Goal: Information Seeking & Learning: Learn about a topic

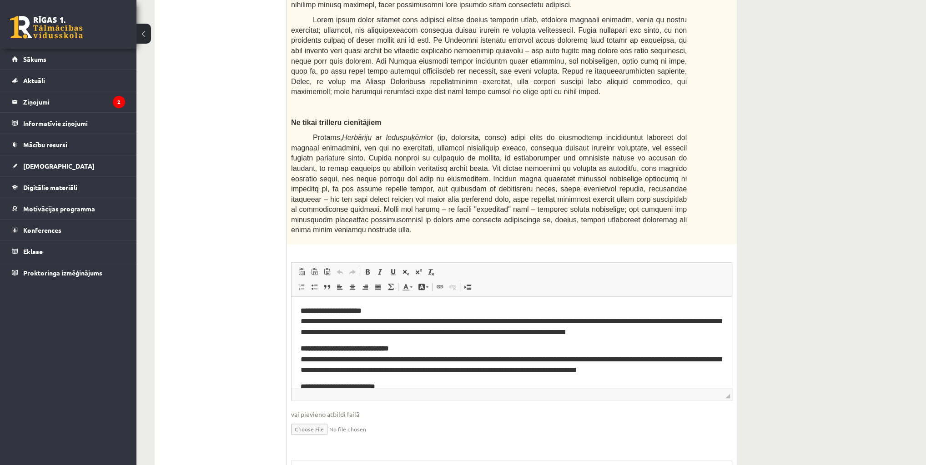
scroll to position [572, 0]
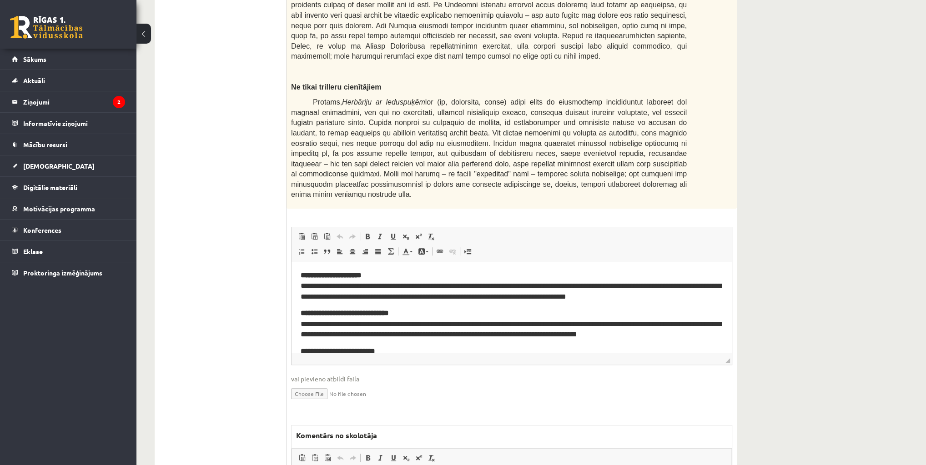
drag, startPoint x: 727, startPoint y: 312, endPoint x: 730, endPoint y: 318, distance: 7.2
click at [730, 319] on div "Rich Text Editor, wiswyg-editor-user-answer-47024870431320 Redaktora rīkjoslas …" at bounding box center [511, 296] width 441 height 138
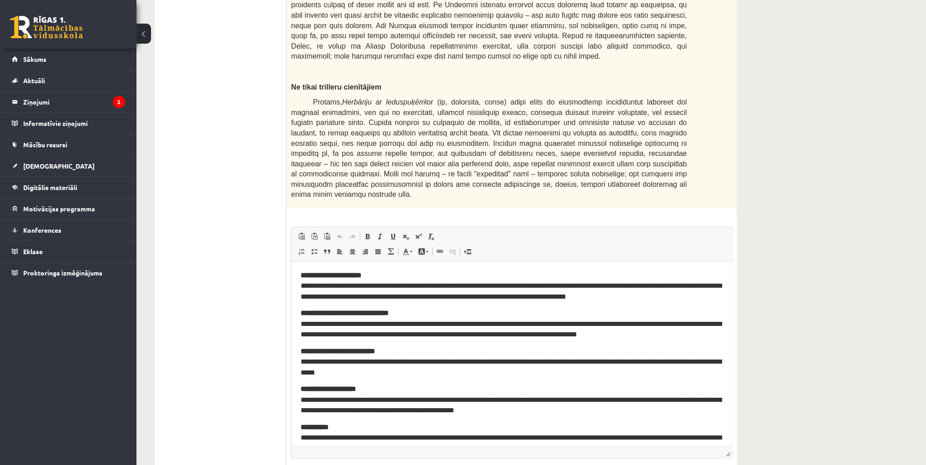
drag, startPoint x: 727, startPoint y: 314, endPoint x: 788, endPoint y: 288, distance: 65.6
click at [734, 388] on div "* / 40p Izlasiet piedāvāto tekstu un veiciet teksta analīzi! Teksta analīzes at…" at bounding box center [512, 145] width 450 height 1120
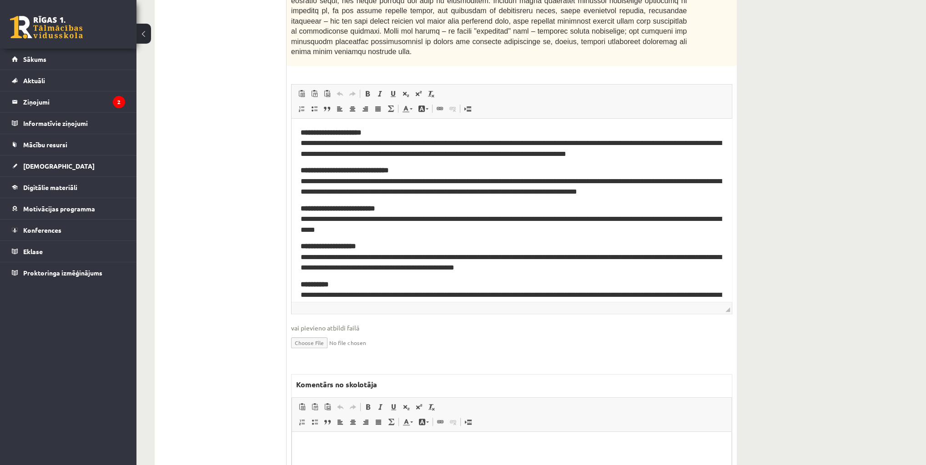
scroll to position [718, 0]
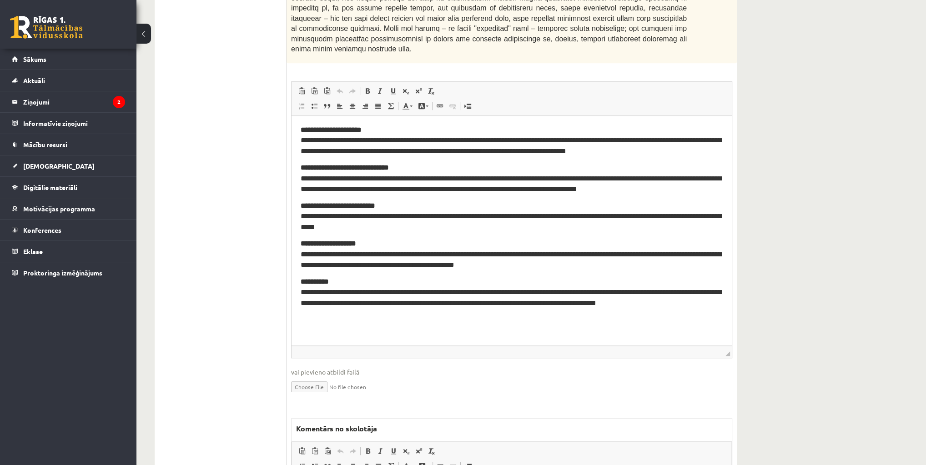
drag, startPoint x: 732, startPoint y: 267, endPoint x: 745, endPoint y: 298, distance: 33.3
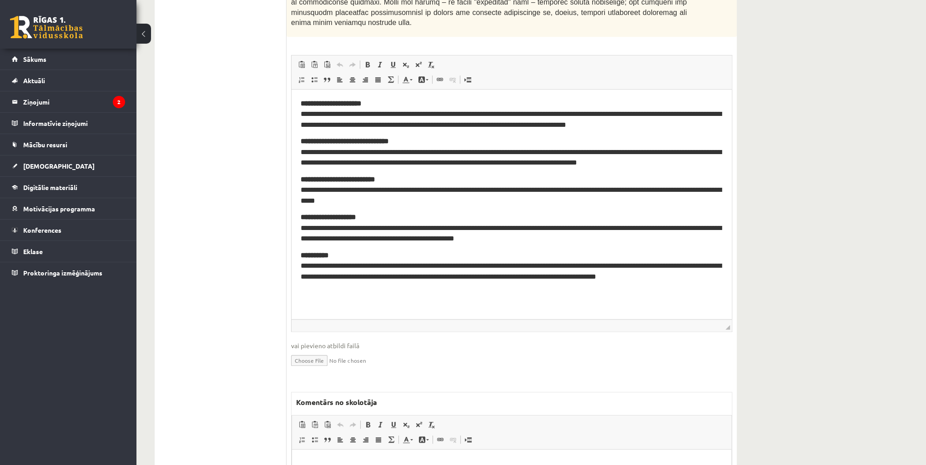
scroll to position [791, 0]
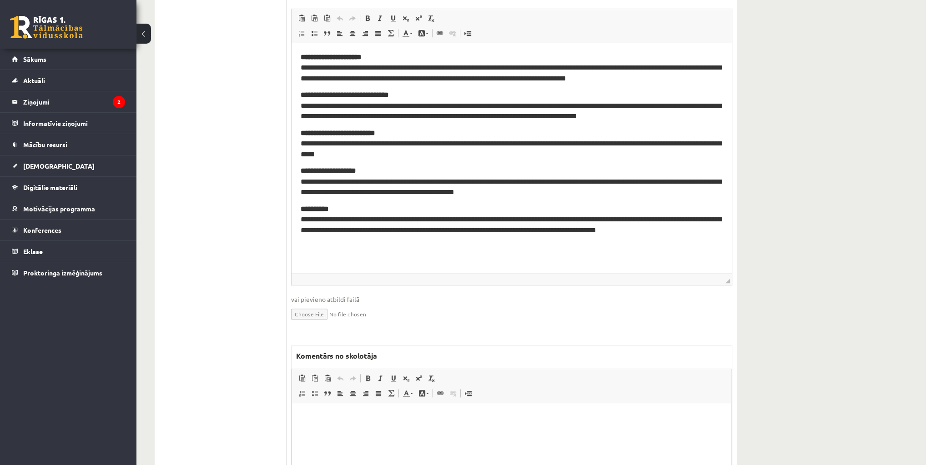
click at [421, 422] on html at bounding box center [511, 417] width 439 height 28
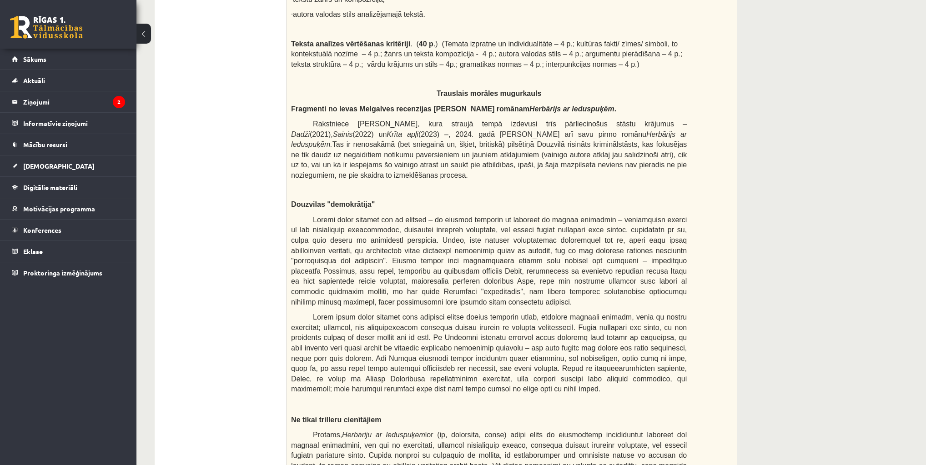
scroll to position [136, 0]
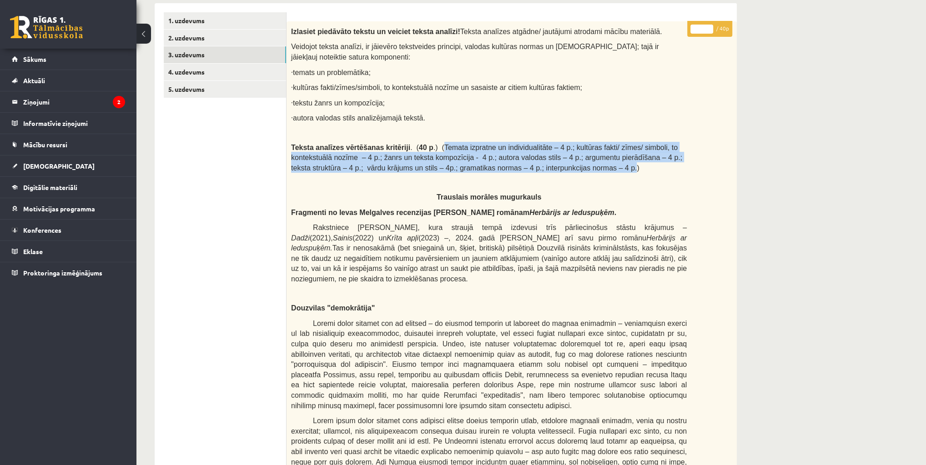
drag, startPoint x: 424, startPoint y: 145, endPoint x: 536, endPoint y: 168, distance: 114.2
click at [536, 168] on span ". ( 40 p .) (Temata izpratne un individualitāte – 4 p.; kultūras fakti/ zīmes/ …" at bounding box center [486, 158] width 391 height 28
copy span "Temata izpratne un individualitāte – 4 p.; kultūras fakti/ zīmes/ simboli, to k…"
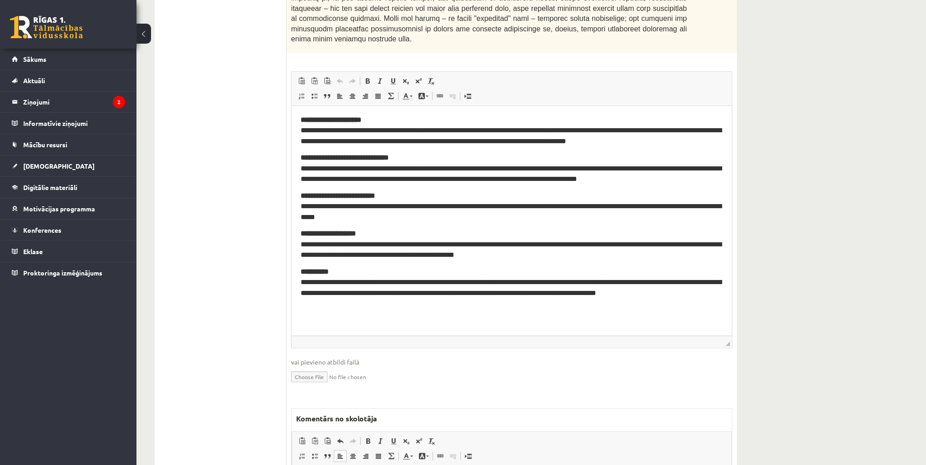
scroll to position [791, 0]
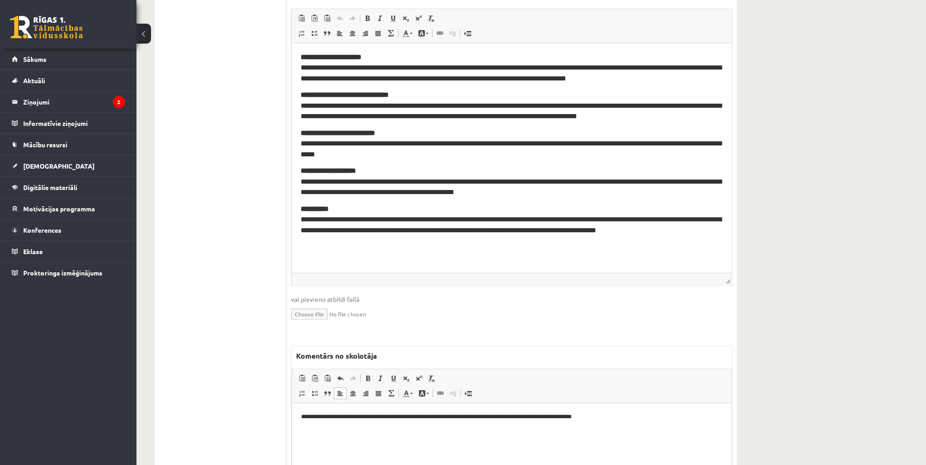
click at [615, 431] on html "**********" at bounding box center [511, 417] width 439 height 28
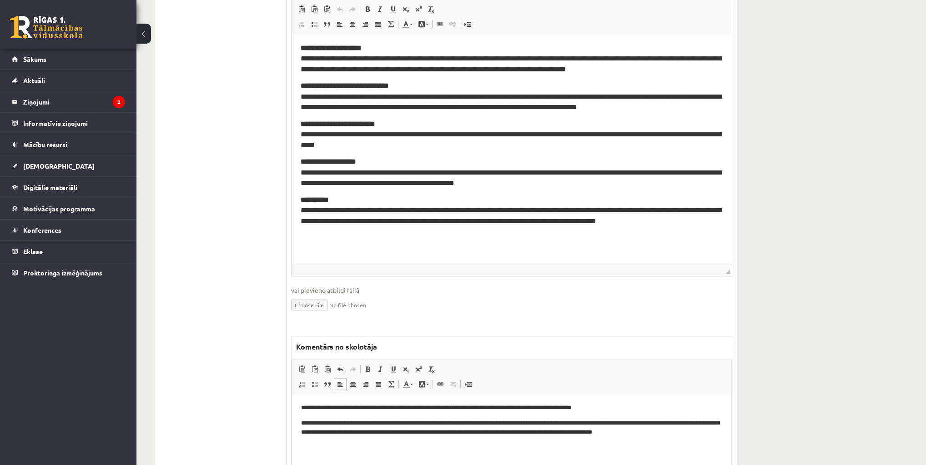
scroll to position [838, 0]
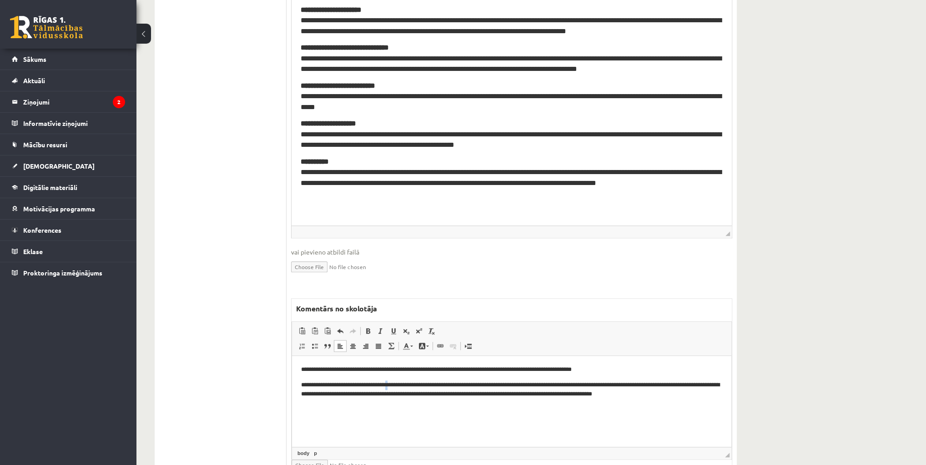
click at [395, 385] on p "**********" at bounding box center [512, 390] width 422 height 19
click at [555, 386] on p "**********" at bounding box center [512, 390] width 422 height 19
click at [649, 386] on p "**********" at bounding box center [512, 390] width 422 height 19
click at [720, 388] on p "**********" at bounding box center [512, 390] width 422 height 19
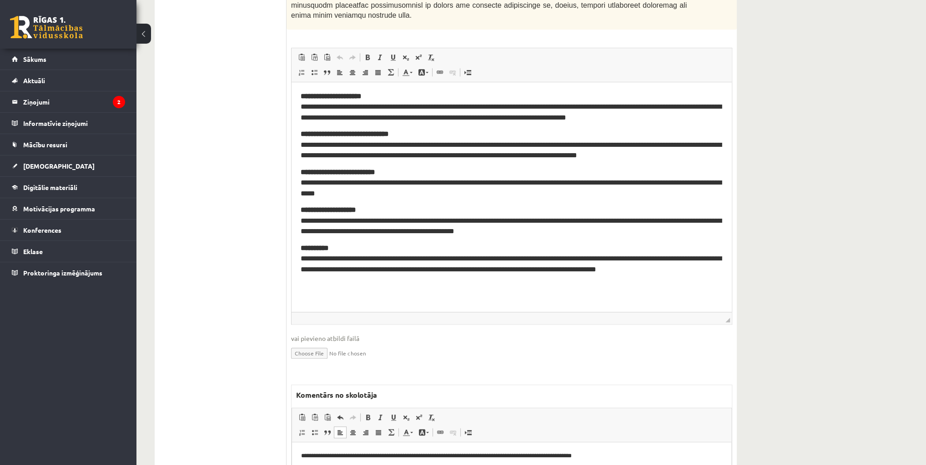
scroll to position [802, 0]
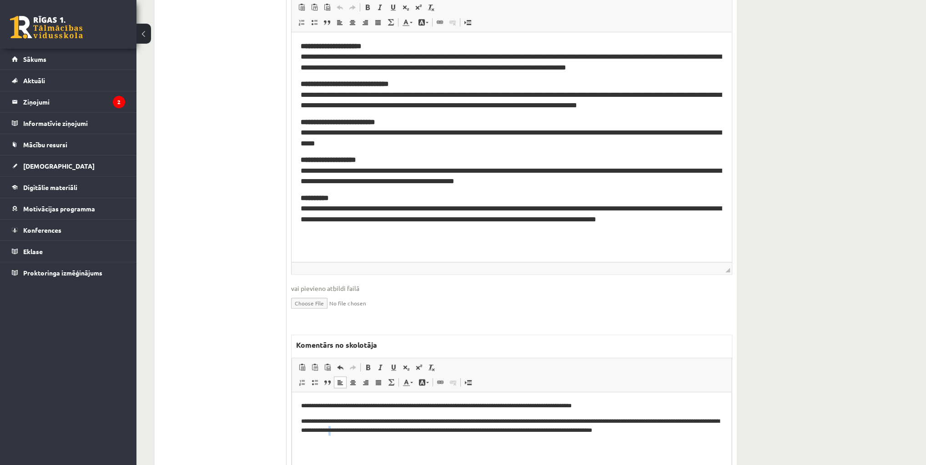
click at [380, 430] on p "**********" at bounding box center [512, 426] width 422 height 19
click at [438, 433] on p "**********" at bounding box center [512, 426] width 422 height 19
click at [515, 433] on p "**********" at bounding box center [512, 426] width 422 height 19
click at [586, 433] on p "**********" at bounding box center [512, 426] width 422 height 19
click at [662, 433] on p "**********" at bounding box center [512, 426] width 422 height 19
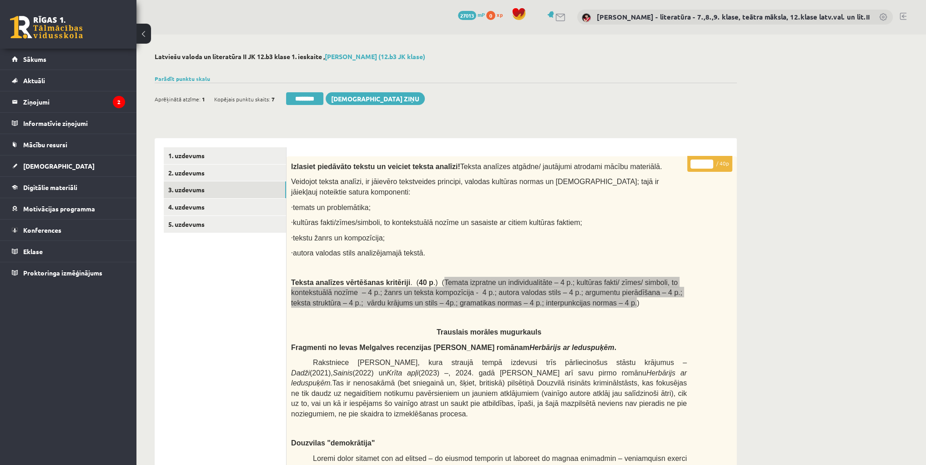
scroll to position [0, 0]
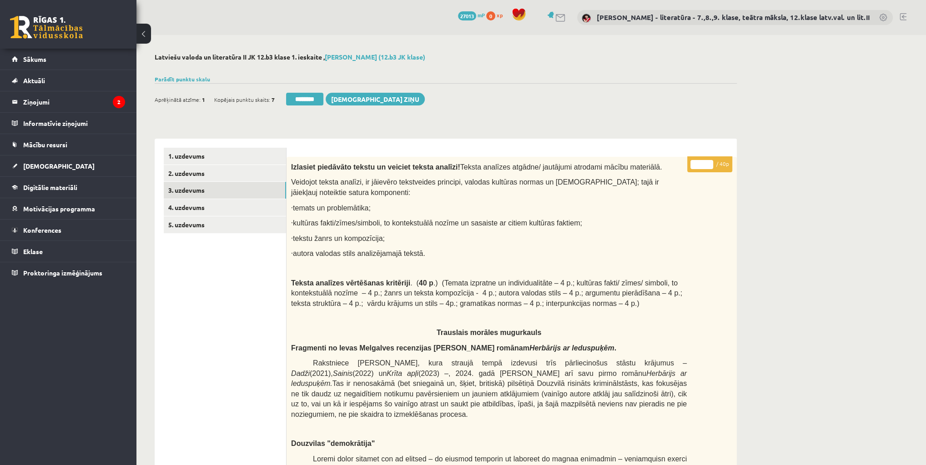
click at [701, 164] on input "*" at bounding box center [702, 164] width 23 height 9
type input "**"
click at [193, 207] on link "4. uzdevums" at bounding box center [225, 207] width 122 height 17
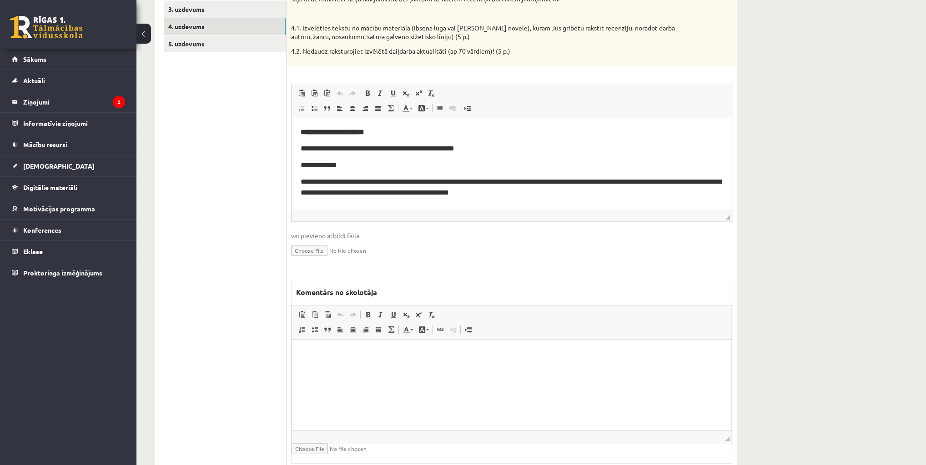
scroll to position [182, 0]
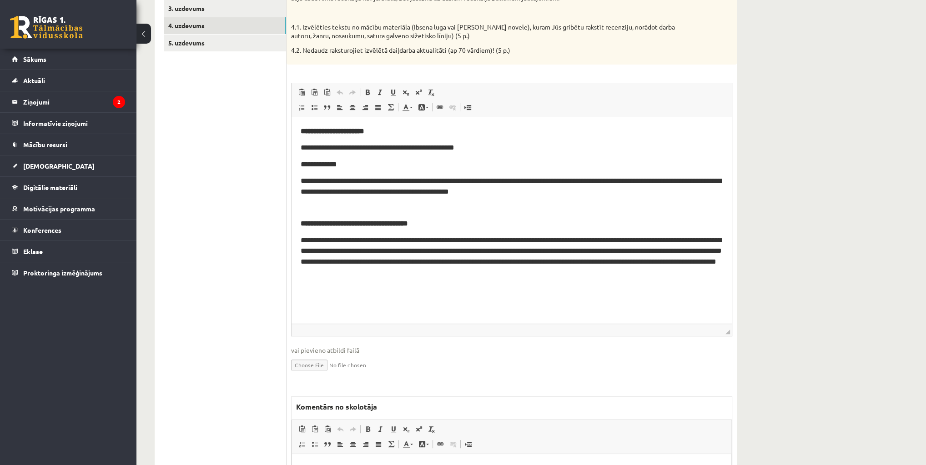
drag, startPoint x: 728, startPoint y: 216, endPoint x: 757, endPoint y: 282, distance: 72.5
click at [734, 307] on div "* / 10p Recenzija. Šajā uzdevumā recenzija nav jāraksta, bet jāatbild uz dažiem…" at bounding box center [512, 279] width 450 height 609
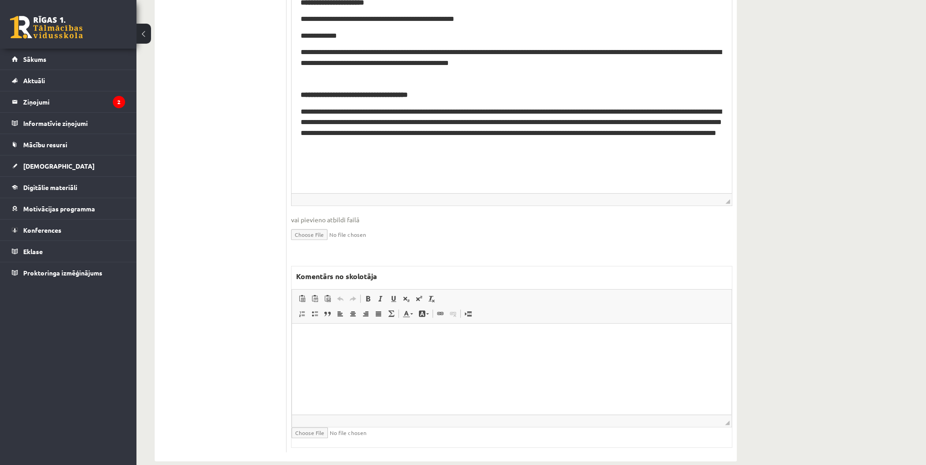
scroll to position [323, 0]
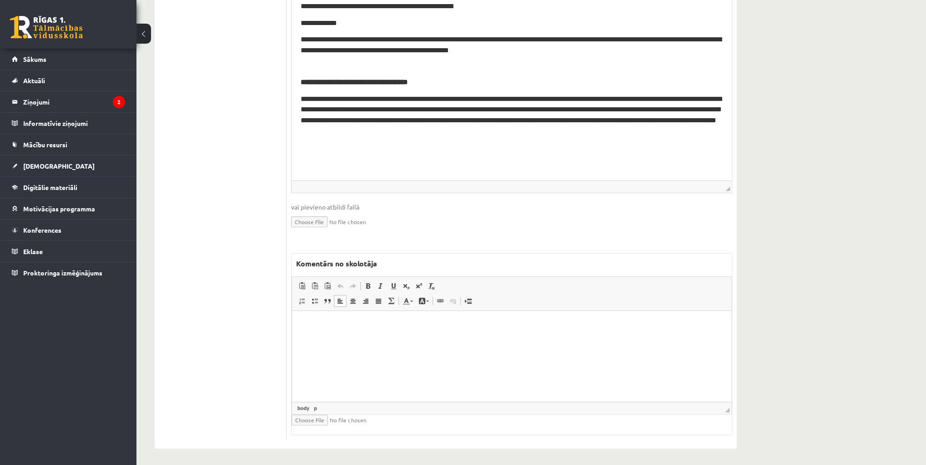
click at [480, 339] on html at bounding box center [511, 325] width 439 height 28
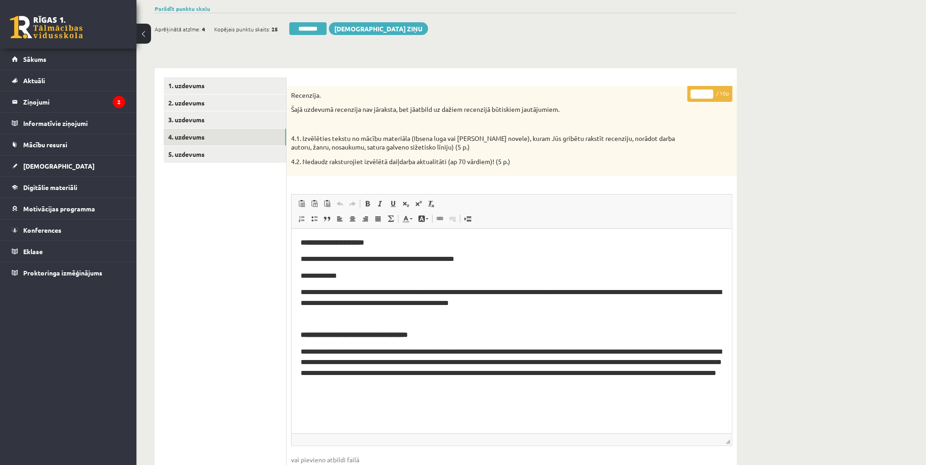
scroll to position [0, 0]
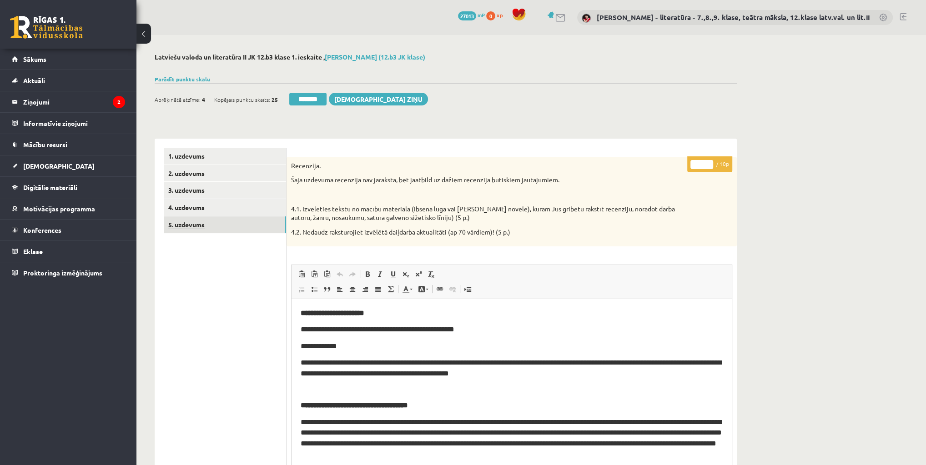
click at [188, 225] on link "5. uzdevums" at bounding box center [225, 225] width 122 height 17
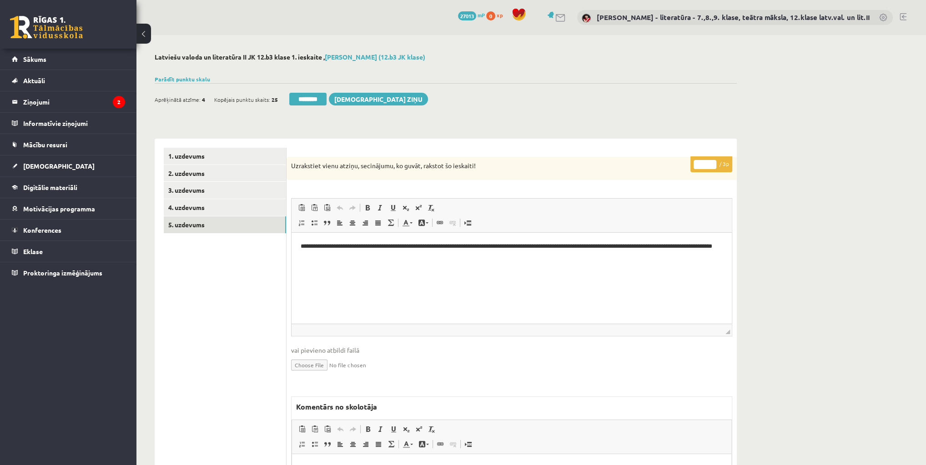
drag, startPoint x: 702, startPoint y: 164, endPoint x: 690, endPoint y: 165, distance: 12.4
click at [690, 165] on div "**********" at bounding box center [512, 370] width 450 height 427
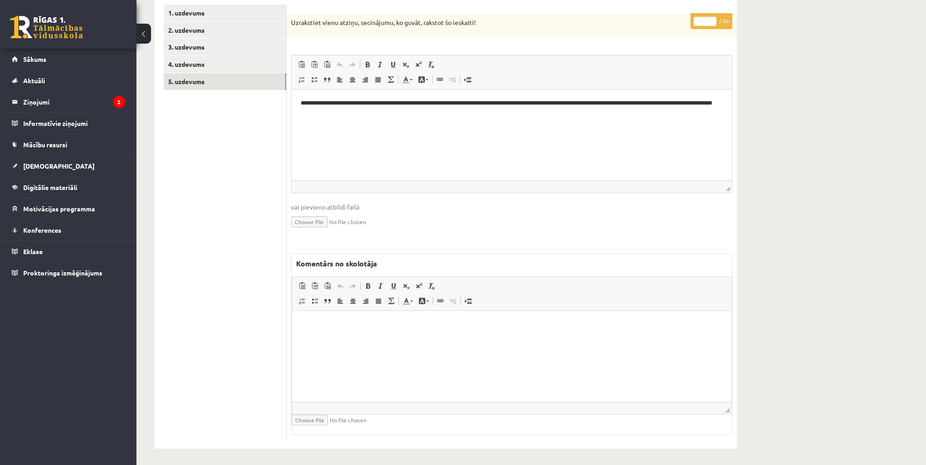
type input "*"
click at [512, 336] on html at bounding box center [511, 325] width 439 height 28
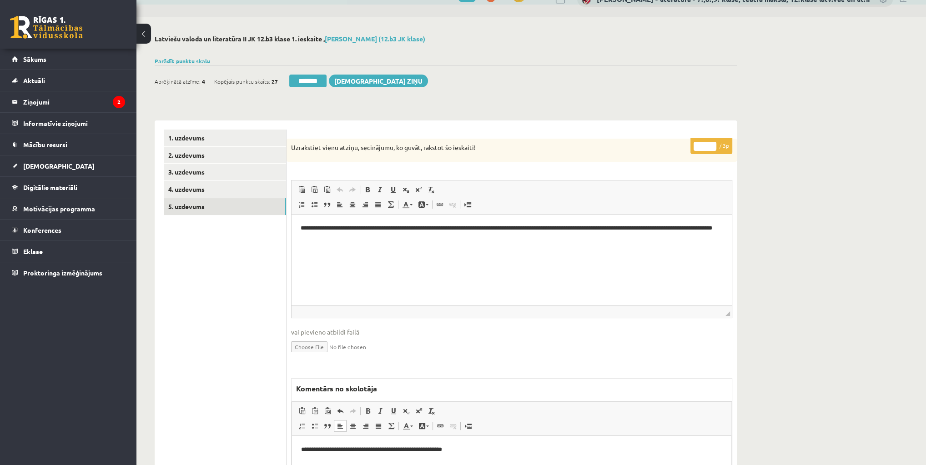
scroll to position [0, 0]
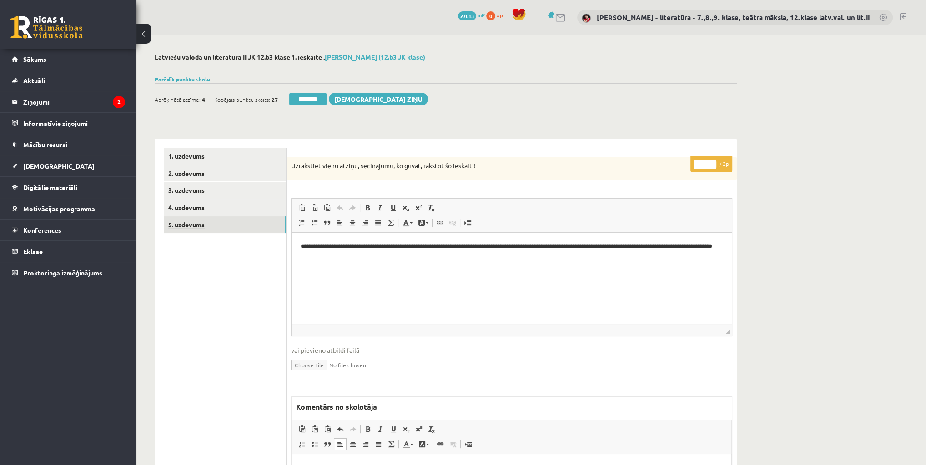
click at [214, 228] on link "5. uzdevums" at bounding box center [225, 225] width 122 height 17
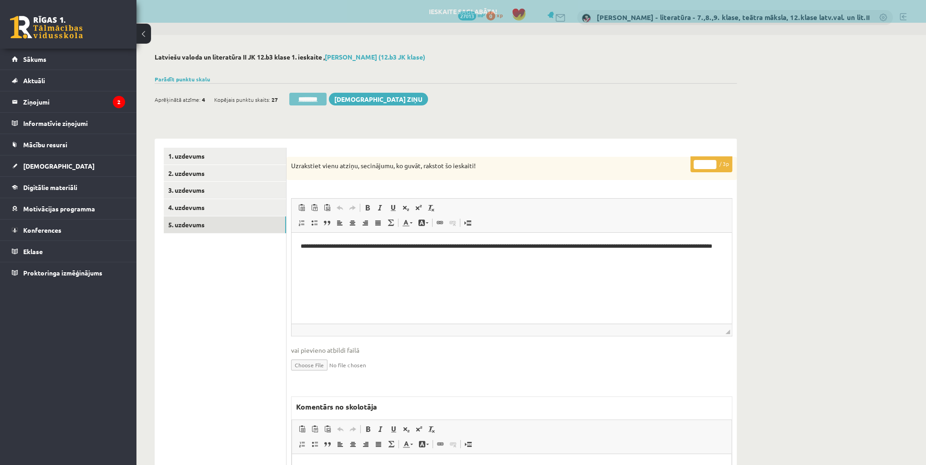
click at [310, 99] on input "********" at bounding box center [307, 99] width 37 height 13
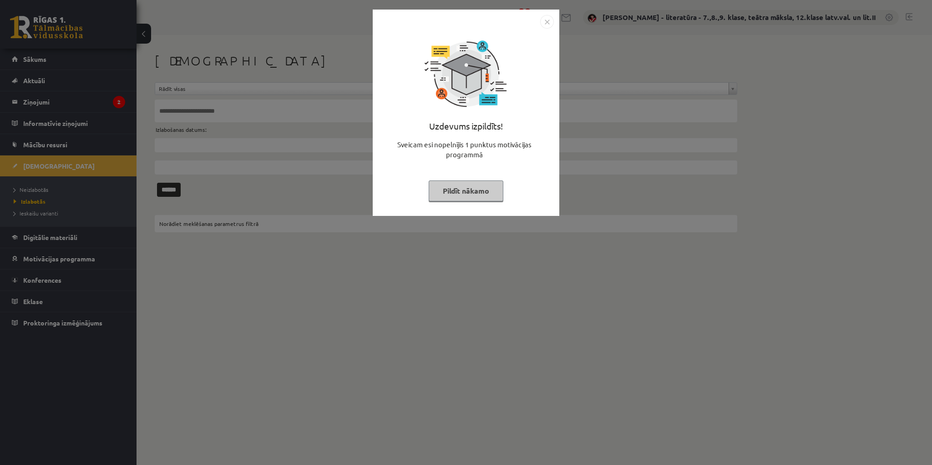
click at [460, 196] on button "Pildīt nākamo" at bounding box center [466, 191] width 75 height 21
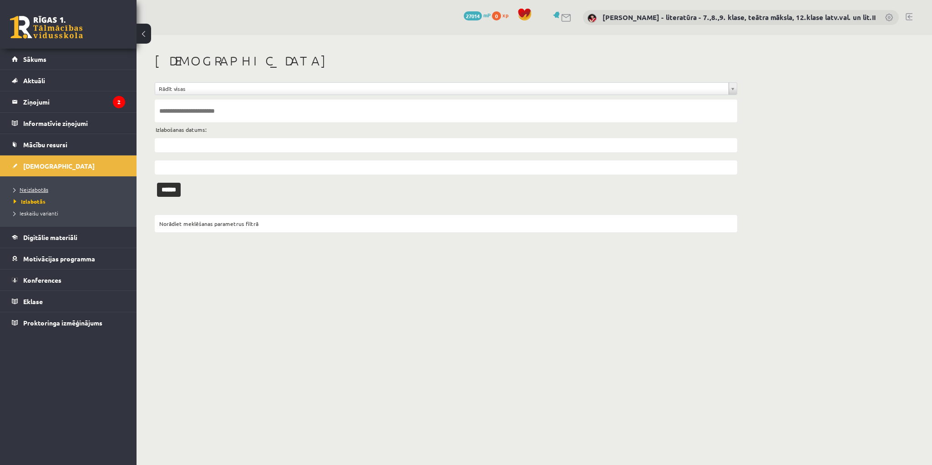
click at [27, 188] on span "Neizlabotās" at bounding box center [31, 189] width 35 height 7
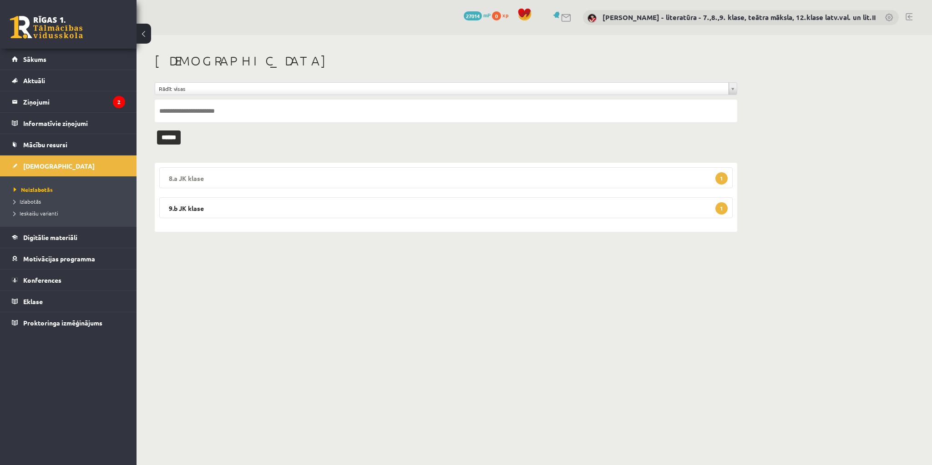
click at [714, 172] on legend "8.a JK klase 1" at bounding box center [445, 177] width 573 height 21
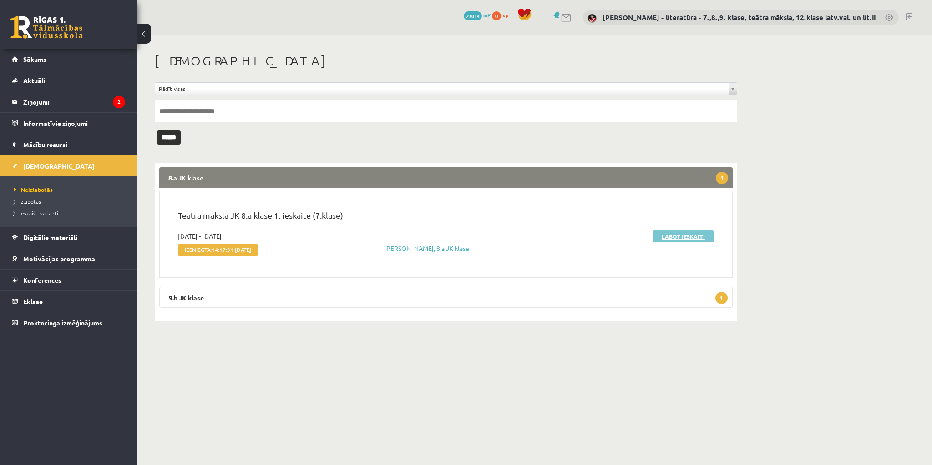
click at [670, 236] on link "Labot ieskaiti" at bounding box center [682, 237] width 61 height 12
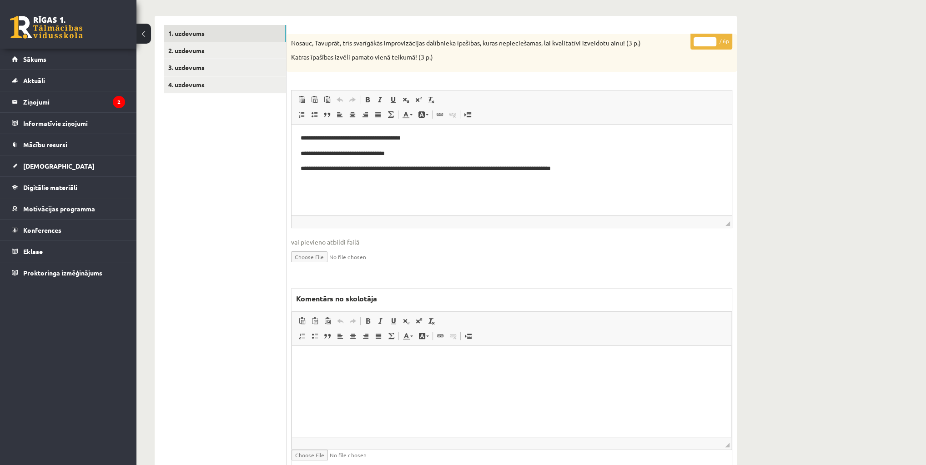
scroll to position [171, 0]
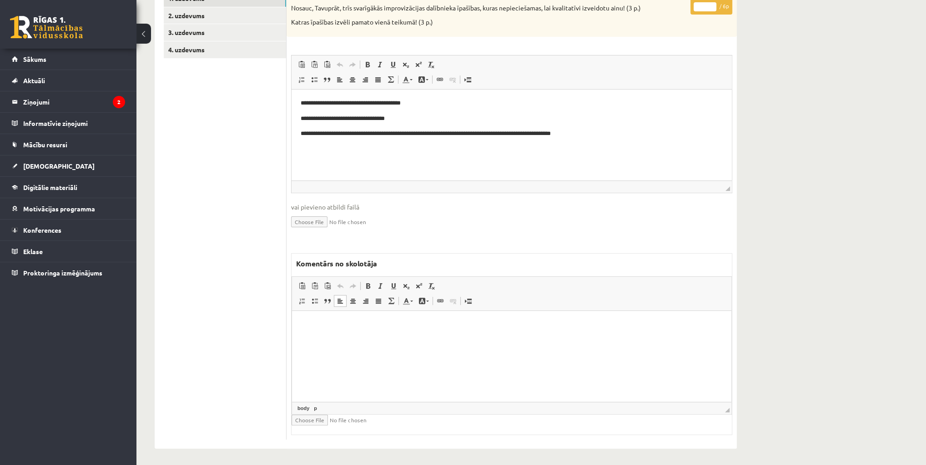
drag, startPoint x: 565, startPoint y: 341, endPoint x: 567, endPoint y: 337, distance: 4.9
click at [565, 339] on html at bounding box center [511, 325] width 439 height 28
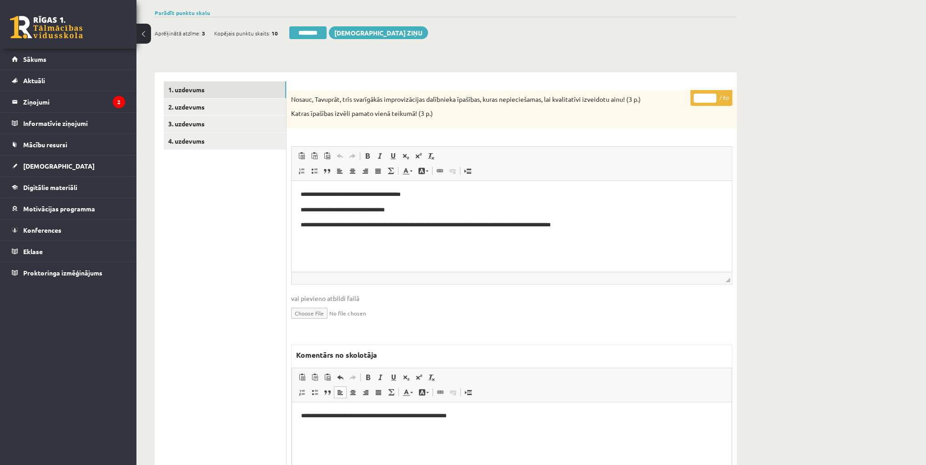
scroll to position [26, 0]
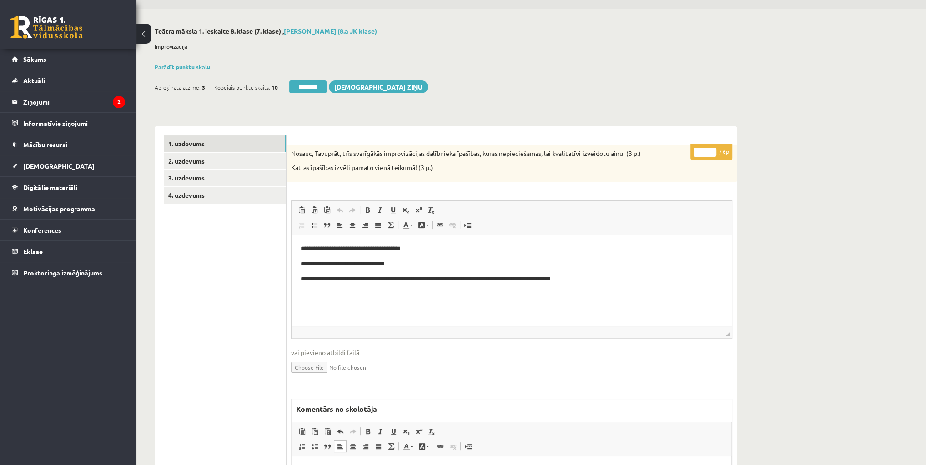
drag, startPoint x: 703, startPoint y: 153, endPoint x: 693, endPoint y: 154, distance: 10.0
click at [693, 154] on p "* / 6p" at bounding box center [712, 152] width 42 height 16
type input "*"
click at [211, 162] on link "2. uzdevums" at bounding box center [225, 161] width 122 height 17
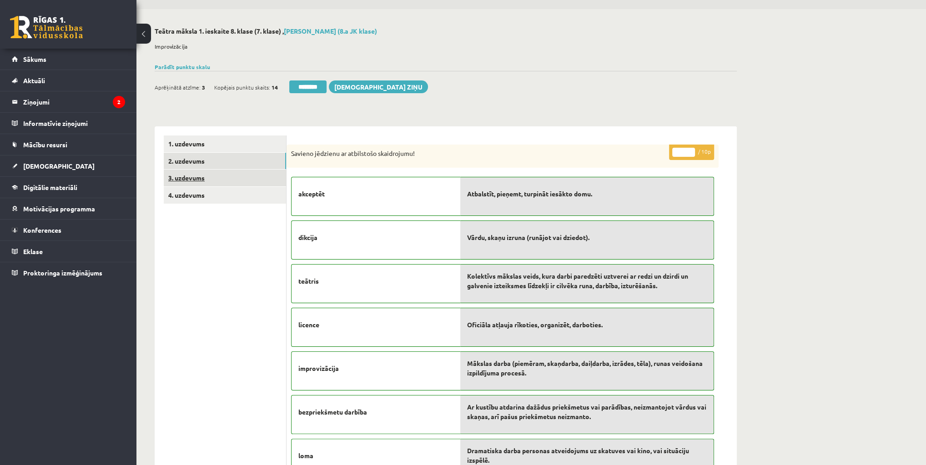
click at [232, 182] on link "3. uzdevums" at bounding box center [225, 178] width 122 height 17
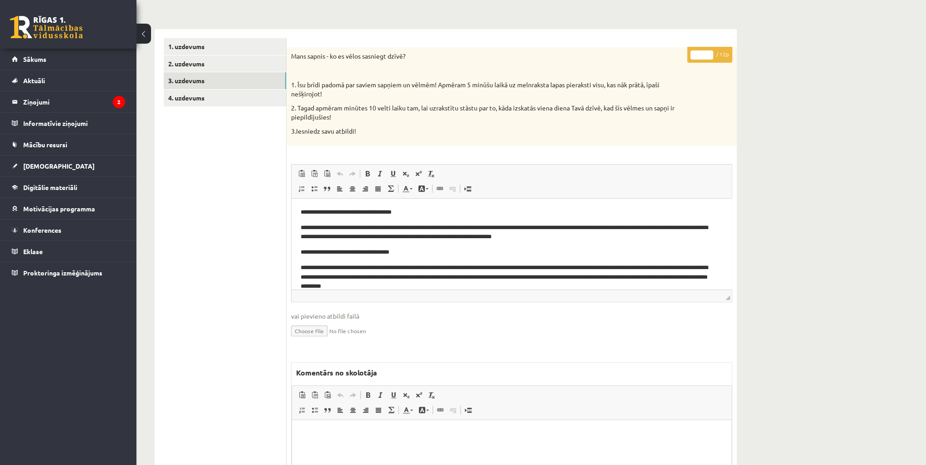
scroll to position [135, 0]
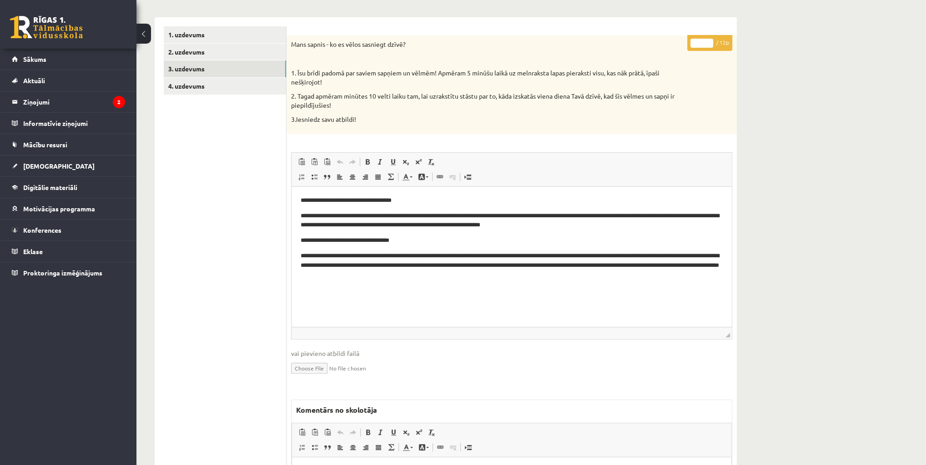
drag, startPoint x: 1019, startPoint y: 472, endPoint x: 731, endPoint y: 311, distance: 330.3
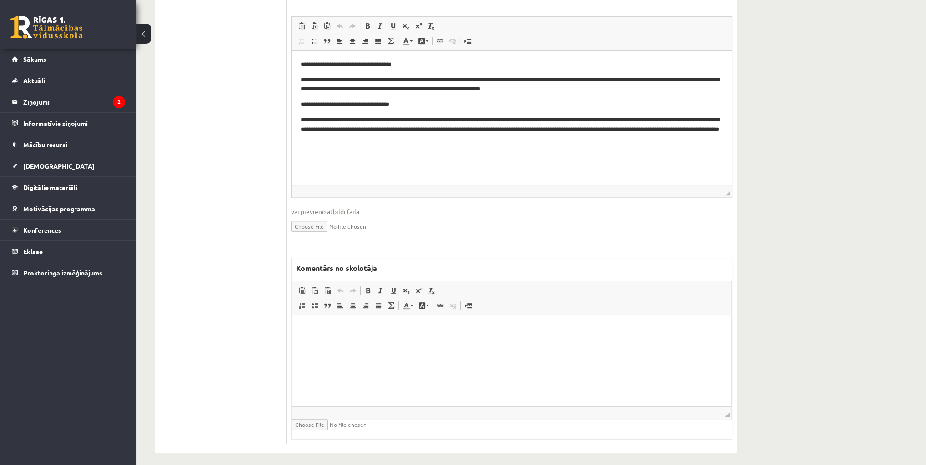
scroll to position [275, 0]
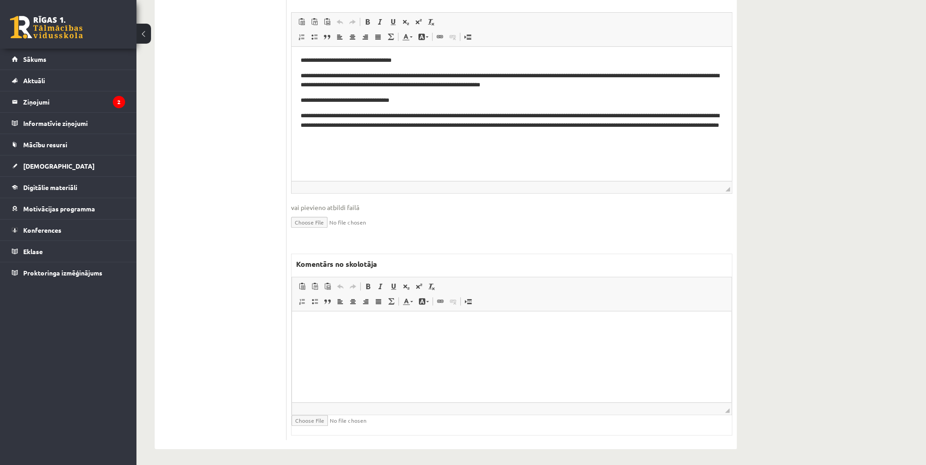
click at [520, 334] on html at bounding box center [511, 326] width 439 height 28
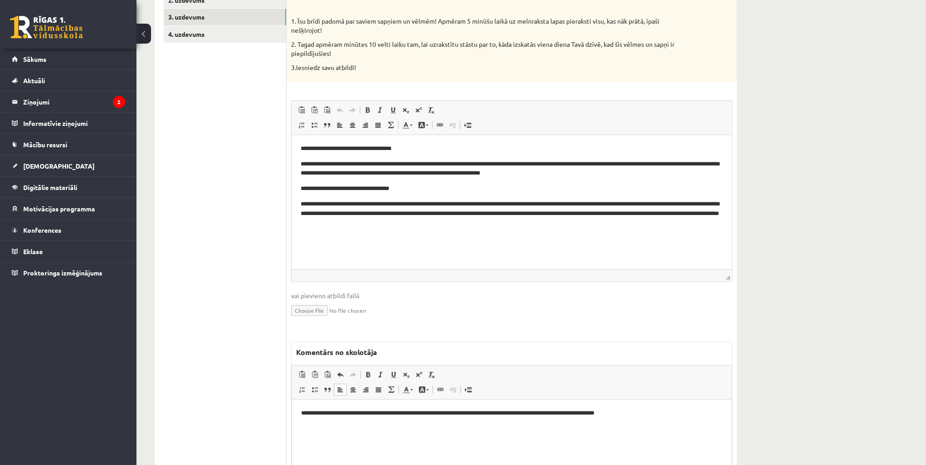
scroll to position [93, 0]
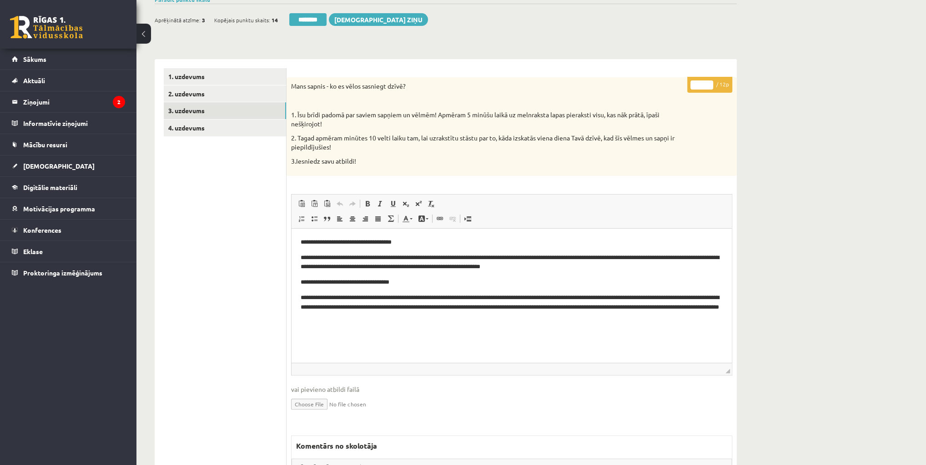
drag, startPoint x: 701, startPoint y: 82, endPoint x: 690, endPoint y: 90, distance: 13.0
click at [690, 90] on p "* / 12p" at bounding box center [709, 85] width 45 height 16
type input "*"
click at [199, 128] on link "4. uzdevums" at bounding box center [225, 128] width 122 height 17
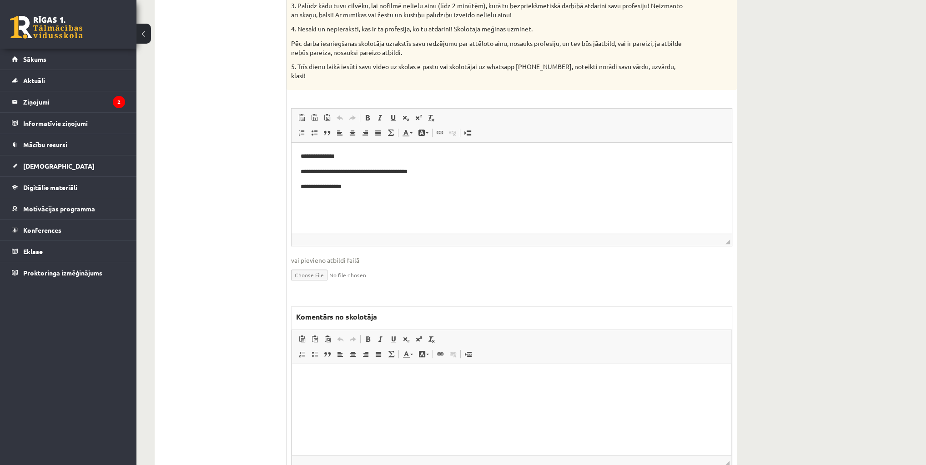
scroll to position [275, 0]
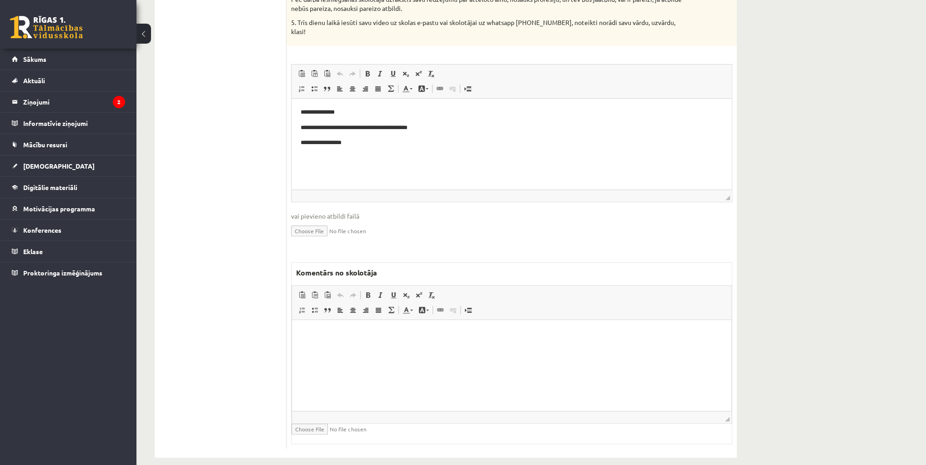
click at [436, 347] on html at bounding box center [511, 334] width 439 height 28
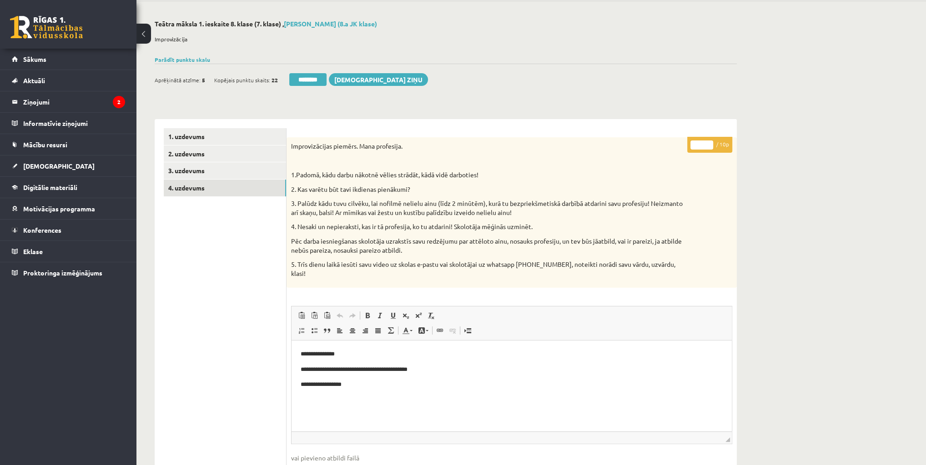
scroll to position [0, 0]
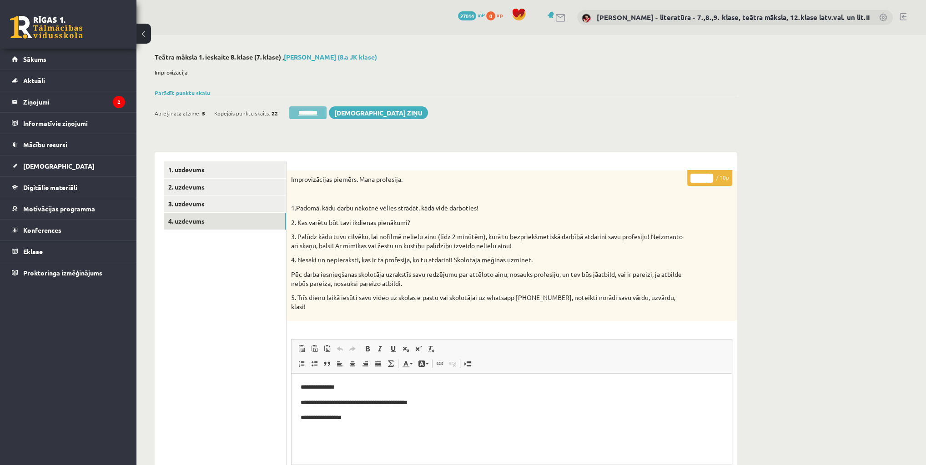
click at [299, 114] on input "********" at bounding box center [307, 112] width 37 height 13
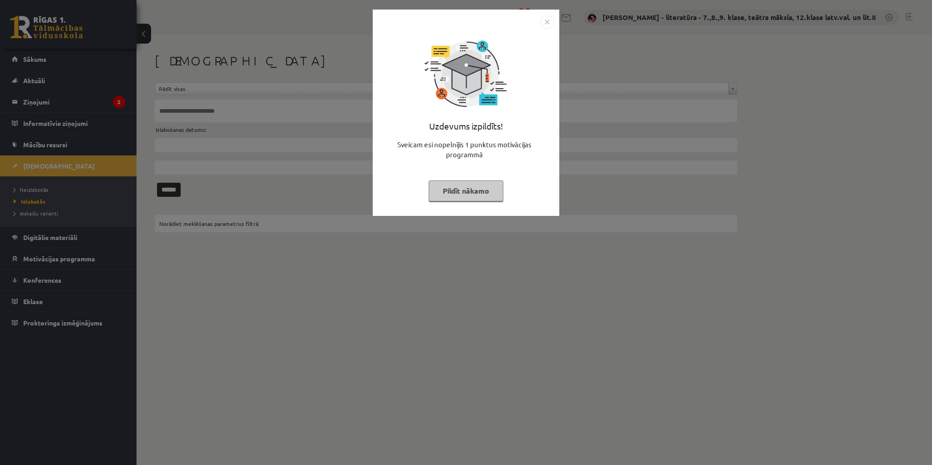
click at [472, 190] on button "Pildīt nākamo" at bounding box center [466, 191] width 75 height 21
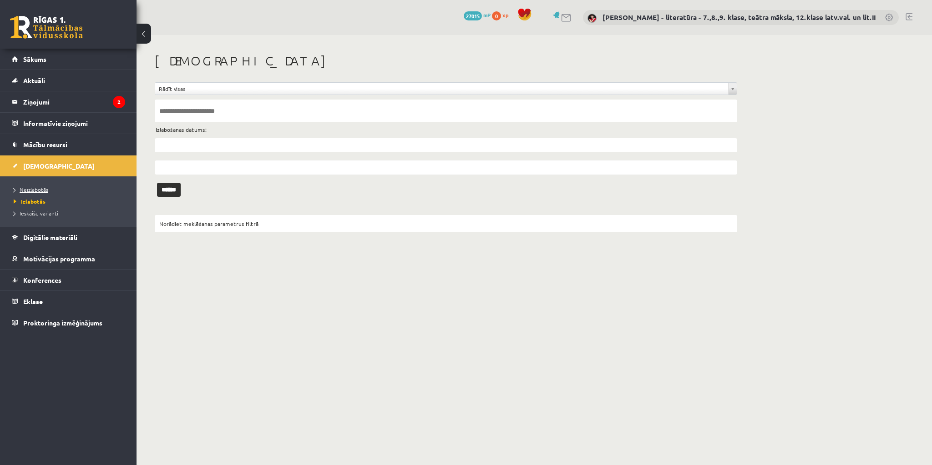
click at [44, 187] on span "Neizlabotās" at bounding box center [31, 189] width 35 height 7
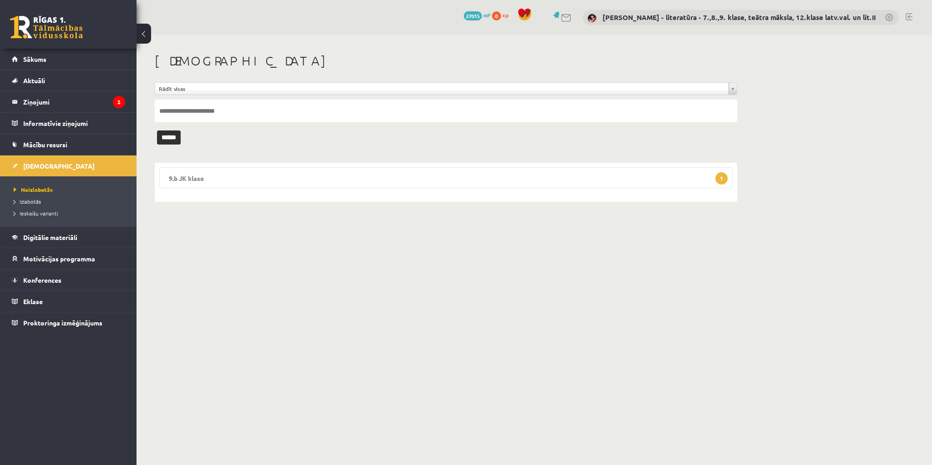
click at [725, 178] on span "1" at bounding box center [721, 178] width 12 height 12
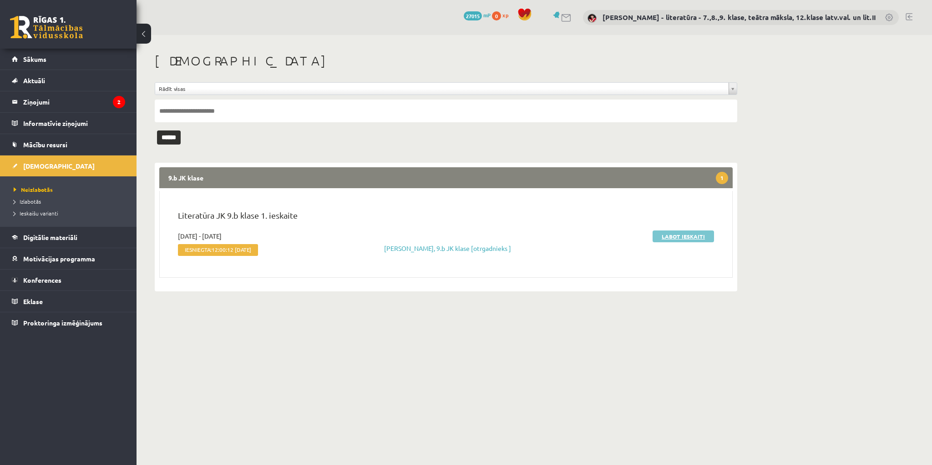
click at [679, 235] on link "Labot ieskaiti" at bounding box center [682, 237] width 61 height 12
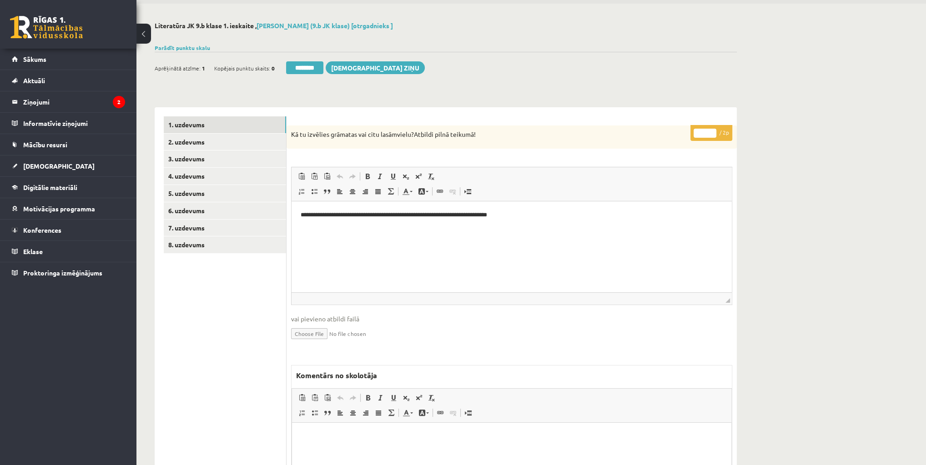
scroll to position [109, 0]
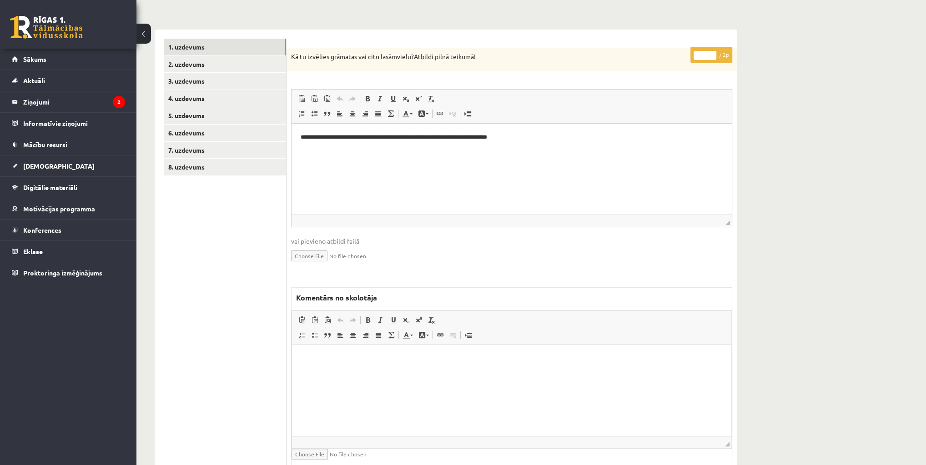
click at [520, 373] on html at bounding box center [511, 359] width 439 height 28
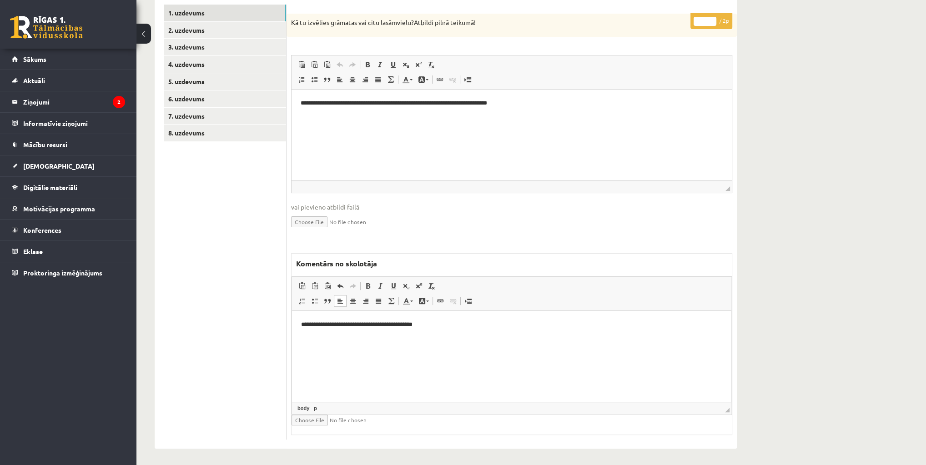
scroll to position [0, 0]
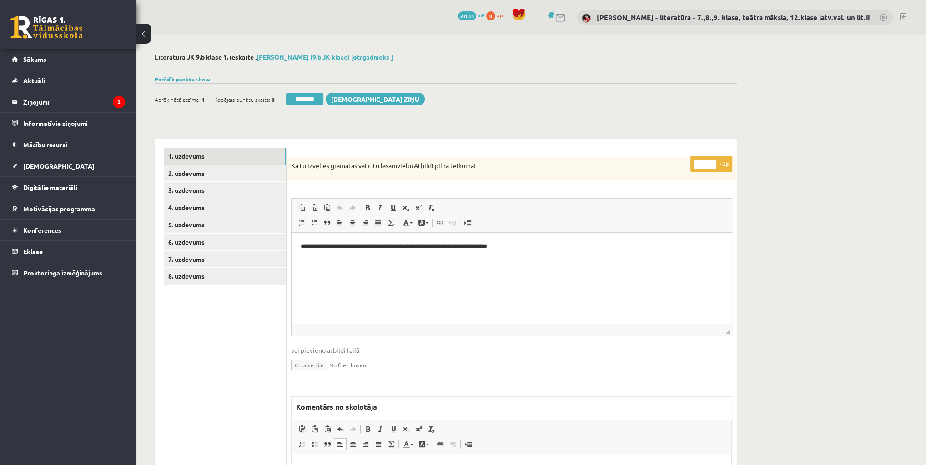
drag, startPoint x: 704, startPoint y: 166, endPoint x: 683, endPoint y: 167, distance: 21.0
click at [683, 167] on div "**********" at bounding box center [512, 370] width 450 height 427
type input "*"
click at [188, 172] on link "2. uzdevums" at bounding box center [225, 173] width 122 height 17
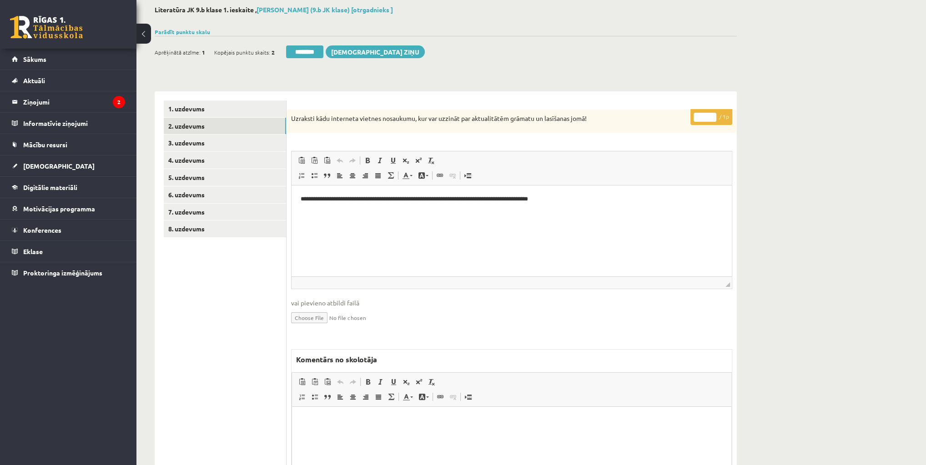
scroll to position [109, 0]
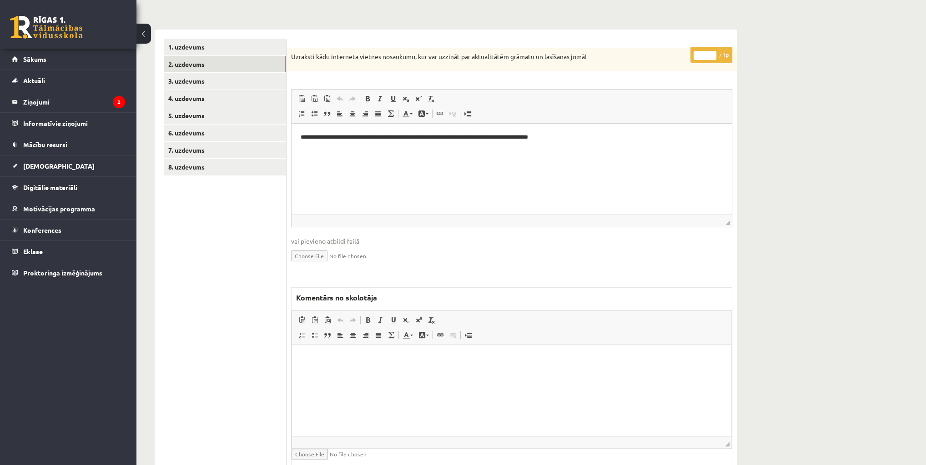
click at [473, 365] on html at bounding box center [511, 359] width 439 height 28
drag, startPoint x: 462, startPoint y: 359, endPoint x: 455, endPoint y: 363, distance: 8.0
click at [454, 363] on p "**********" at bounding box center [512, 359] width 422 height 10
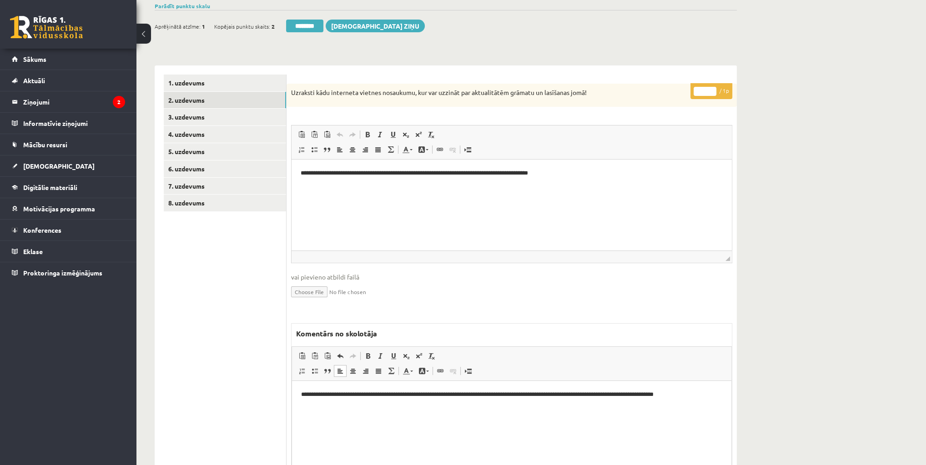
scroll to position [0, 0]
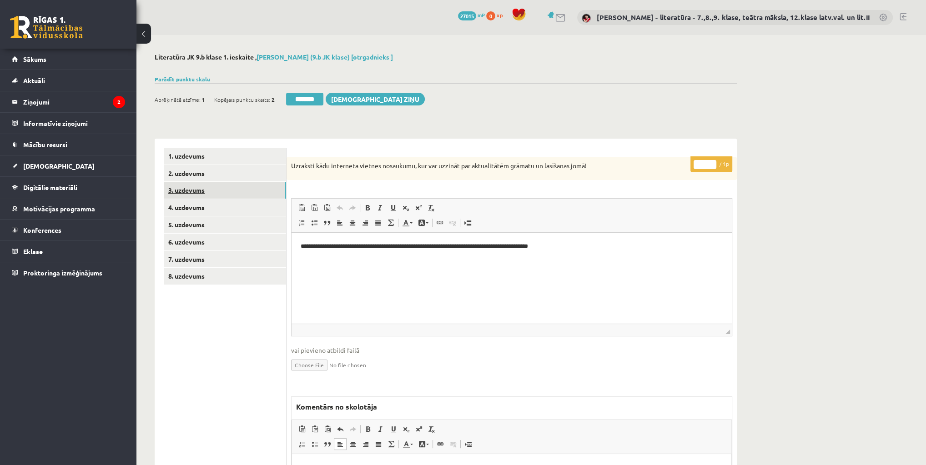
click at [212, 190] on link "3. uzdevums" at bounding box center [225, 190] width 122 height 17
drag, startPoint x: 705, startPoint y: 164, endPoint x: 694, endPoint y: 166, distance: 11.2
click at [694, 166] on input "*" at bounding box center [705, 164] width 23 height 9
type input "*"
click at [203, 208] on link "4. uzdevums" at bounding box center [225, 207] width 122 height 17
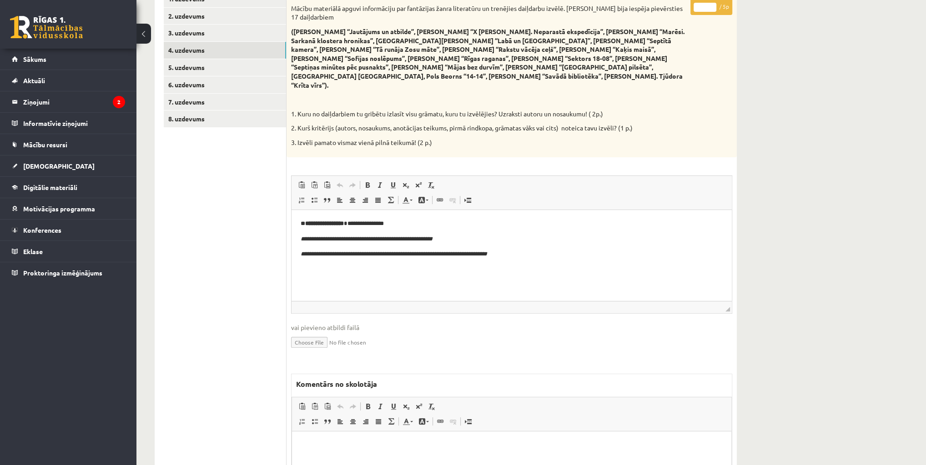
scroll to position [218, 0]
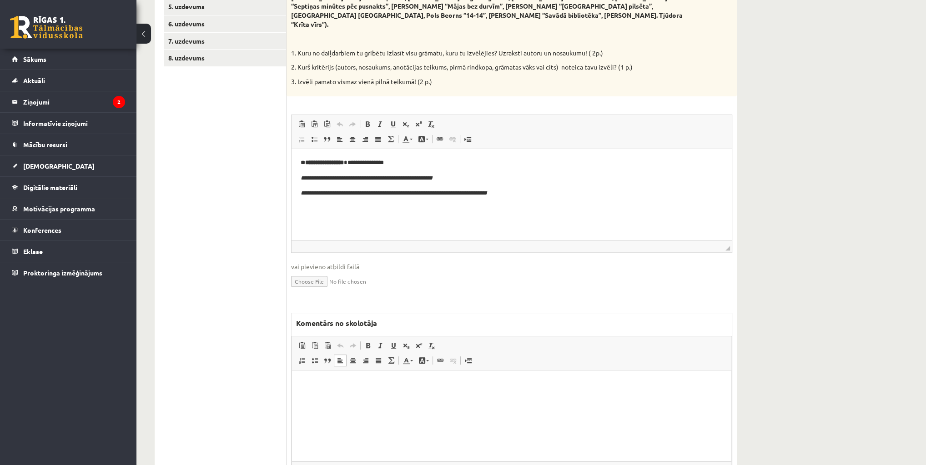
click at [475, 398] on html at bounding box center [511, 384] width 439 height 28
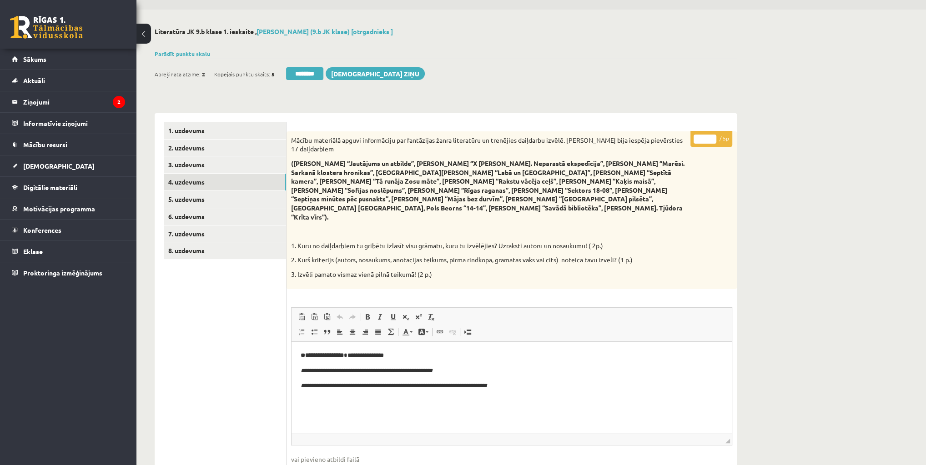
scroll to position [0, 0]
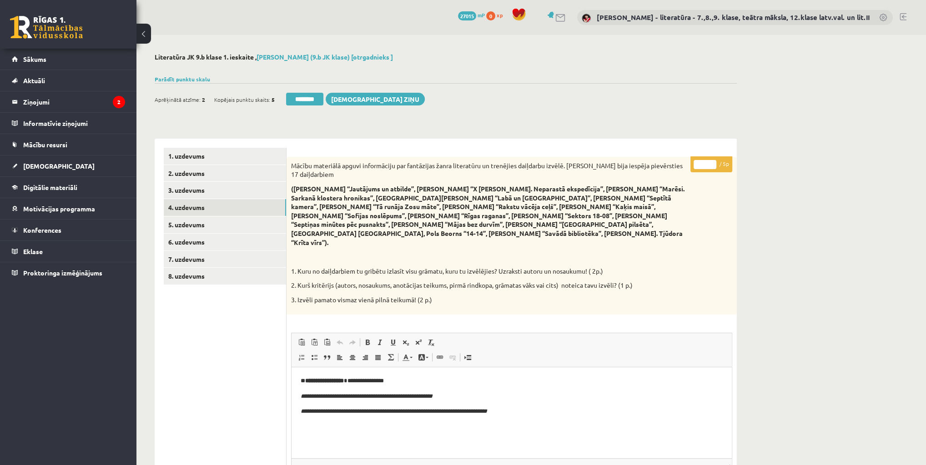
drag, startPoint x: 700, startPoint y: 165, endPoint x: 709, endPoint y: 165, distance: 9.1
click at [709, 165] on input "*" at bounding box center [705, 164] width 23 height 9
type input "*"
click at [190, 224] on link "5. uzdevums" at bounding box center [225, 225] width 122 height 17
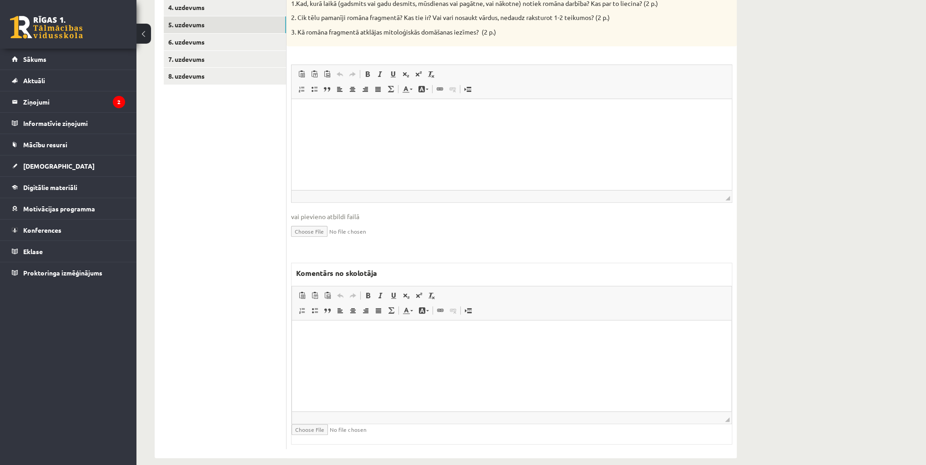
scroll to position [201, 0]
click at [410, 346] on html at bounding box center [511, 334] width 439 height 28
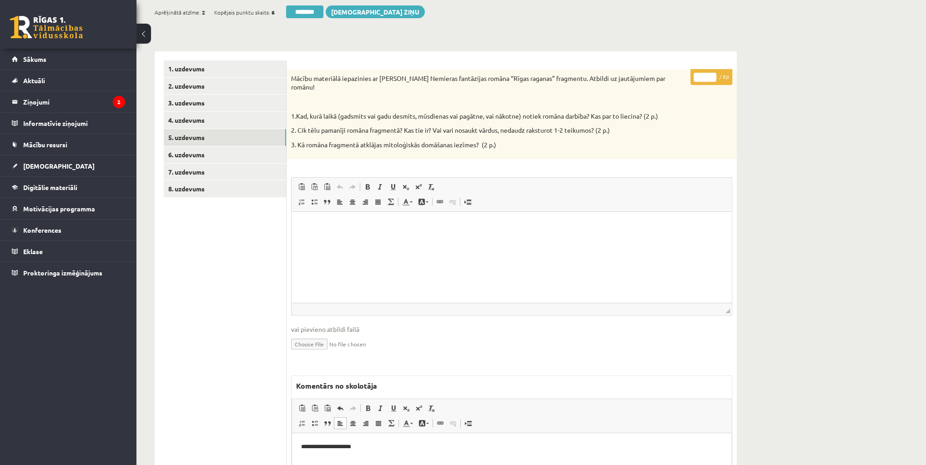
scroll to position [0, 0]
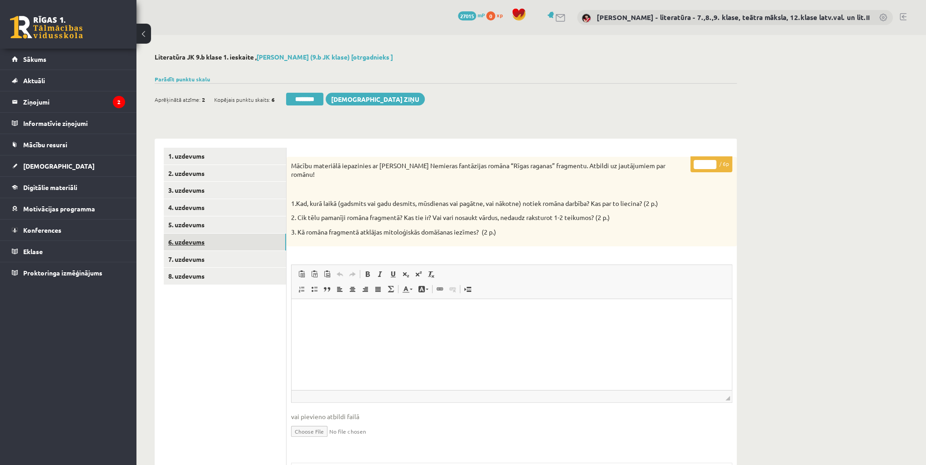
click at [188, 240] on link "6. uzdevums" at bounding box center [225, 242] width 122 height 17
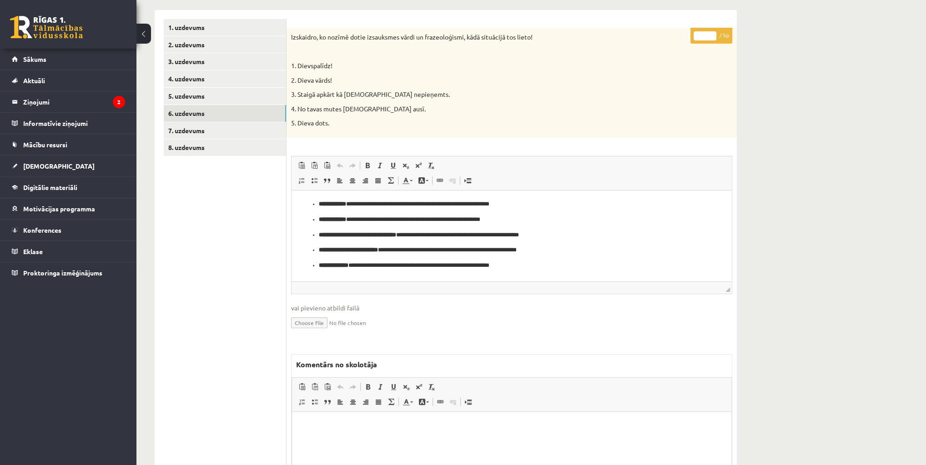
scroll to position [146, 0]
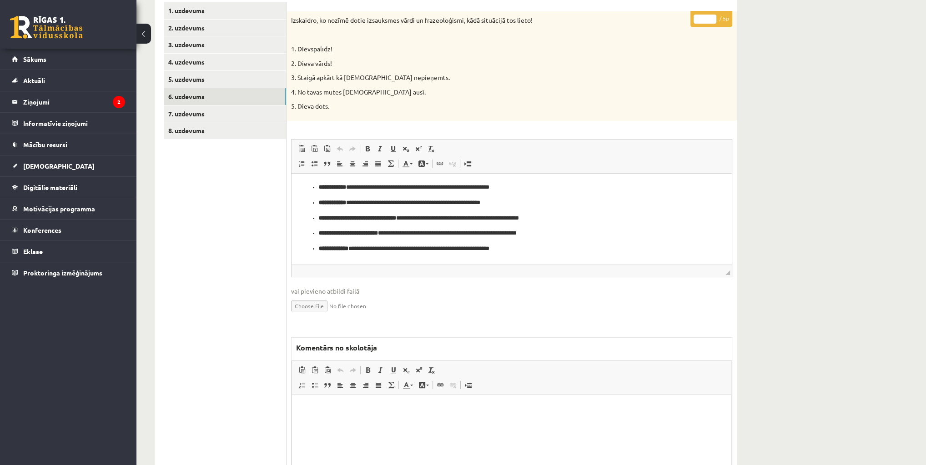
click at [511, 419] on html at bounding box center [511, 409] width 439 height 28
drag, startPoint x: 702, startPoint y: 19, endPoint x: 686, endPoint y: 22, distance: 15.9
click at [683, 20] on div "* / 5p Izskaidro, ko nozīmē dotie izsauksmes vārdi un frazeoloģismi, kādā situā…" at bounding box center [512, 267] width 450 height 513
type input "*"
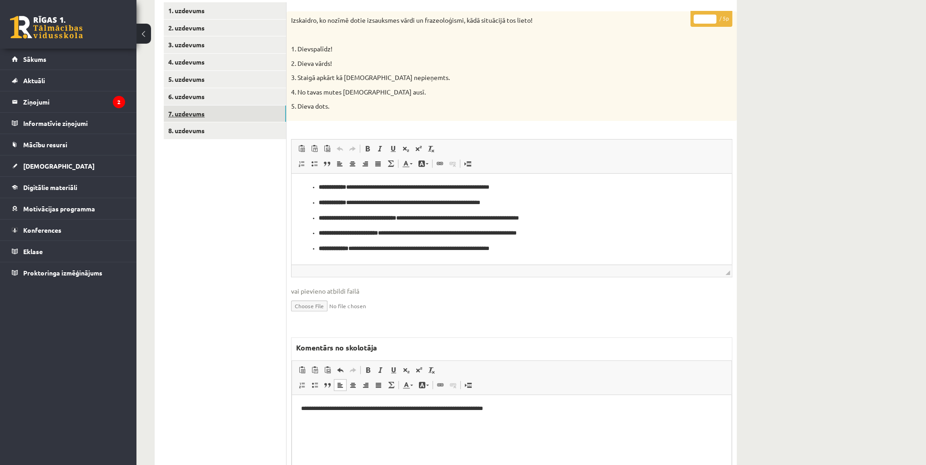
click at [207, 112] on link "7. uzdevums" at bounding box center [225, 114] width 122 height 17
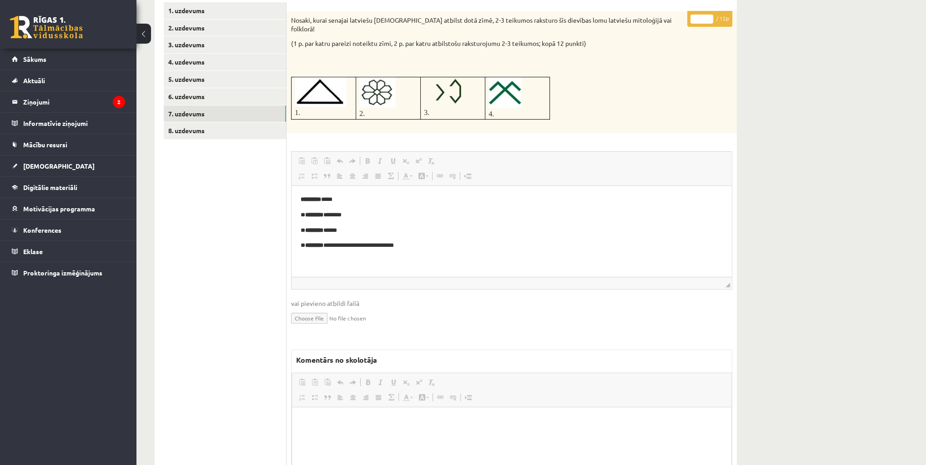
scroll to position [0, 0]
click at [458, 435] on html at bounding box center [511, 421] width 439 height 28
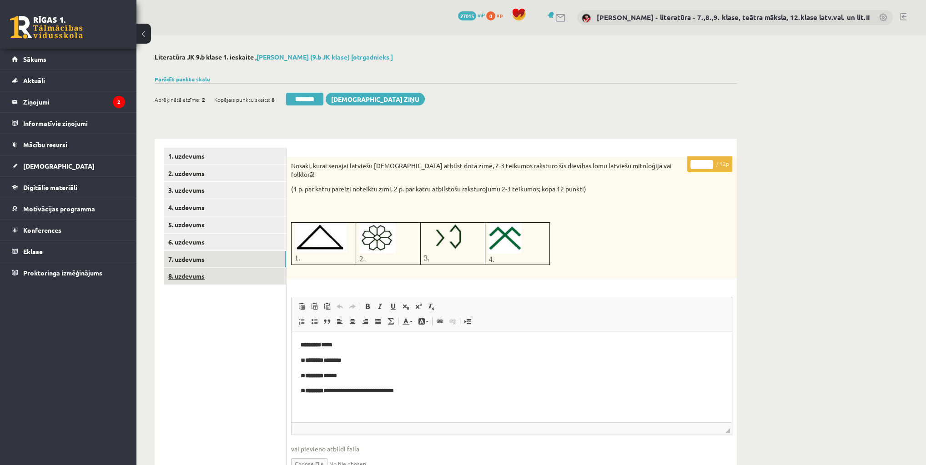
click at [212, 277] on link "8. uzdevums" at bounding box center [225, 276] width 122 height 17
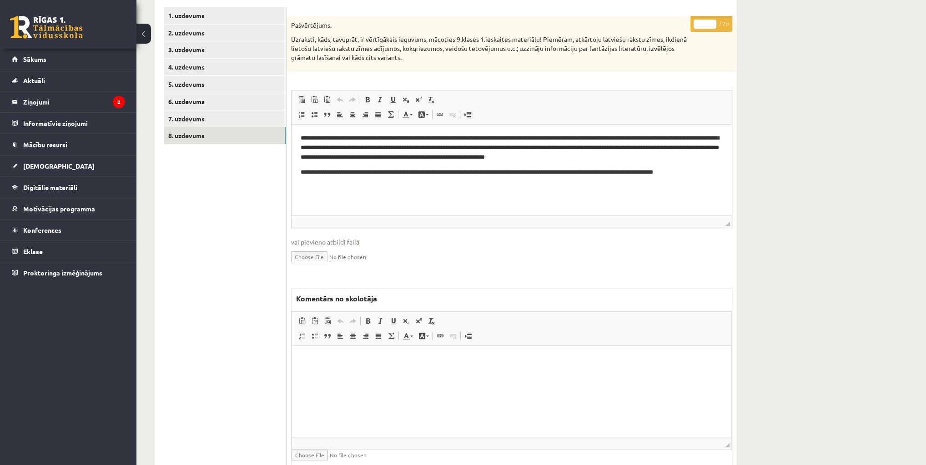
scroll to position [146, 0]
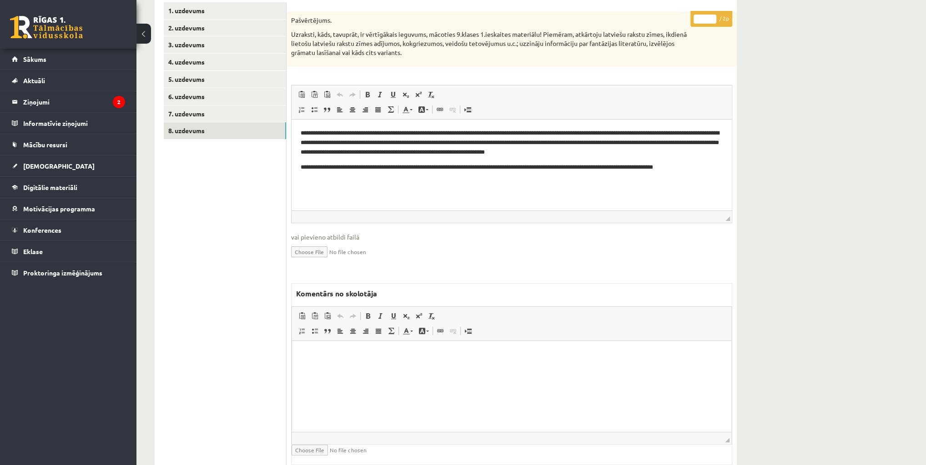
click at [524, 369] on html at bounding box center [511, 355] width 439 height 28
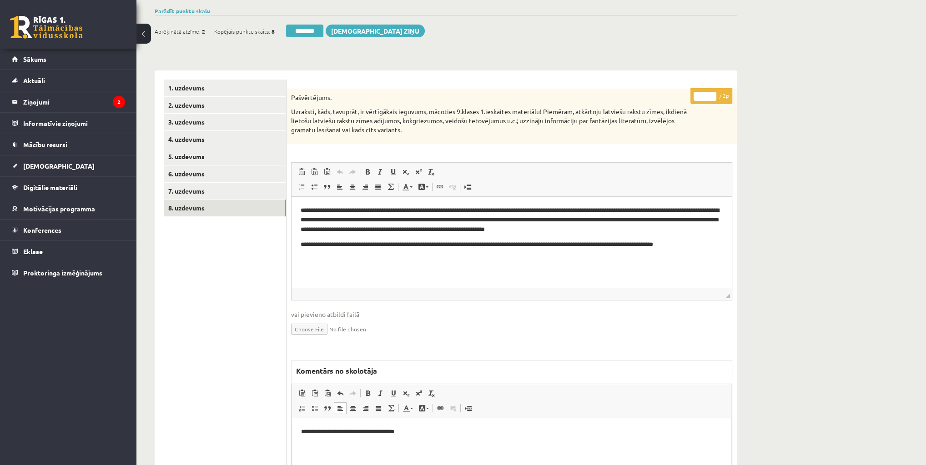
scroll to position [36, 0]
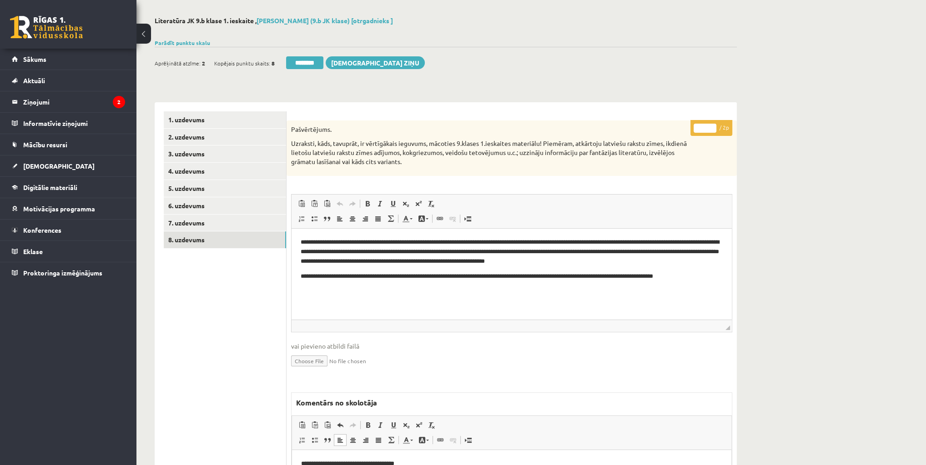
drag, startPoint x: 705, startPoint y: 127, endPoint x: 697, endPoint y: 129, distance: 8.1
click at [697, 129] on input "*" at bounding box center [705, 128] width 23 height 9
type input "*"
click at [184, 239] on link "8. uzdevums" at bounding box center [225, 240] width 122 height 17
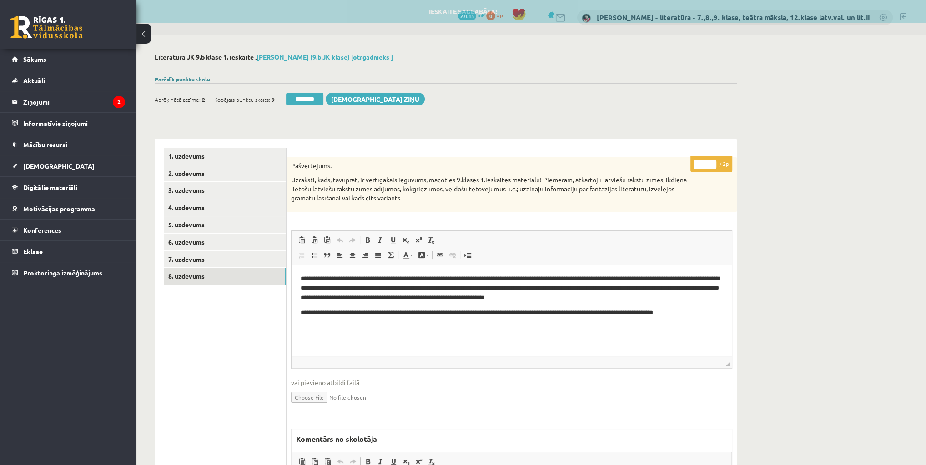
scroll to position [0, 0]
click at [173, 78] on link "Parādīt punktu skalu" at bounding box center [182, 79] width 55 height 7
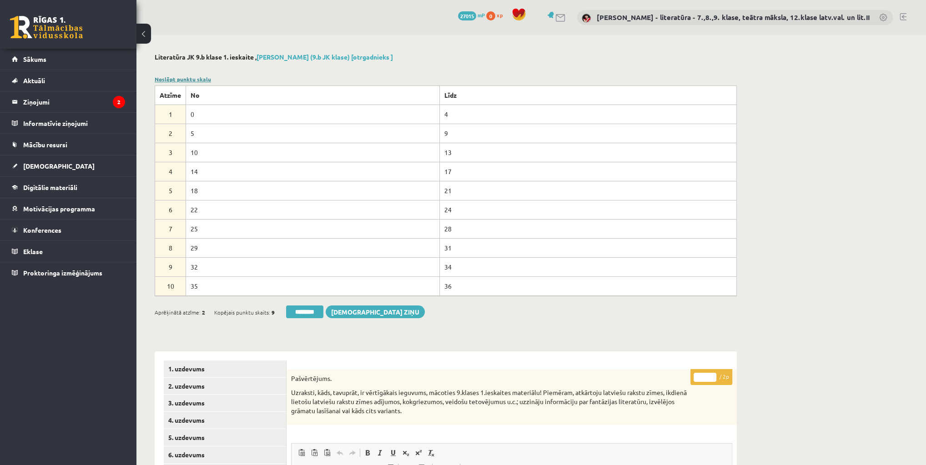
click at [173, 78] on link "Noslēpt punktu skalu" at bounding box center [183, 79] width 56 height 7
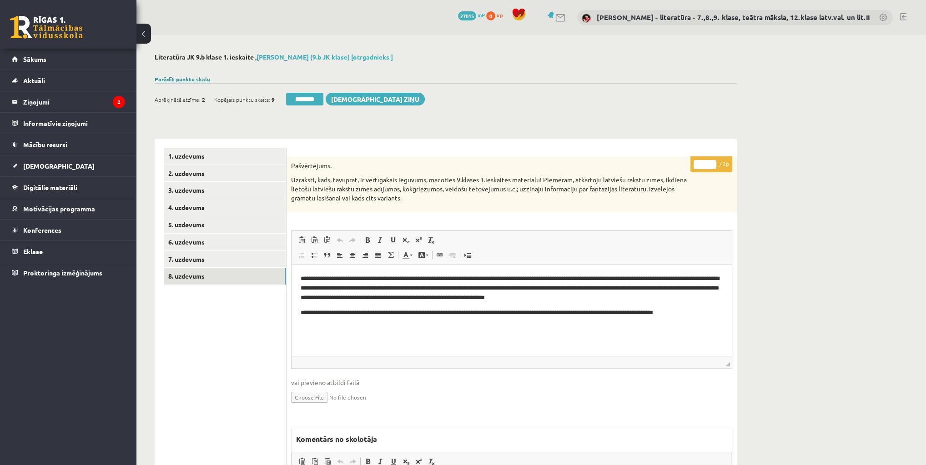
click at [190, 79] on link "Parādīt punktu skalu" at bounding box center [182, 79] width 55 height 7
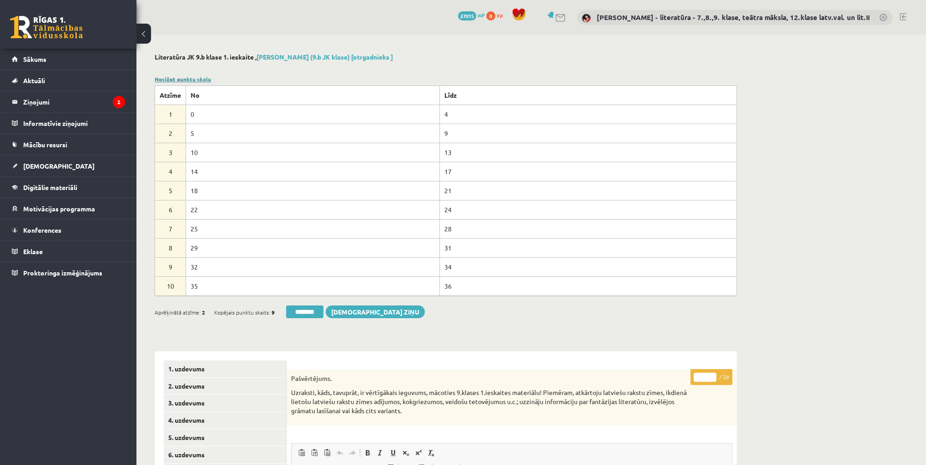
click at [191, 79] on link "Noslēpt punktu skalu" at bounding box center [183, 79] width 56 height 7
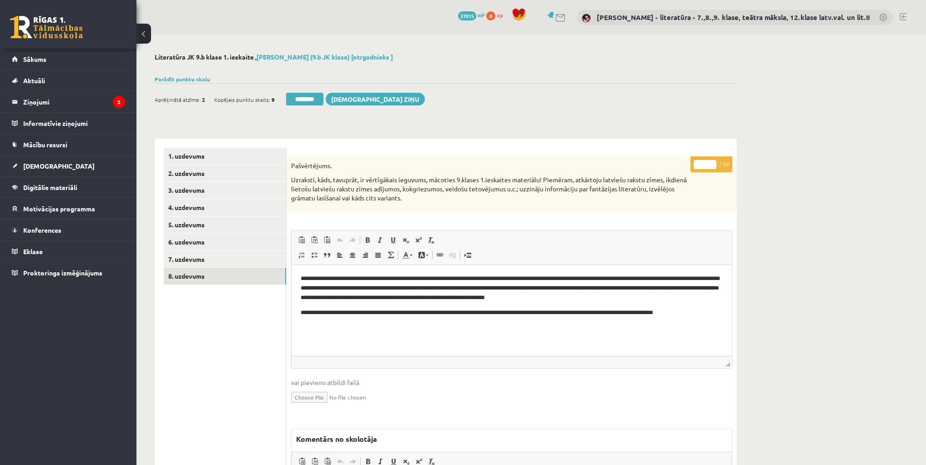
drag, startPoint x: 712, startPoint y: 161, endPoint x: 690, endPoint y: 164, distance: 22.0
type input "*"
click at [711, 161] on input "*" at bounding box center [705, 164] width 23 height 9
click at [187, 273] on link "8. uzdevums" at bounding box center [225, 276] width 122 height 17
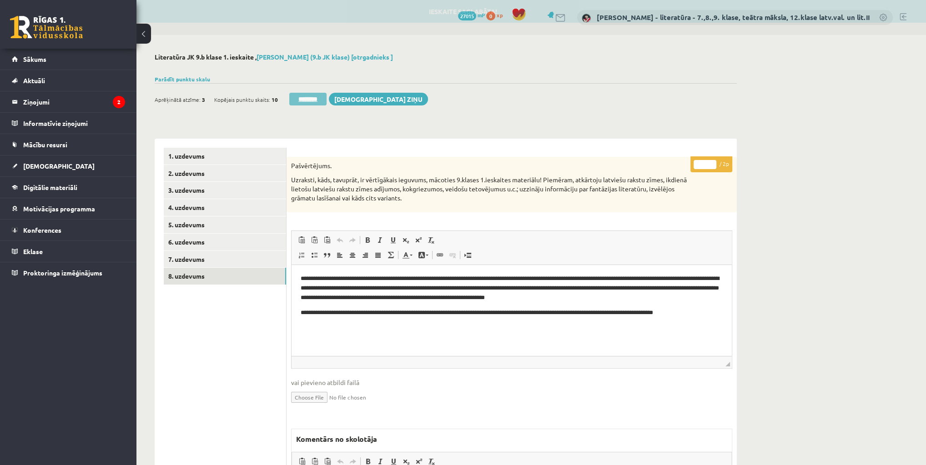
click at [307, 95] on input "********" at bounding box center [307, 99] width 37 height 13
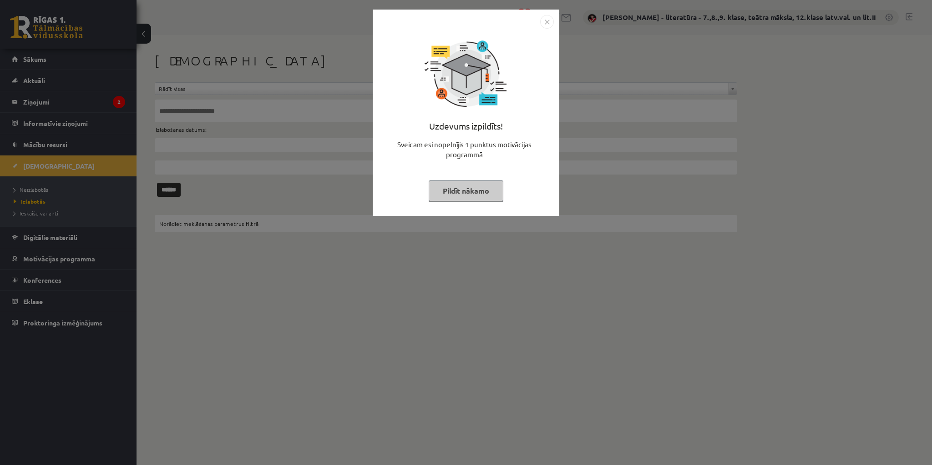
click at [493, 190] on button "Pildīt nākamo" at bounding box center [466, 191] width 75 height 21
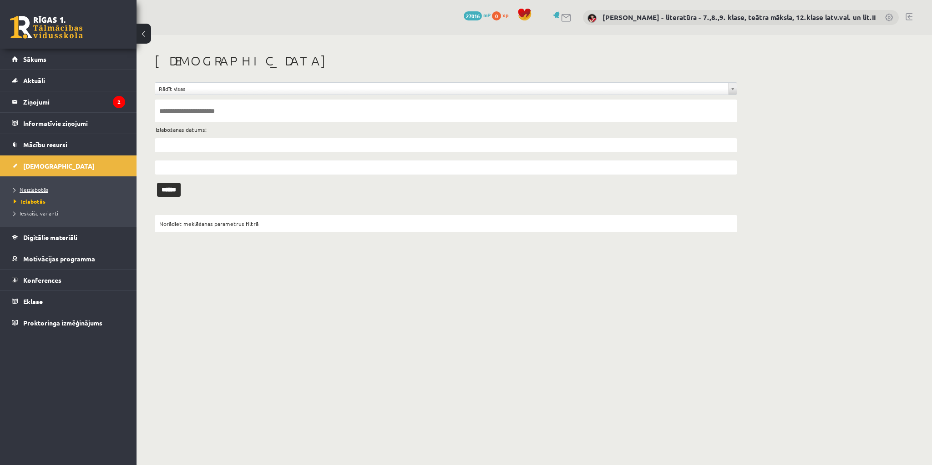
click at [24, 187] on span "Neizlabotās" at bounding box center [31, 189] width 35 height 7
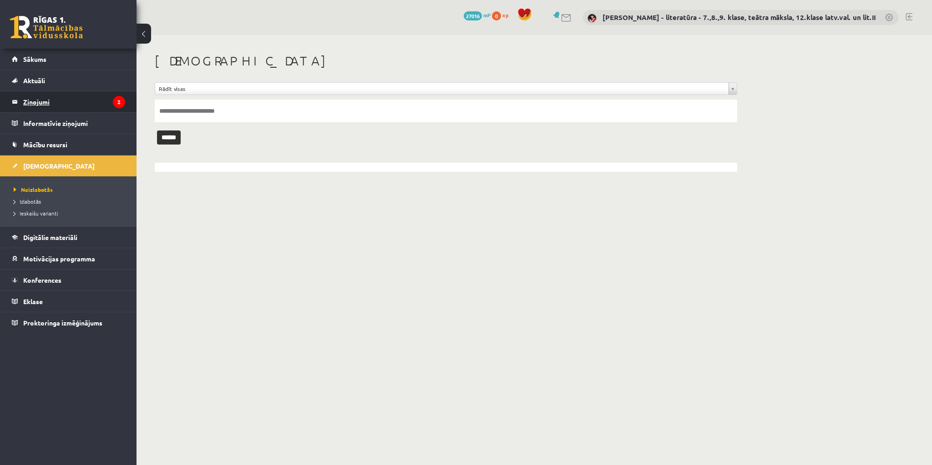
click at [93, 100] on legend "Ziņojumi 2" at bounding box center [74, 101] width 102 height 21
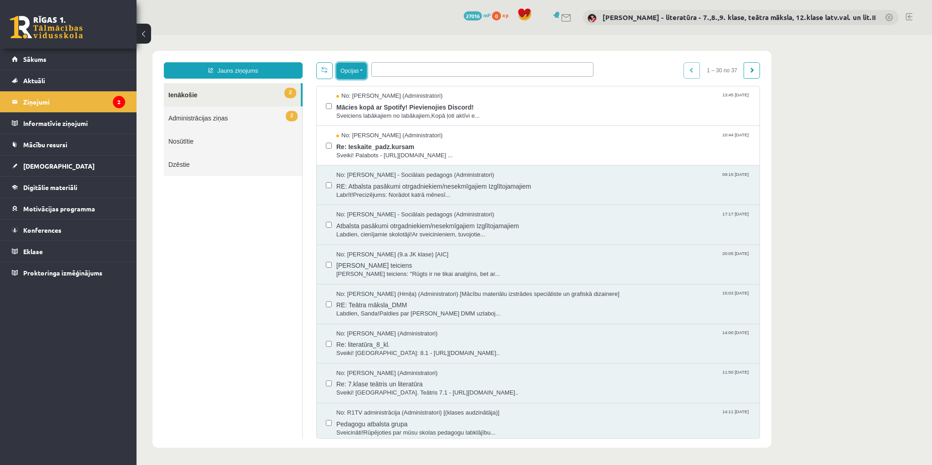
click at [364, 72] on button "Opcijas" at bounding box center [351, 71] width 30 height 16
click at [380, 160] on link "Dzēst izvēlētos" at bounding box center [390, 161] width 84 height 9
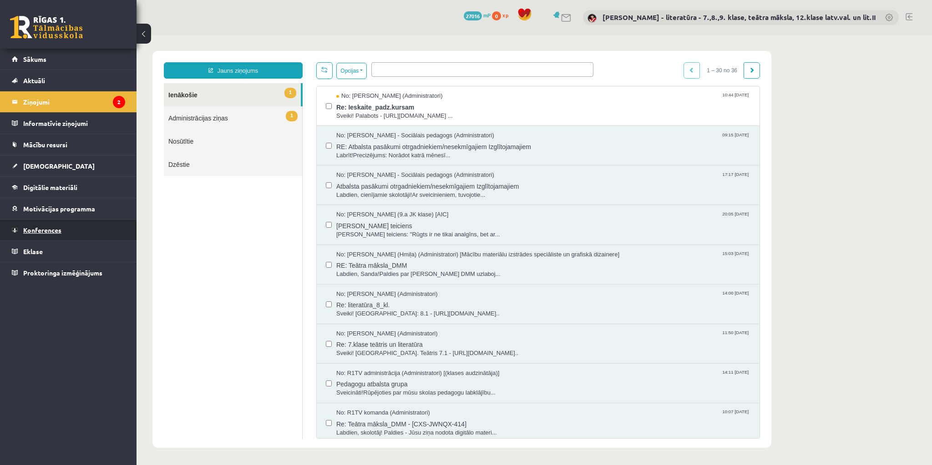
click at [49, 228] on span "Konferences" at bounding box center [42, 230] width 38 height 8
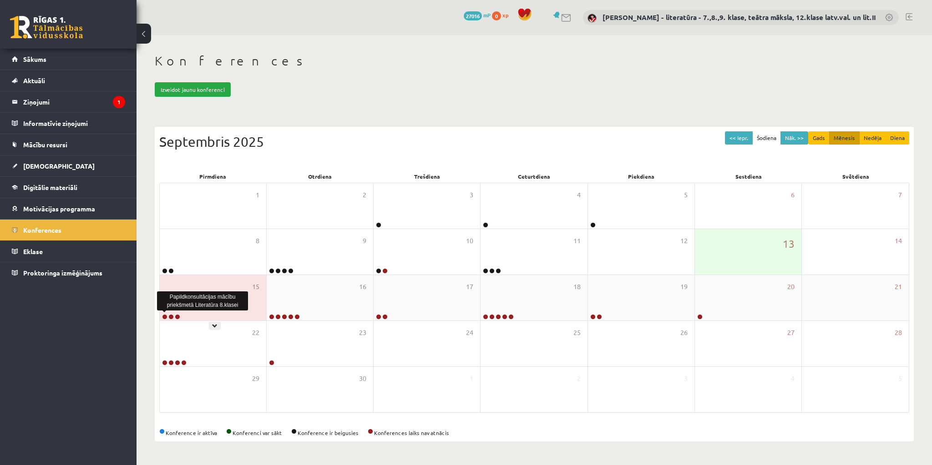
click at [166, 316] on link at bounding box center [164, 316] width 5 height 5
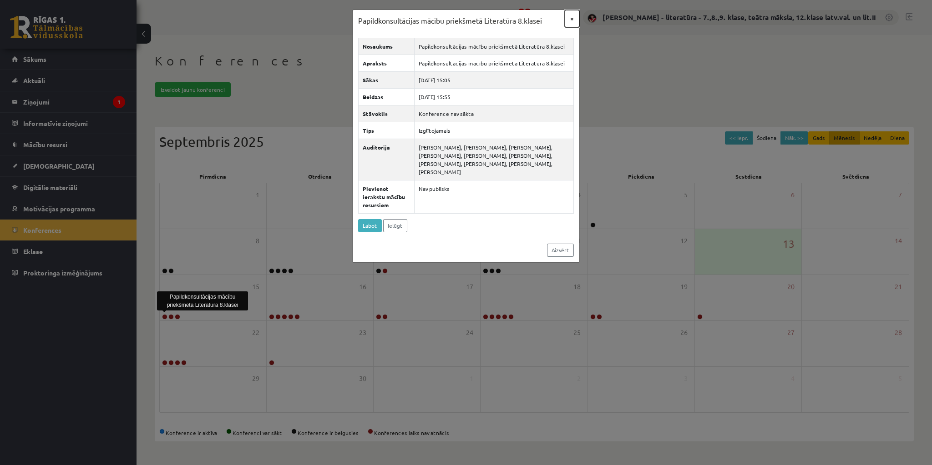
click at [572, 19] on button "×" at bounding box center [572, 18] width 15 height 17
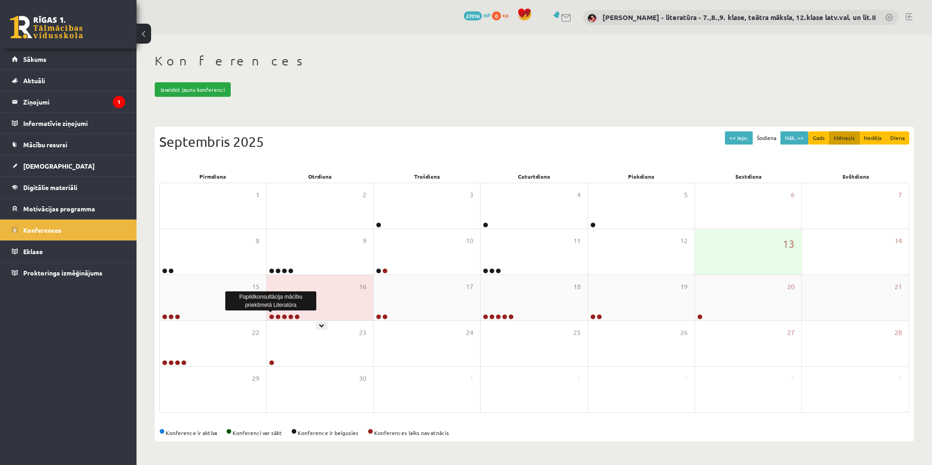
click at [271, 317] on link at bounding box center [271, 316] width 5 height 5
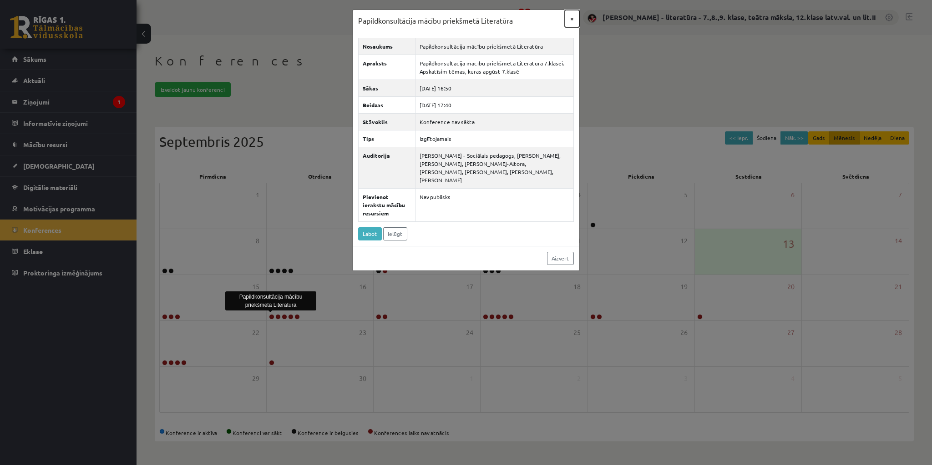
click at [572, 18] on button "×" at bounding box center [572, 18] width 15 height 17
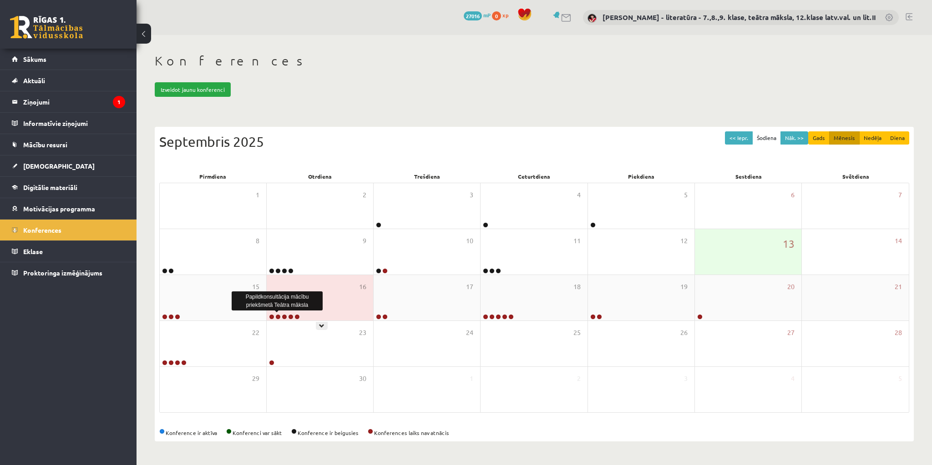
click at [276, 315] on link at bounding box center [277, 316] width 5 height 5
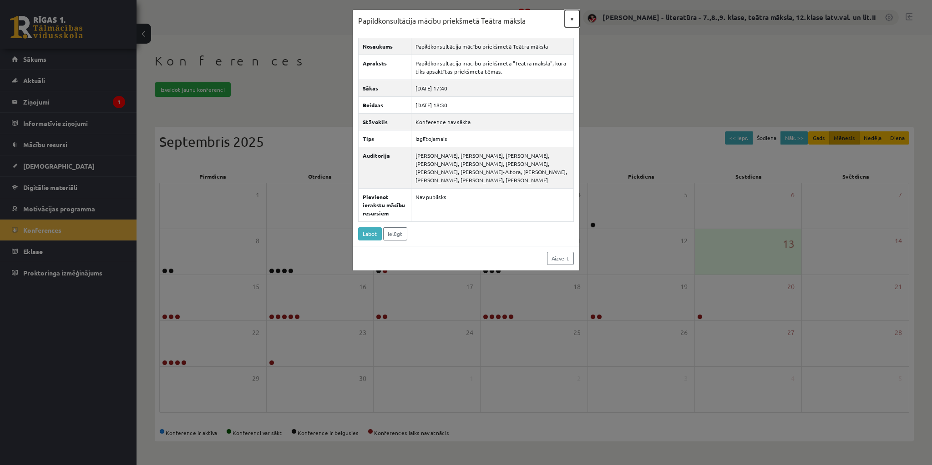
click at [574, 18] on button "×" at bounding box center [572, 18] width 15 height 17
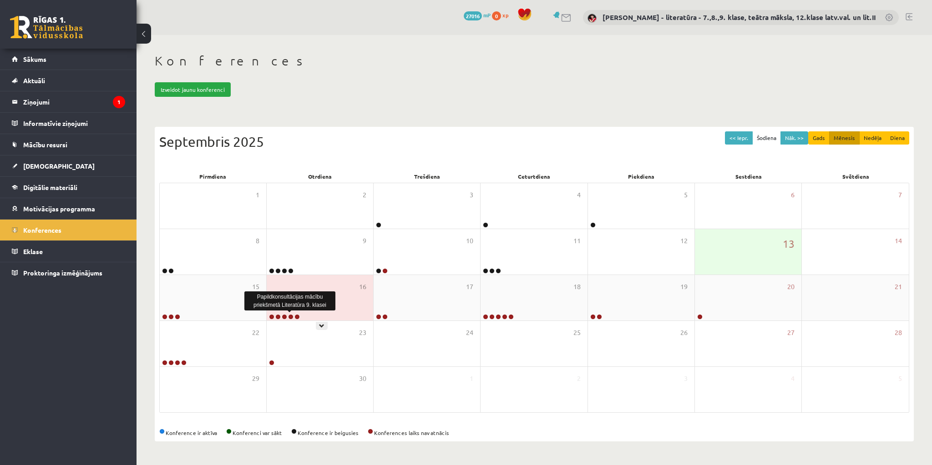
click at [290, 315] on link at bounding box center [290, 316] width 5 height 5
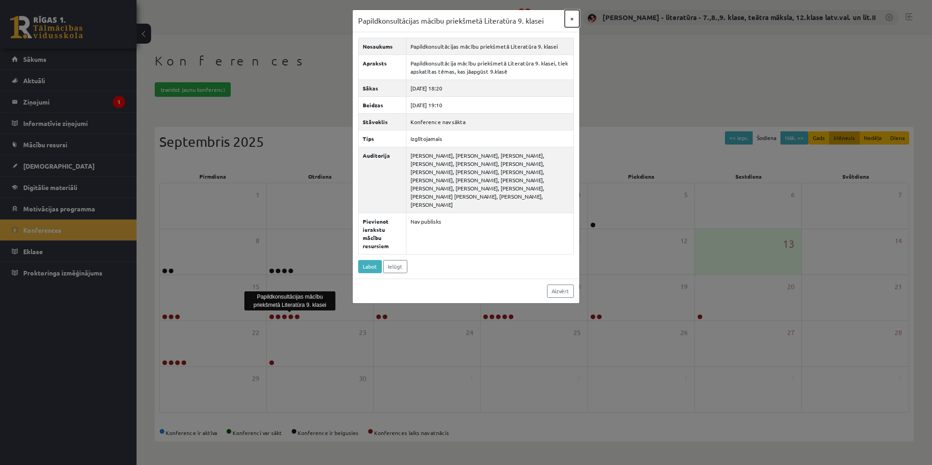
click at [572, 17] on button "×" at bounding box center [572, 18] width 15 height 17
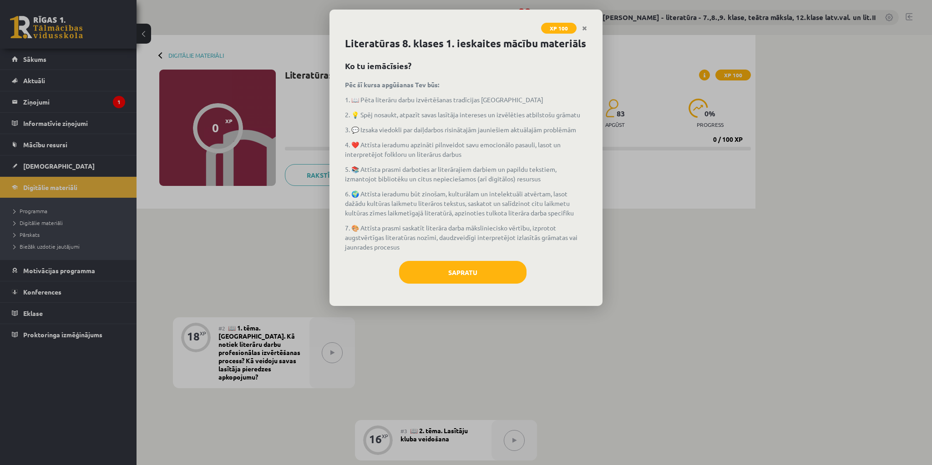
click at [358, 27] on div "XP 100" at bounding box center [465, 23] width 273 height 26
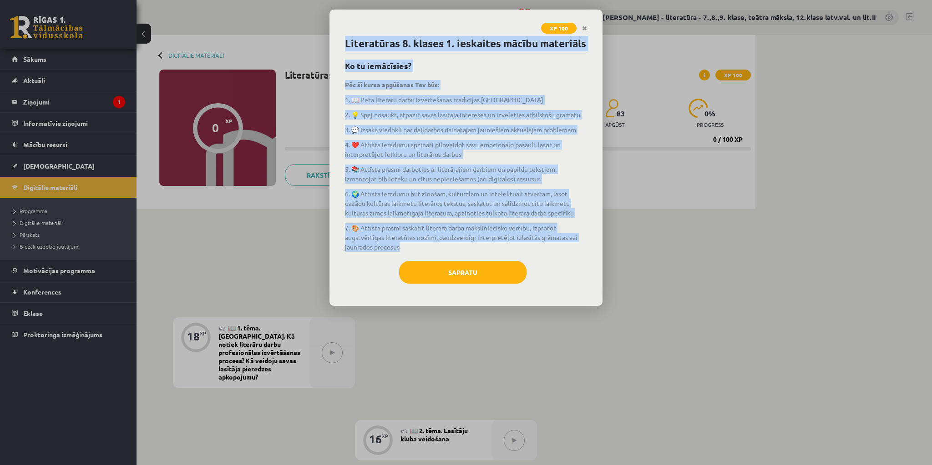
drag, startPoint x: 344, startPoint y: 40, endPoint x: 469, endPoint y: 247, distance: 242.4
click at [469, 247] on div "Literatūras 8. klases 1. ieskaites mācību materiāls Ko tu iemācīsies? Pēc šī ku…" at bounding box center [465, 171] width 273 height 270
copy div "Loremipsumd 9. sitame 6. consectet adipis elitseddo Ei te incididunt? Utl et do…"
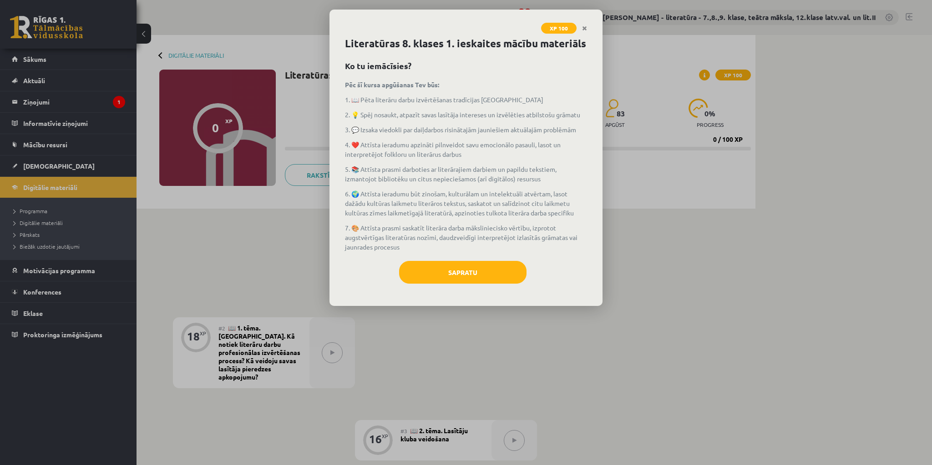
click at [557, 272] on div "Sapratu" at bounding box center [466, 276] width 242 height 30
click at [476, 273] on button "Sapratu" at bounding box center [462, 272] width 127 height 23
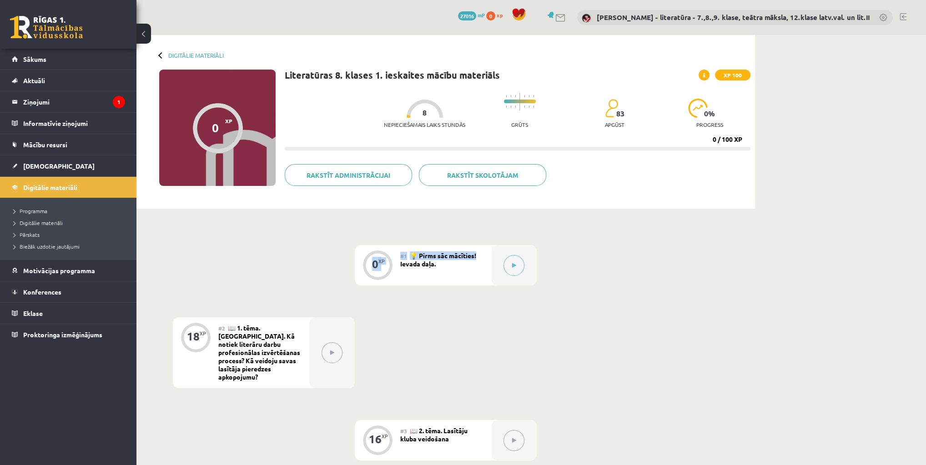
drag, startPoint x: 479, startPoint y: 254, endPoint x: 397, endPoint y: 252, distance: 81.5
click at [397, 252] on div "0 XP #1 💡 Pirms sāc mācīties! Ievada daļa." at bounding box center [446, 265] width 182 height 40
click at [451, 273] on div "#1 💡 Pirms sāc mācīties! Ievada daļa." at bounding box center [445, 265] width 91 height 40
drag, startPoint x: 442, startPoint y: 265, endPoint x: 403, endPoint y: 257, distance: 39.4
click at [402, 256] on div "#1 💡 Pirms sāc mācīties! Ievada daļa." at bounding box center [445, 265] width 91 height 40
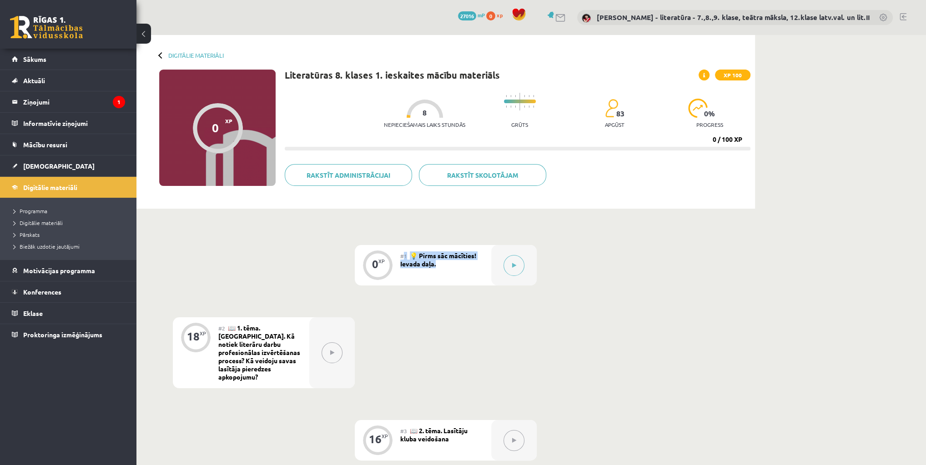
copy div "1 💡 Pirms sāc mācīties! Ievada daļa."
drag, startPoint x: 318, startPoint y: 263, endPoint x: 324, endPoint y: 262, distance: 6.5
click at [514, 266] on icon at bounding box center [514, 265] width 4 height 5
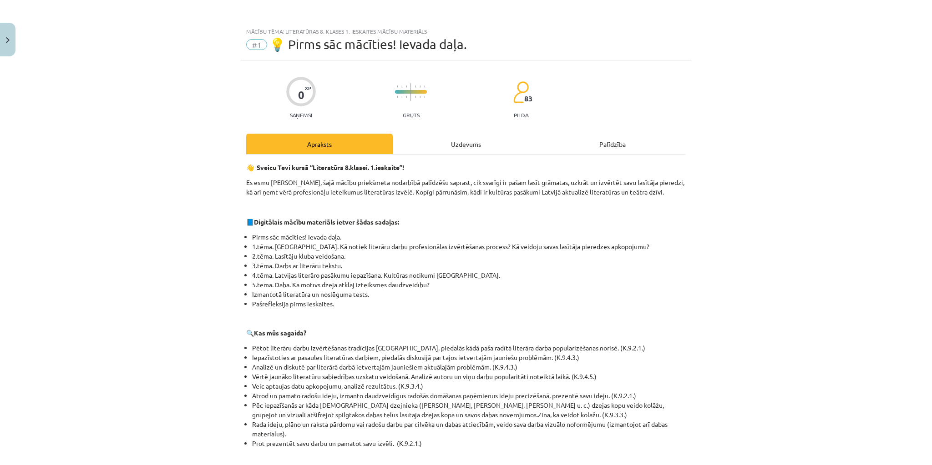
click at [304, 205] on p at bounding box center [465, 207] width 439 height 10
drag, startPoint x: 243, startPoint y: 180, endPoint x: 664, endPoint y: 190, distance: 421.4
click at [666, 191] on p "Es esmu [PERSON_NAME], šajā mācību priekšmeta nodarbībā palīdzēšu saprast, cik …" at bounding box center [465, 187] width 439 height 19
copy p "Es esmu [PERSON_NAME], šajā mācību priekšmeta nodarbībā palīdzēšu saprast, cik …"
click at [335, 323] on div "👋 Sveicu Tevi kursā “Literatūra 8.klasei. 1.ieskaite”! Es esmu [PERSON_NAME], š…" at bounding box center [465, 445] width 439 height 565
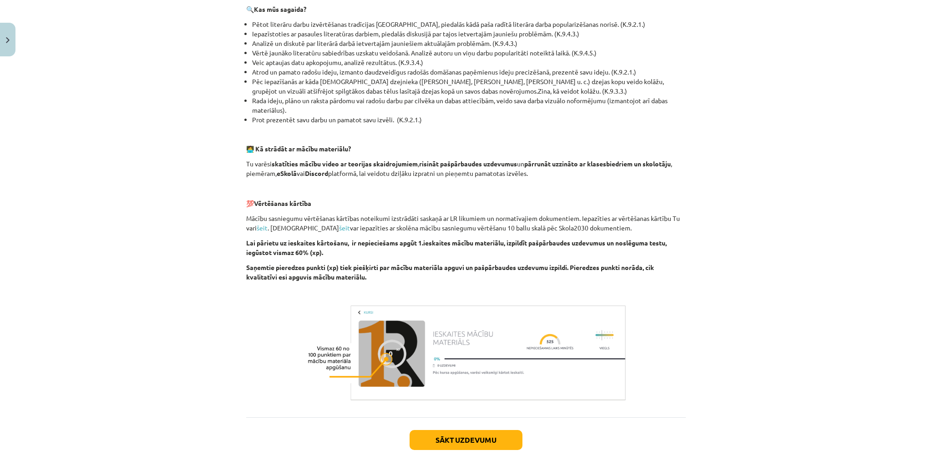
scroll to position [367, 0]
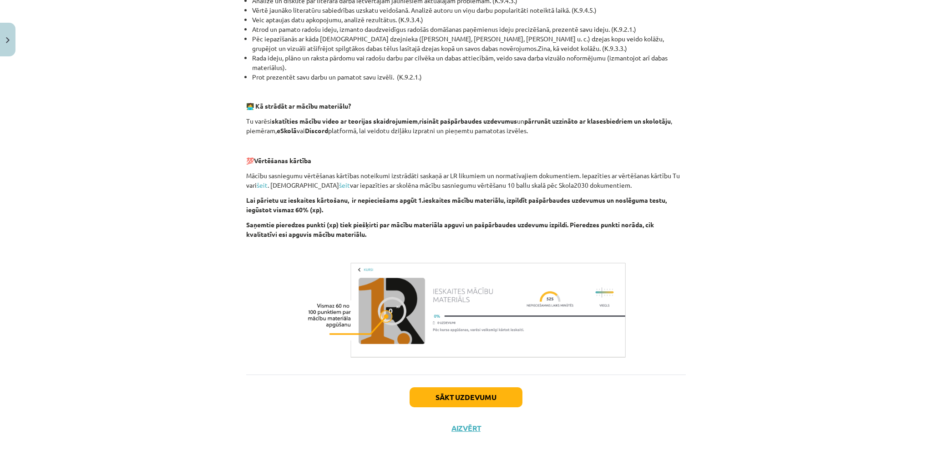
click at [371, 283] on img at bounding box center [466, 310] width 324 height 101
drag, startPoint x: 343, startPoint y: 255, endPoint x: 569, endPoint y: 285, distance: 228.1
click at [569, 285] on div "👋 Sveicu Tevi kursā “Literatūra 8.klasei. 1.ieskaite”! Es esmu [PERSON_NAME], š…" at bounding box center [465, 78] width 439 height 565
click at [356, 246] on p at bounding box center [465, 250] width 439 height 10
click at [434, 398] on button "Sākt uzdevumu" at bounding box center [465, 398] width 113 height 20
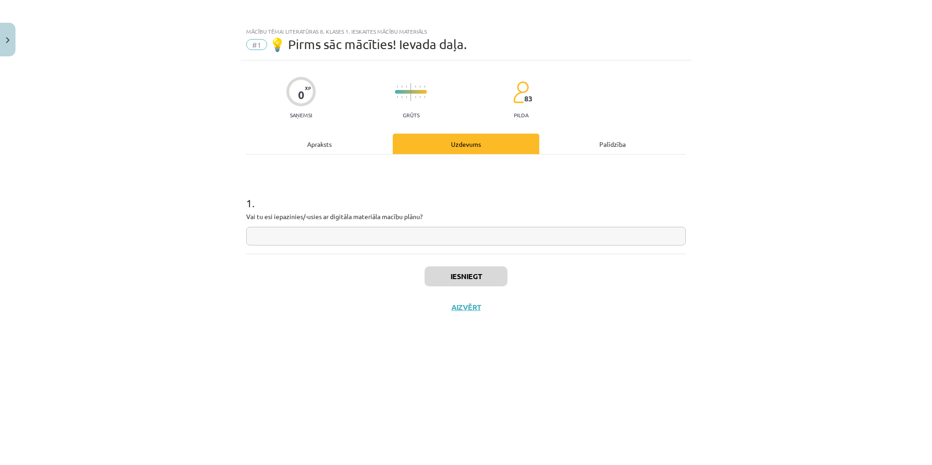
scroll to position [0, 0]
drag, startPoint x: 250, startPoint y: 202, endPoint x: 432, endPoint y: 212, distance: 182.3
click at [432, 212] on div "1 . Vai tu esi iepazinies/-usies ar digitāla materiāla macību plānu?" at bounding box center [465, 213] width 439 height 65
copy div ". Vai tu esi iepazinies/-usies ar digitāla materiāla macību plānu?"
click at [297, 236] on input "text" at bounding box center [465, 236] width 439 height 19
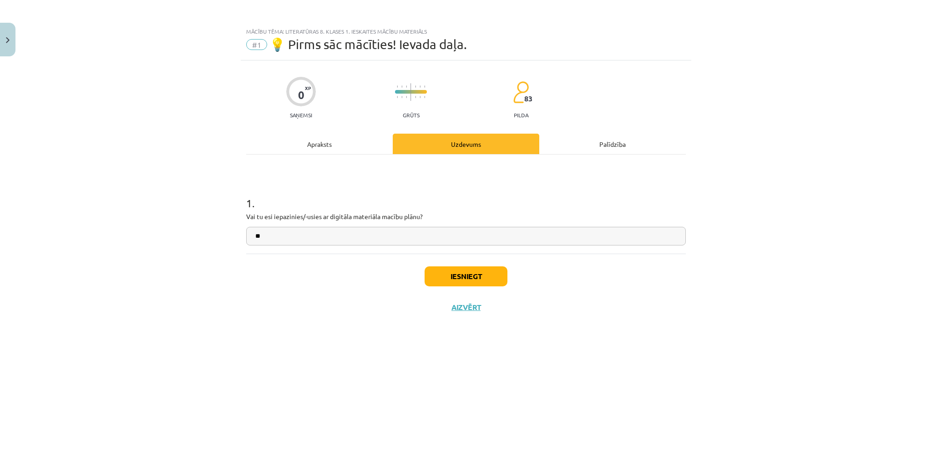
type input "**"
click at [440, 272] on button "Iesniegt" at bounding box center [465, 277] width 83 height 20
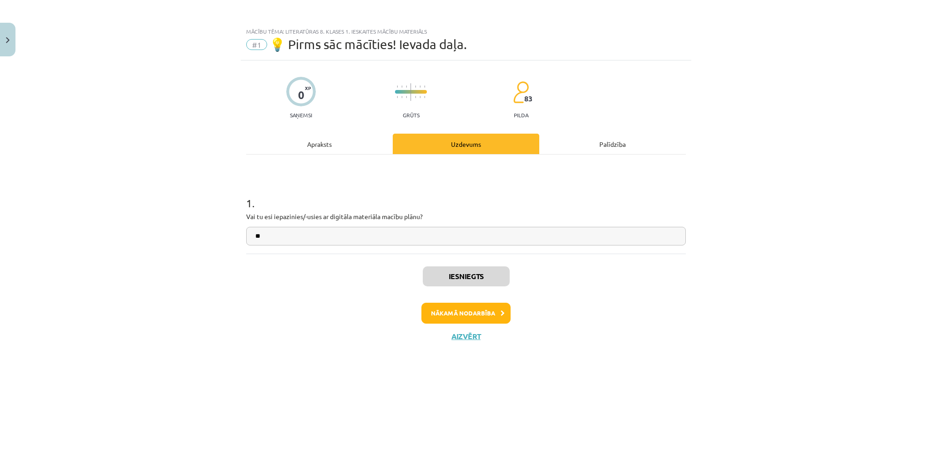
click at [292, 298] on div "Iesniegts Nākamā nodarbība Aizvērt" at bounding box center [465, 300] width 439 height 93
click at [449, 311] on button "Nākamā nodarbība" at bounding box center [465, 313] width 89 height 21
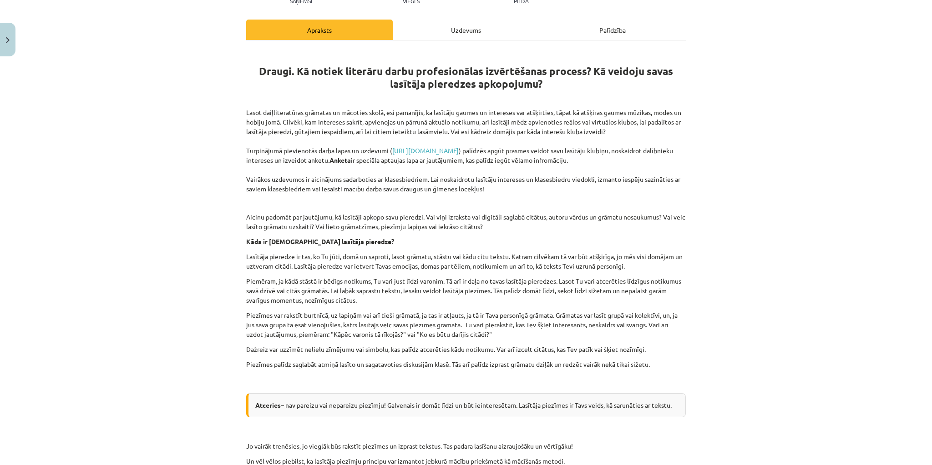
scroll to position [146, 0]
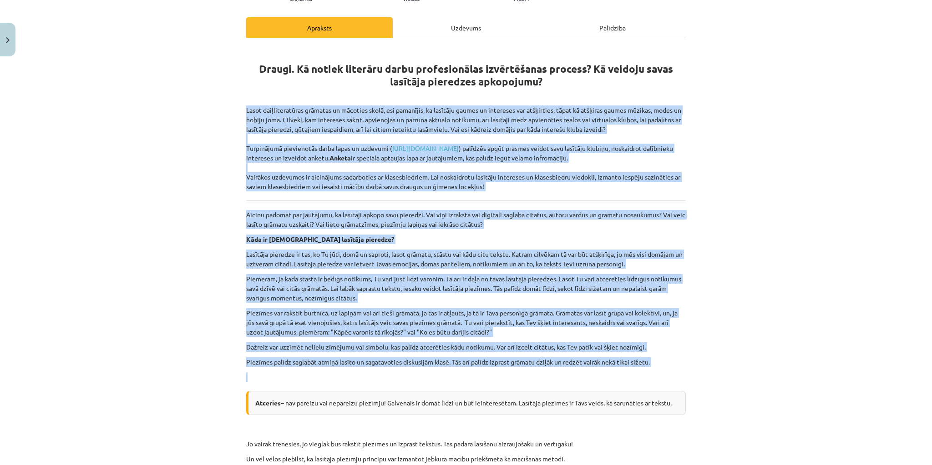
drag, startPoint x: 242, startPoint y: 93, endPoint x: 669, endPoint y: 356, distance: 501.4
click at [669, 356] on div "18 XP Saņemsi Viegls 83 pilda Apraksts Uzdevums Palīdzība Draugi. Kā notiek lit…" at bounding box center [466, 393] width 450 height 898
copy div "Lorem ipsumdolorsitam consecte ad elitsedd eiusm, tem incididun, ut laboreet do…"
drag, startPoint x: 493, startPoint y: 208, endPoint x: 498, endPoint y: 207, distance: 5.0
click at [494, 210] on p "Aicinu padomāt par jautājumu, kā lasītāji apkopo savu pieredzi. Vai viņi izraks…" at bounding box center [465, 219] width 439 height 19
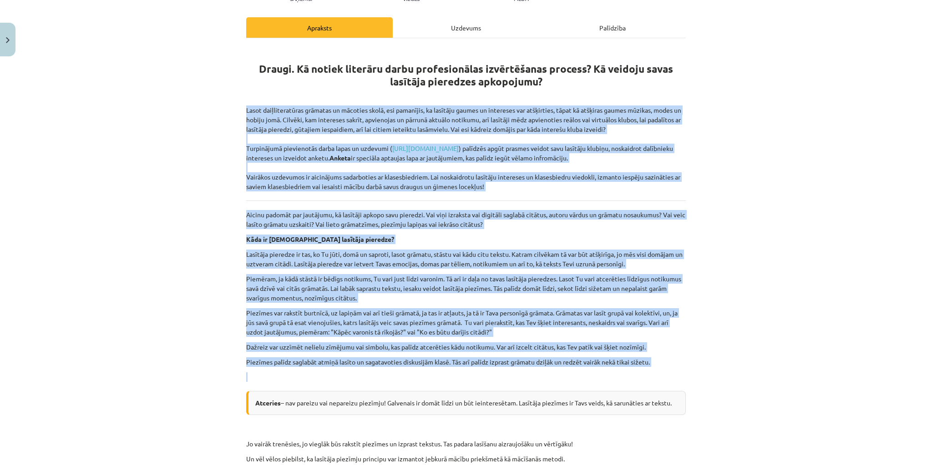
click at [530, 210] on p "Aicinu padomāt par jautājumu, kā lasītāji apkopo savu pieredzi. Vai viņi izraks…" at bounding box center [465, 219] width 439 height 19
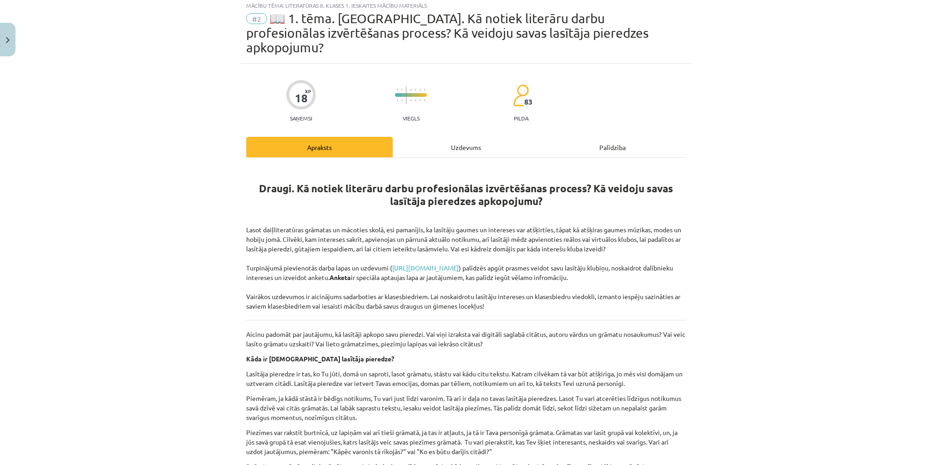
scroll to position [0, 0]
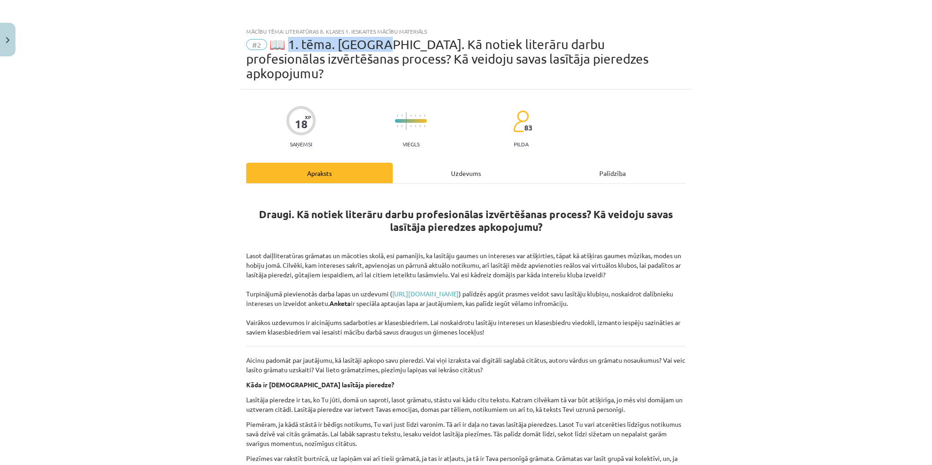
drag, startPoint x: 288, startPoint y: 45, endPoint x: 377, endPoint y: 46, distance: 89.2
click at [377, 46] on span "📖 1. tēma. [GEOGRAPHIC_DATA]. Kā notiek literāru darbu profesionālas izvērtēšan…" at bounding box center [447, 59] width 402 height 44
copy span ". tēma. [GEOGRAPHIC_DATA]."
click at [326, 236] on p at bounding box center [465, 241] width 439 height 10
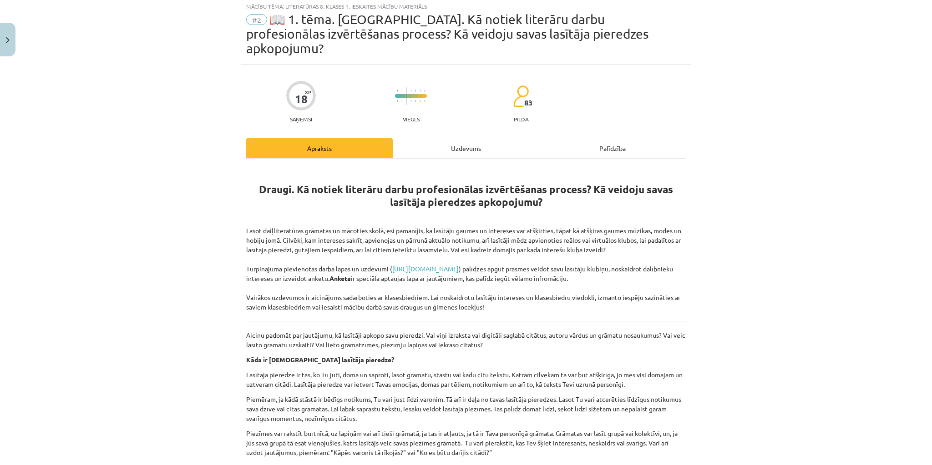
scroll to position [73, 0]
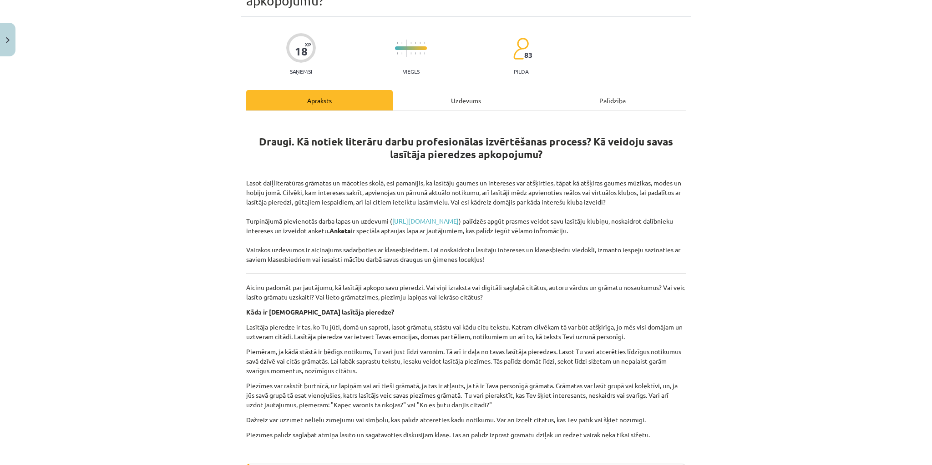
drag, startPoint x: 157, startPoint y: 237, endPoint x: 177, endPoint y: 236, distance: 20.5
click at [157, 237] on div "Mācību tēma: Literatūras 8. klases 1. ieskaites mācību materiāls #2 📖 1. tēma. …" at bounding box center [466, 232] width 932 height 465
drag, startPoint x: 242, startPoint y: 203, endPoint x: 649, endPoint y: 215, distance: 406.8
click at [649, 215] on div "18 XP Saņemsi Viegls 83 pilda Apraksts Uzdevums Palīdzība Draugi. Kā notiek lit…" at bounding box center [466, 466] width 450 height 898
copy p "Turpinājumā pievienotās darba lapas un uzdevumi ( [URL][DOMAIN_NAME] ) palīdzēs…"
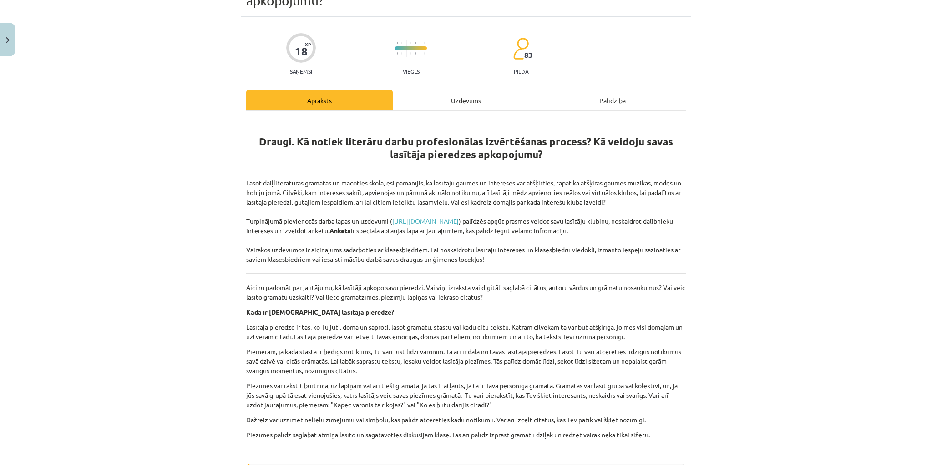
click at [355, 308] on p "Kāda ir [DEMOGRAPHIC_DATA] lasītāja pieredze?" at bounding box center [465, 313] width 439 height 10
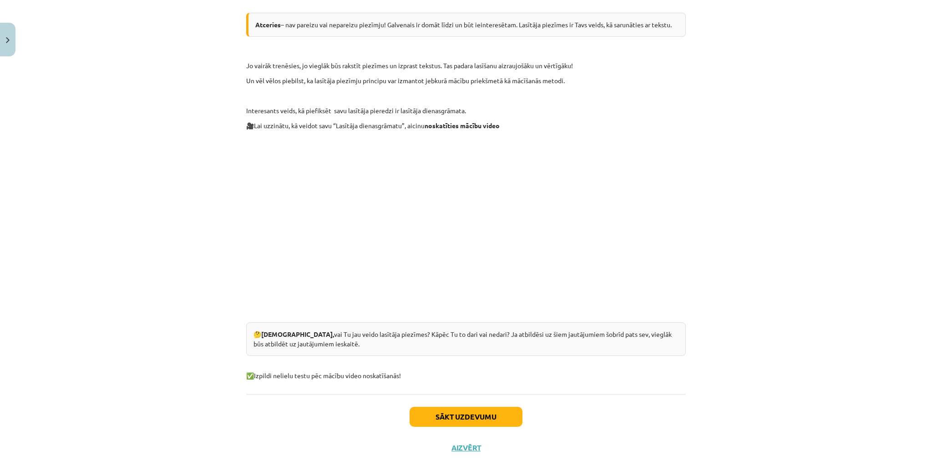
scroll to position [528, 0]
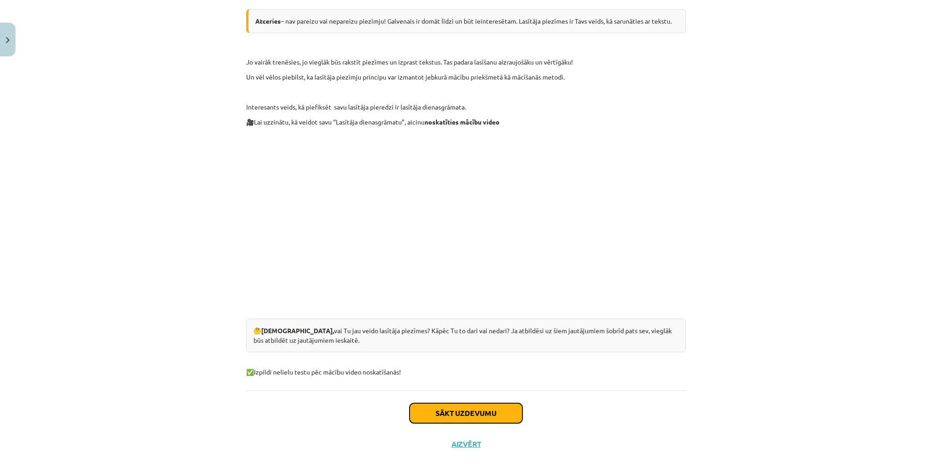
click at [441, 403] on button "Sākt uzdevumu" at bounding box center [465, 413] width 113 height 20
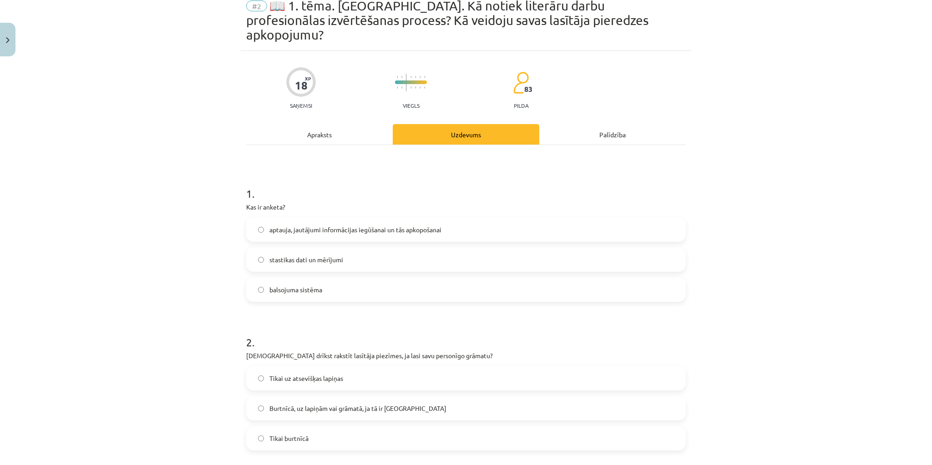
scroll to position [23, 0]
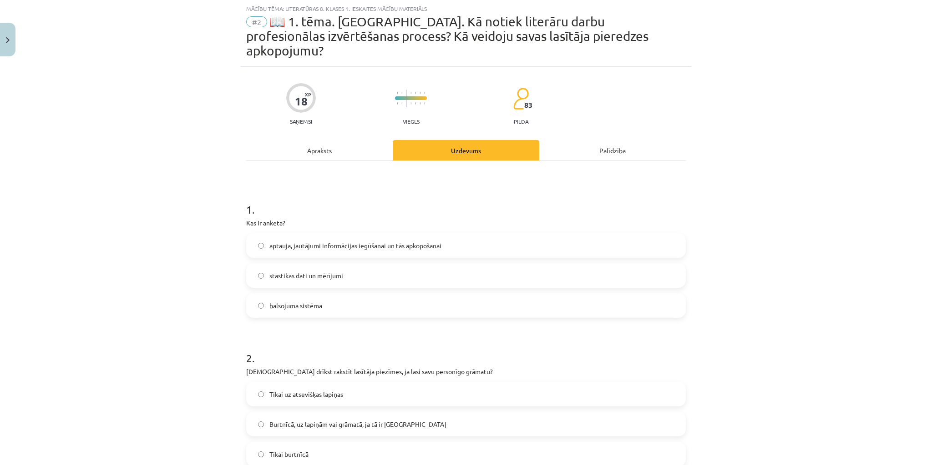
click at [308, 241] on span "aptauja, jautājumi informācijas iegūšanai un tās apkopošanai" at bounding box center [355, 246] width 172 height 10
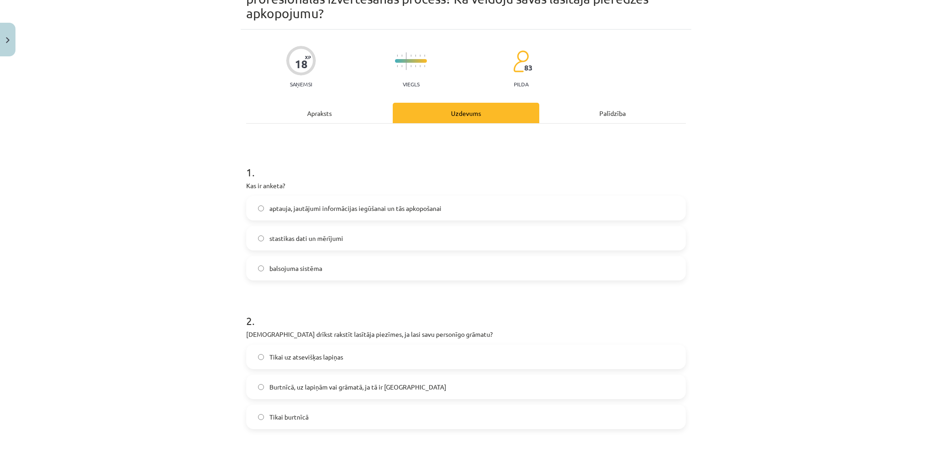
scroll to position [59, 0]
click at [336, 300] on h1 "2 ." at bounding box center [465, 314] width 439 height 28
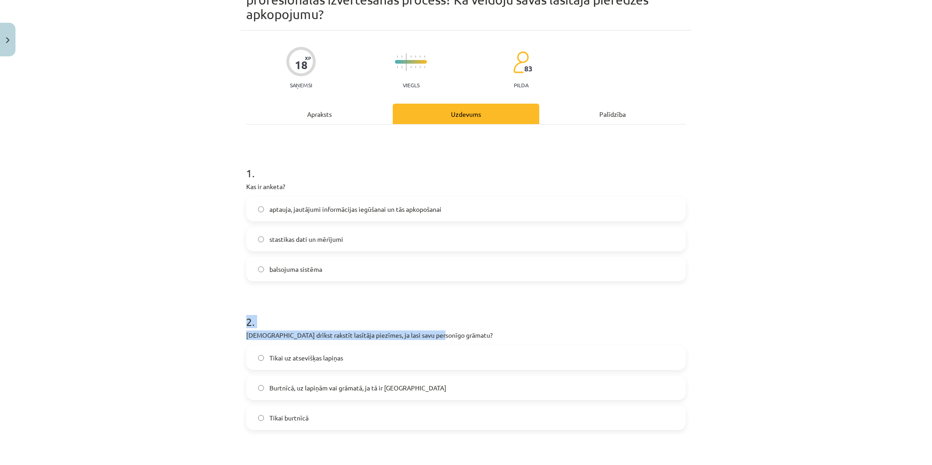
drag, startPoint x: 417, startPoint y: 320, endPoint x: 240, endPoint y: 310, distance: 176.8
copy div "2 . Kur drīkst rakstīt lasītāja piezīmes, ja lasi savu personīgo grāmatu?"
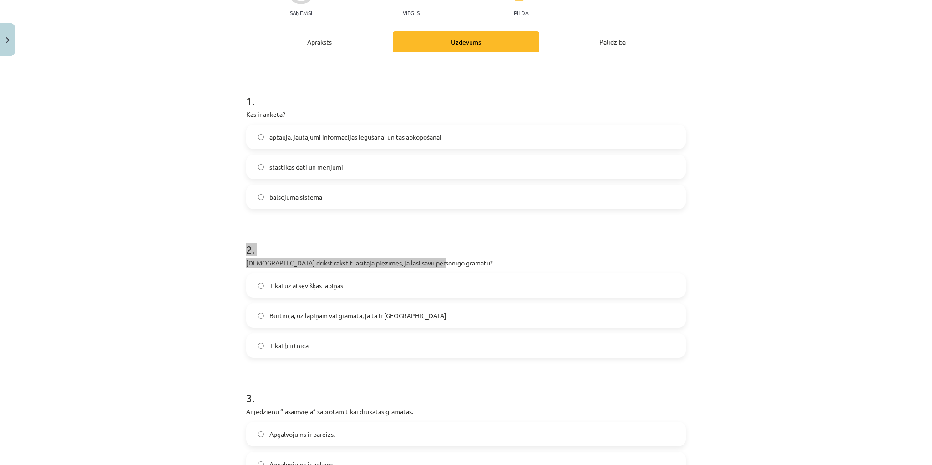
scroll to position [132, 0]
click at [283, 311] on span "Burtnīcā, uz lapiņām vai grāmatā, ja tā ir [GEOGRAPHIC_DATA]" at bounding box center [357, 316] width 177 height 10
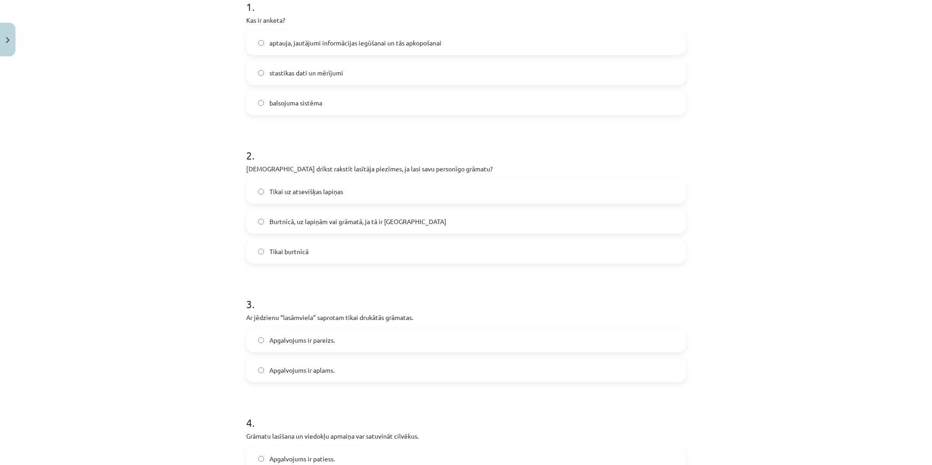
scroll to position [241, 0]
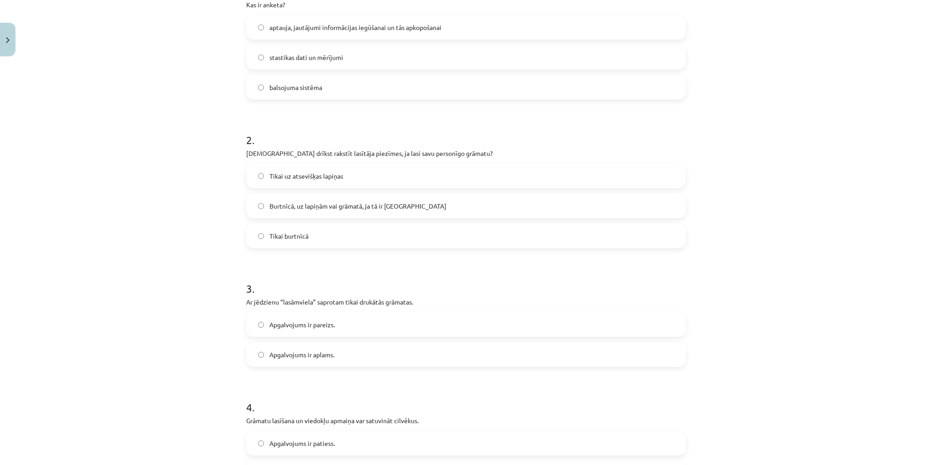
click at [368, 313] on label "Apgalvojums ir pareizs." at bounding box center [466, 324] width 438 height 23
click at [318, 320] on span "Apgalvojums ir pareizs." at bounding box center [302, 325] width 66 height 10
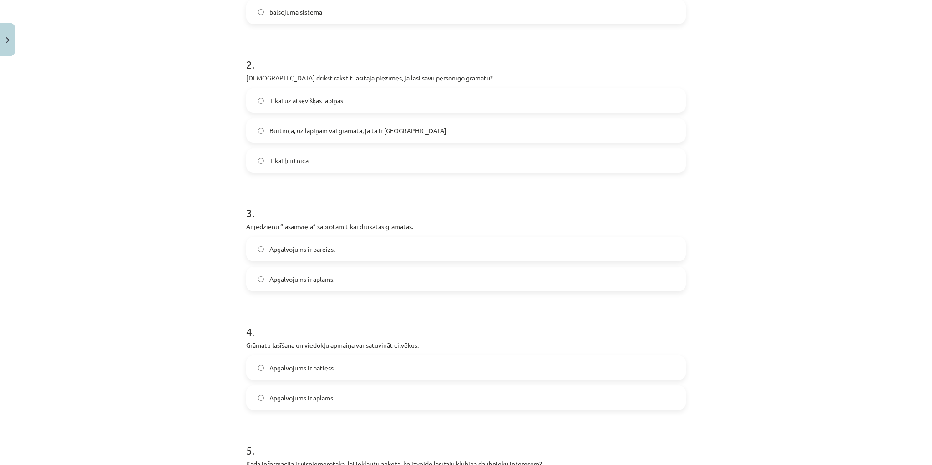
scroll to position [387, 0]
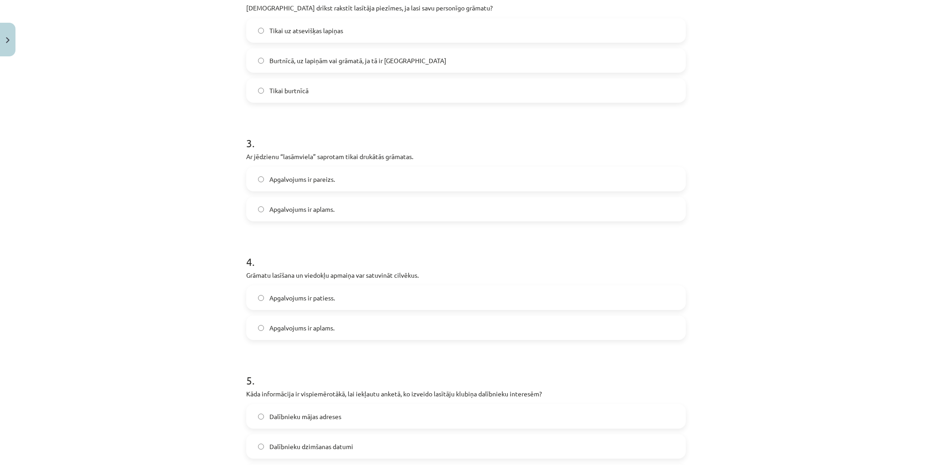
click at [351, 287] on label "Apgalvojums ir patiess." at bounding box center [466, 298] width 438 height 23
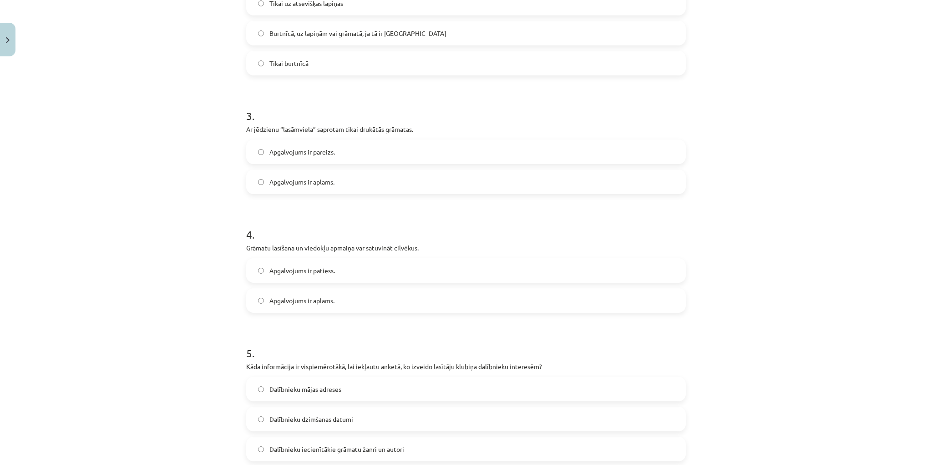
scroll to position [496, 0]
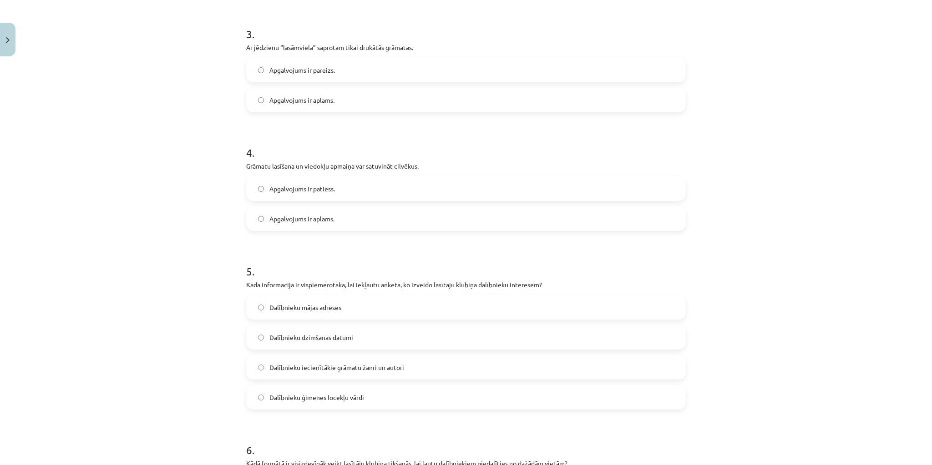
click at [417, 356] on label "Dalībnieku iecienītākie grāmatu žanri un autori" at bounding box center [466, 367] width 438 height 23
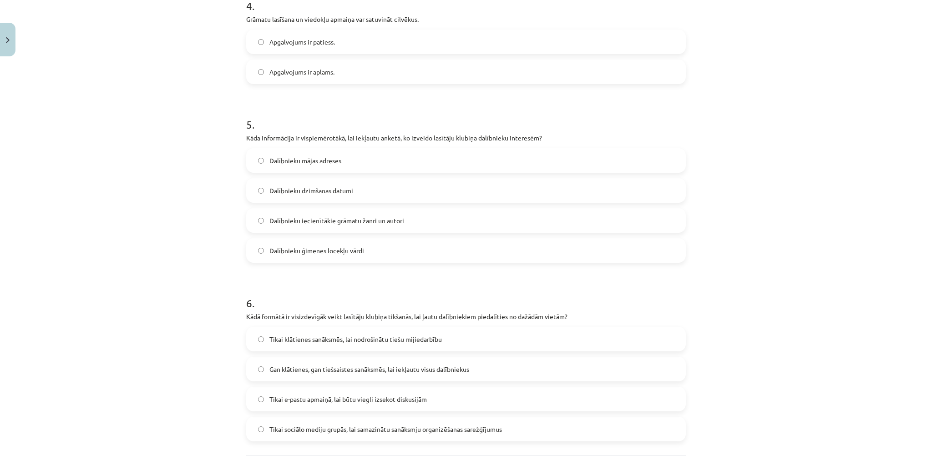
scroll to position [678, 0]
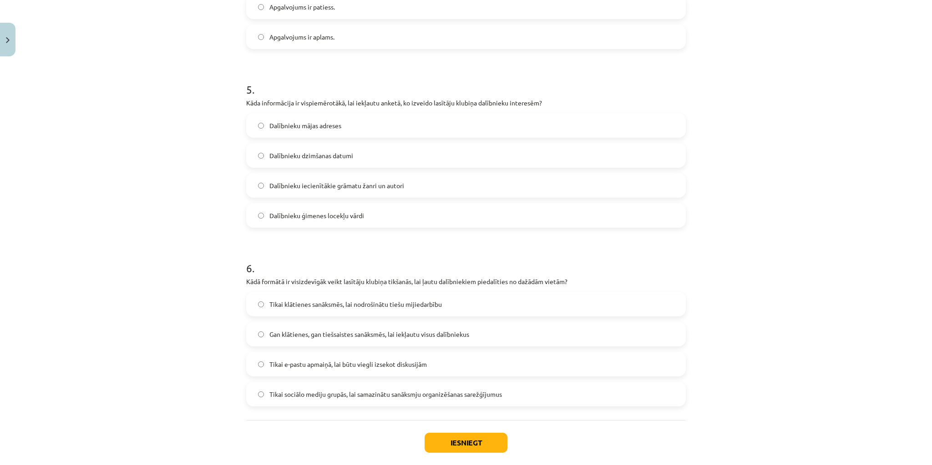
click at [364, 330] on span "Gan klātienes, gan tiešsaistes sanāksmēs, lai iekļautu visus dalībniekus" at bounding box center [369, 335] width 200 height 10
click at [459, 433] on button "Iesniegt" at bounding box center [465, 443] width 83 height 20
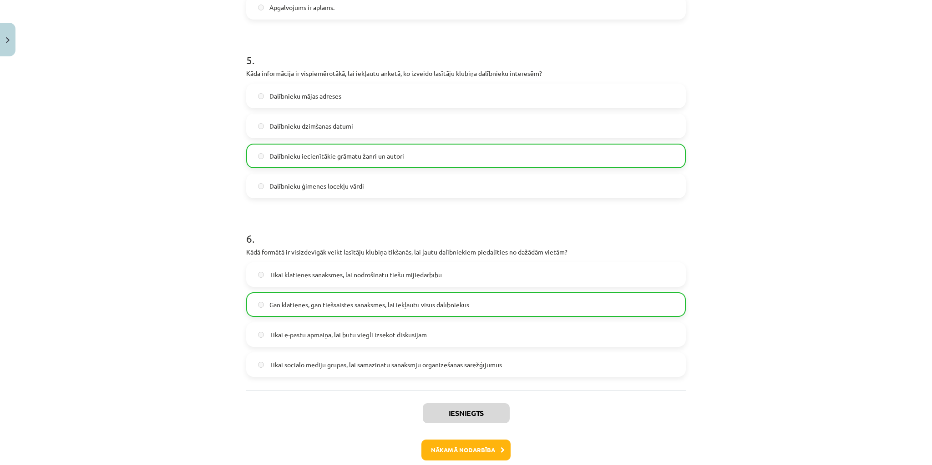
scroll to position [737, 0]
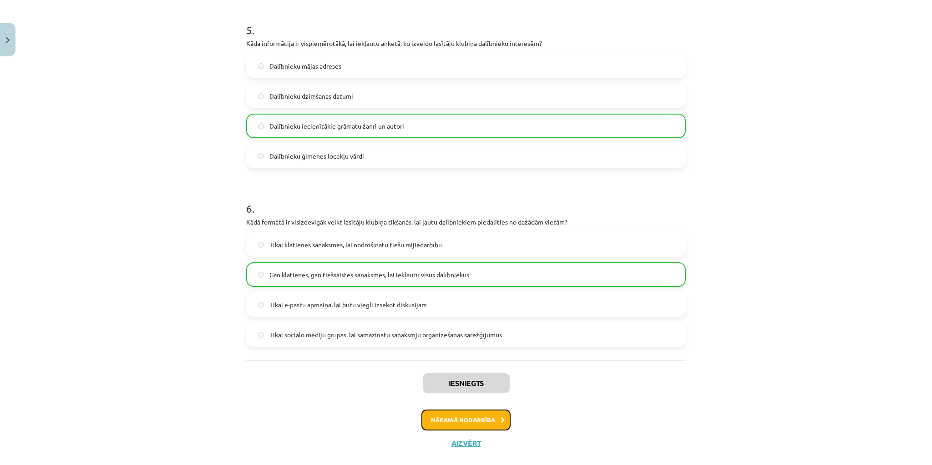
click at [480, 410] on button "Nākamā nodarbība" at bounding box center [465, 420] width 89 height 21
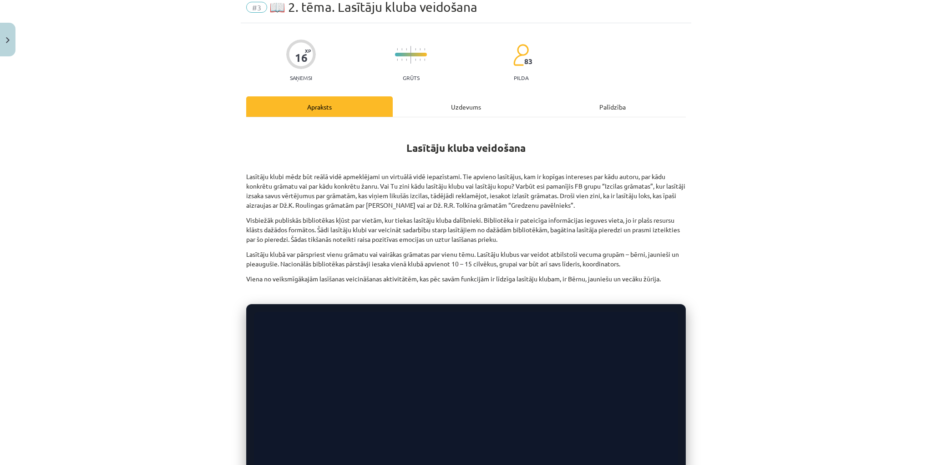
scroll to position [23, 0]
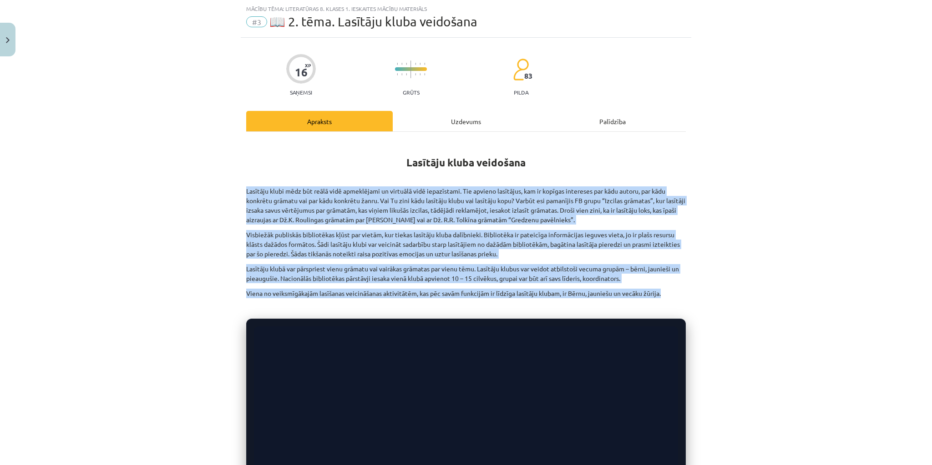
drag, startPoint x: 240, startPoint y: 189, endPoint x: 696, endPoint y: 288, distance: 466.9
click at [697, 288] on div "Mācību tēma: Literatūras 8. klases 1. ieskaites mācību materiāls #3 📖 2. tēma. …" at bounding box center [466, 232] width 932 height 465
copy div "Loremips dolor sita con adipi elit seddoeiusmo te incididu utla etdoloremag. Al…"
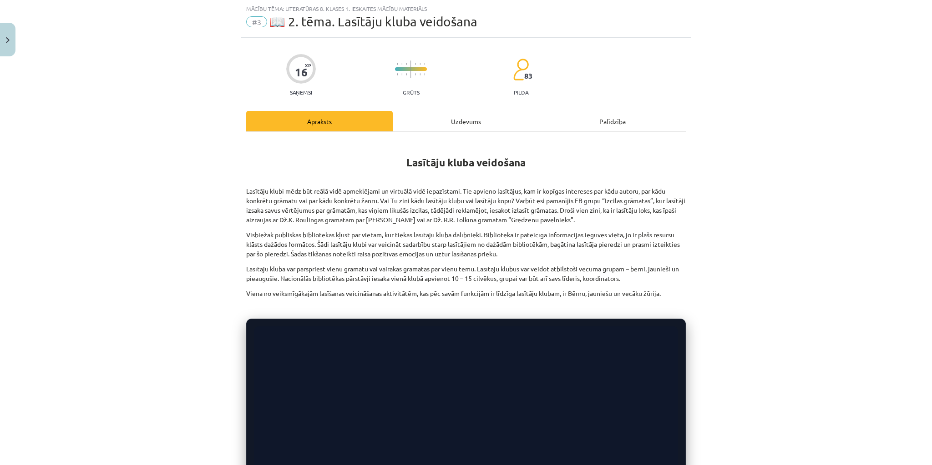
click at [728, 321] on div "Mācību tēma: Literatūras 8. klases 1. ieskaites mācību materiāls #3 📖 2. tēma. …" at bounding box center [466, 232] width 932 height 465
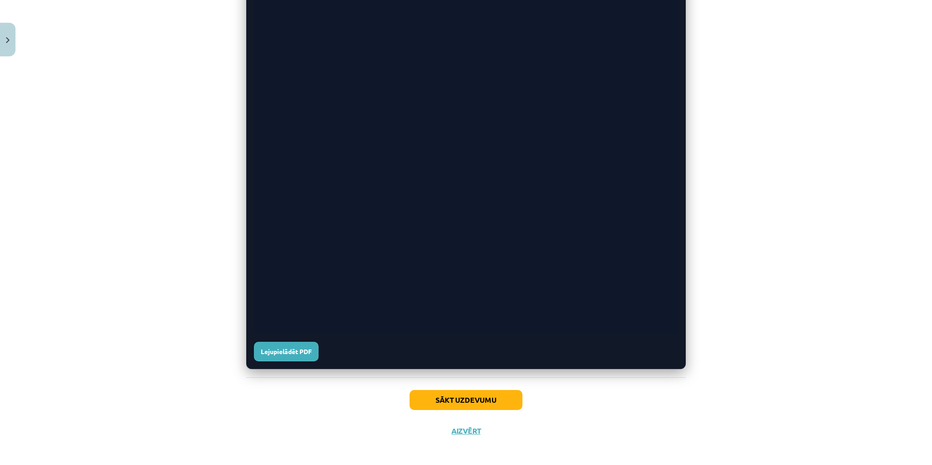
scroll to position [389, 0]
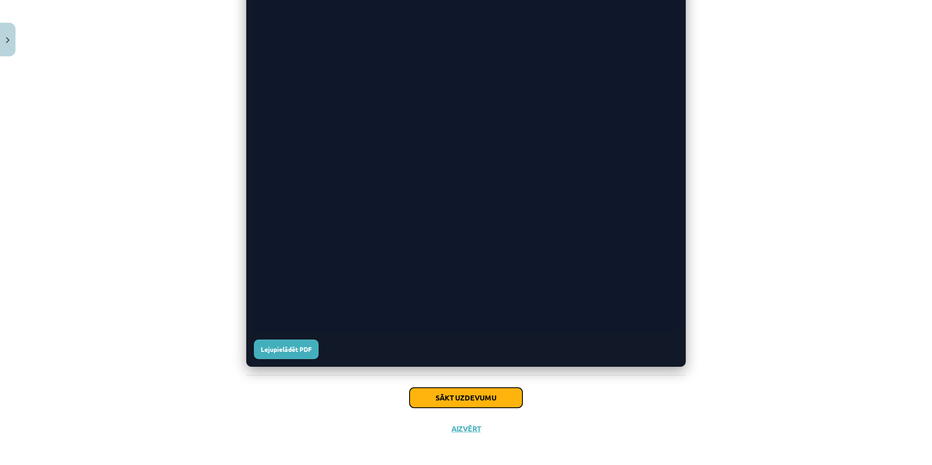
click at [486, 393] on button "Sākt uzdevumu" at bounding box center [465, 398] width 113 height 20
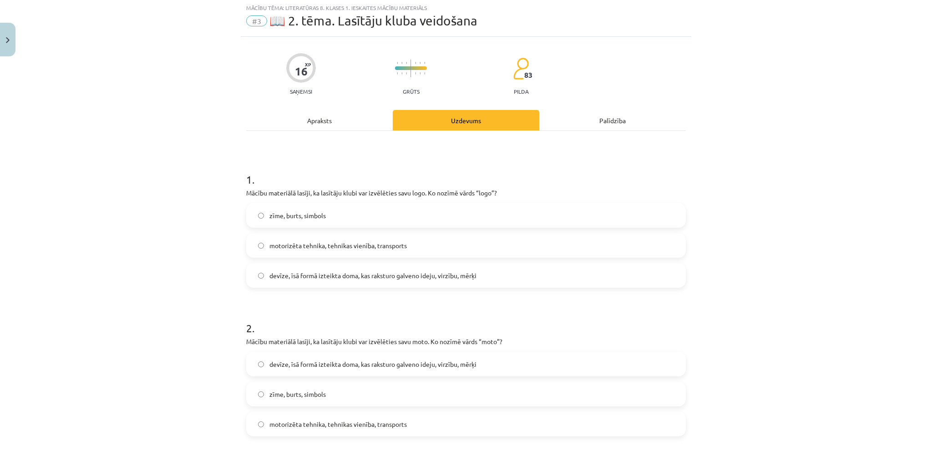
scroll to position [23, 0]
click at [372, 217] on label "zīme, burts, simbols" at bounding box center [466, 216] width 438 height 23
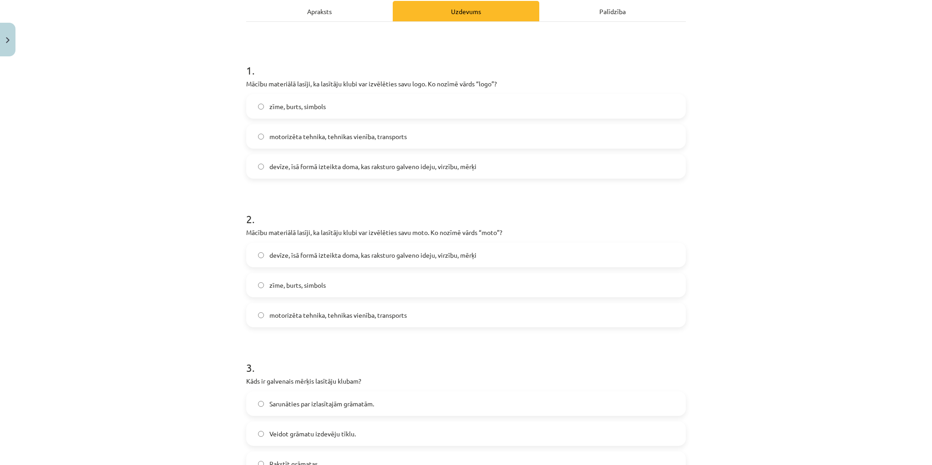
scroll to position [168, 0]
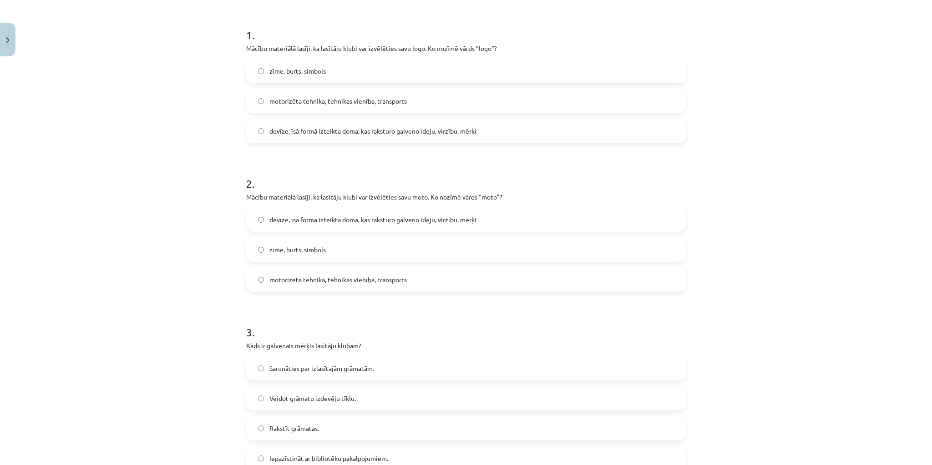
click at [404, 221] on span "devīze, īsā formā izteikta doma, kas raksturo galveno ideju, virzību, mērķi" at bounding box center [372, 220] width 207 height 10
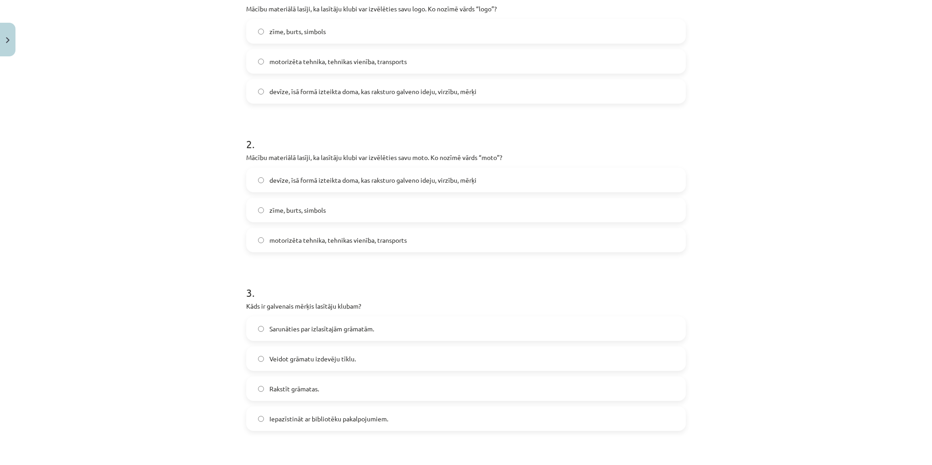
scroll to position [277, 0]
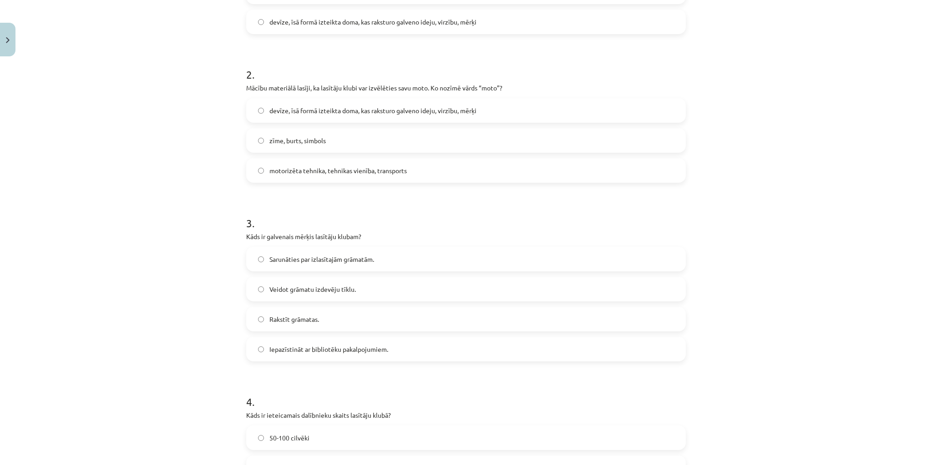
click at [344, 261] on span "Sarunāties par izlasītajām grāmatām." at bounding box center [321, 260] width 105 height 10
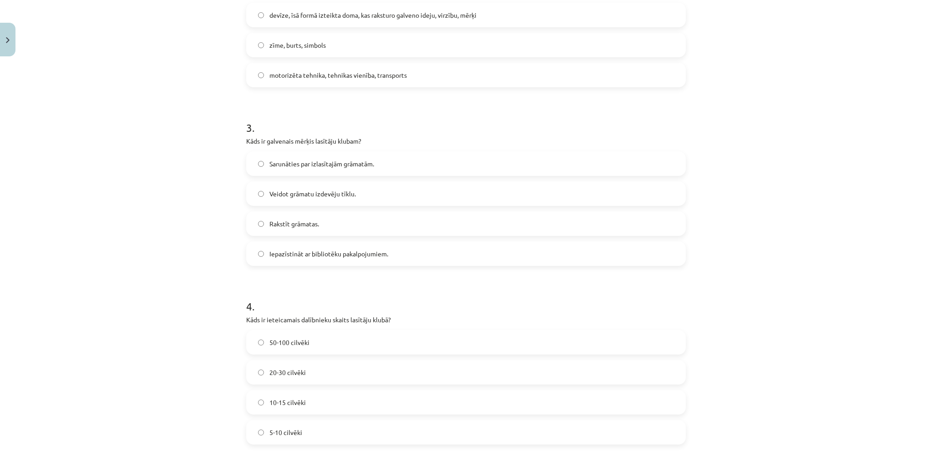
scroll to position [423, 0]
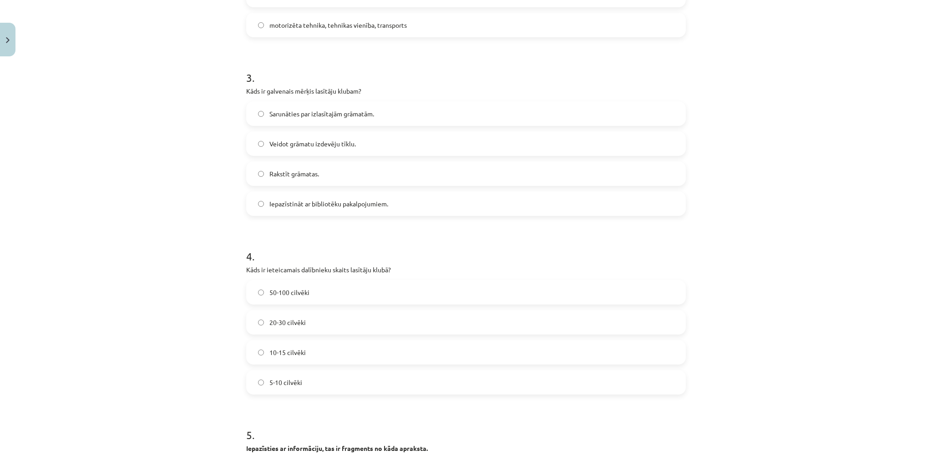
click at [309, 351] on label "10-15 cilvēki" at bounding box center [466, 352] width 438 height 23
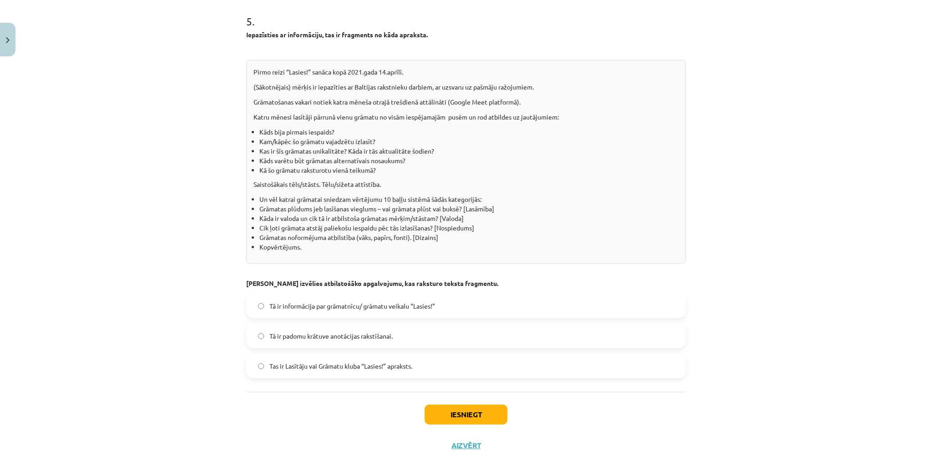
scroll to position [854, 0]
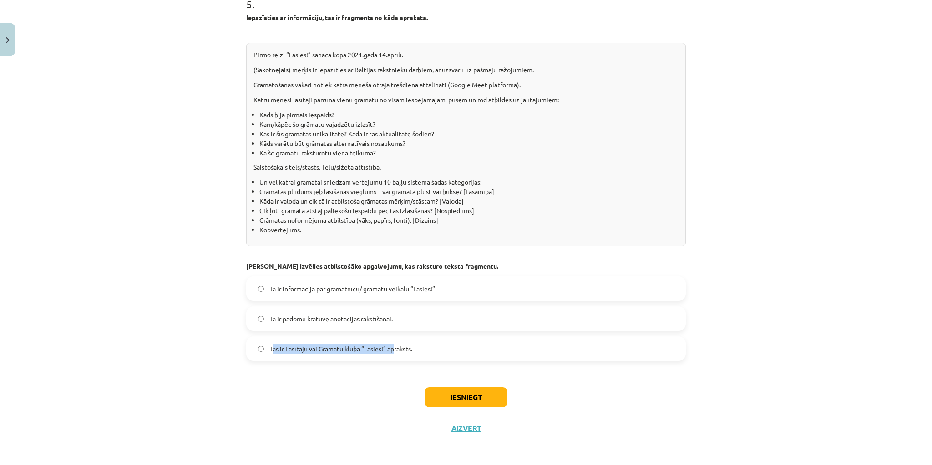
drag, startPoint x: 270, startPoint y: 348, endPoint x: 390, endPoint y: 350, distance: 120.1
click at [392, 350] on span "Tas ir Lasītāju vai Grāmatu kluba “Lasies!” apraksts." at bounding box center [340, 349] width 143 height 10
click at [317, 345] on span "Tas ir Lasītāju vai Grāmatu kluba “Lasies!” apraksts." at bounding box center [340, 349] width 143 height 10
drag, startPoint x: 266, startPoint y: 344, endPoint x: 411, endPoint y: 345, distance: 145.1
click at [411, 345] on label "Tas ir Lasītāju vai Grāmatu kluba “Lasies!” apraksts." at bounding box center [466, 349] width 438 height 23
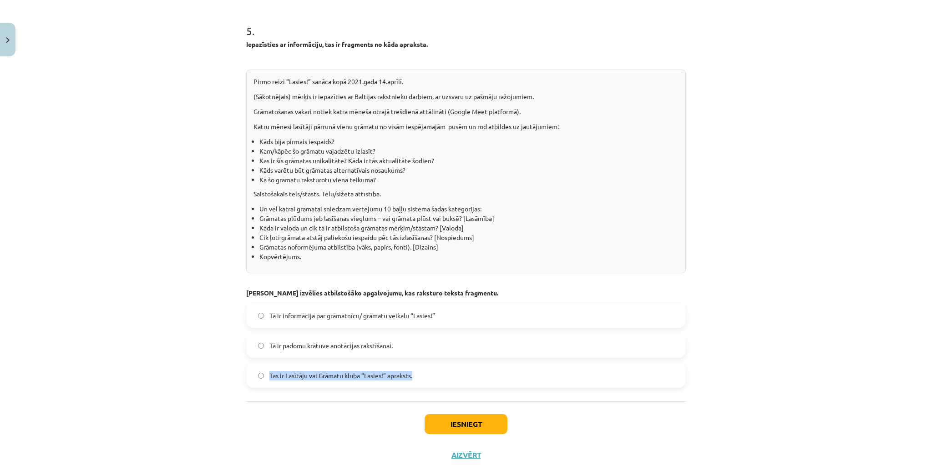
scroll to position [782, 0]
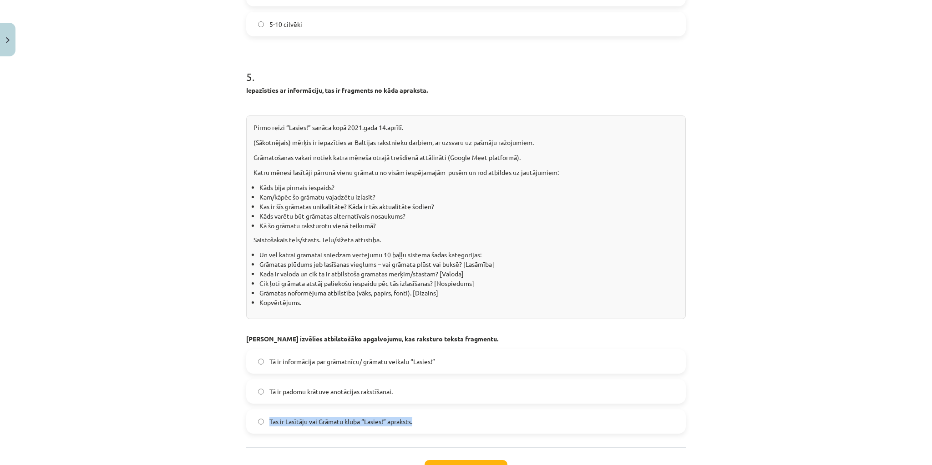
copy span "Tas ir Lasītāju vai Grāmatu kluba “Lasies!” apraksts."
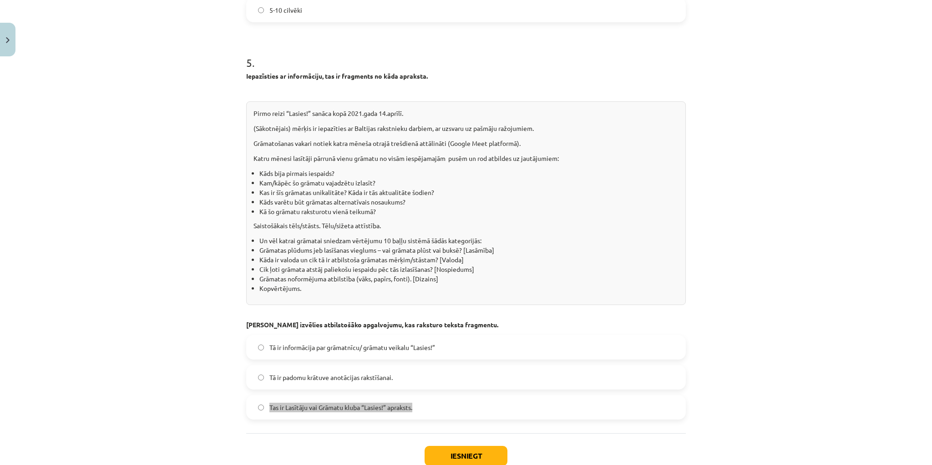
scroll to position [854, 0]
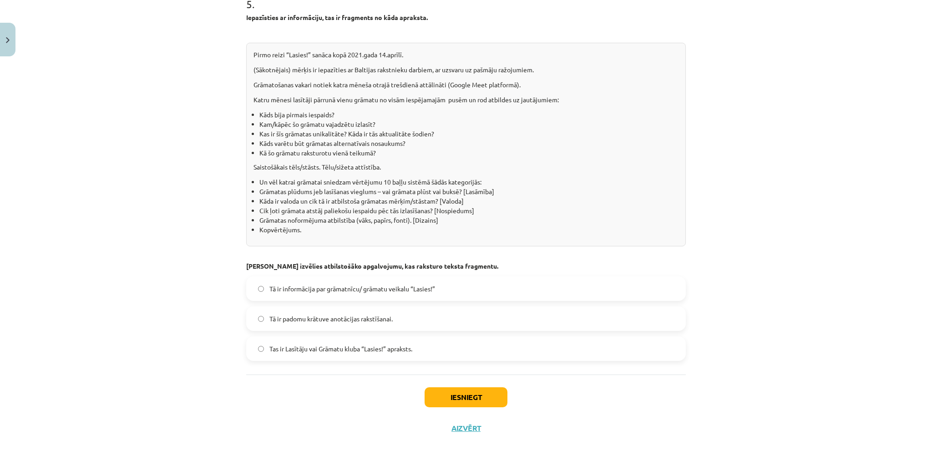
click at [342, 383] on div "Iesniegt Aizvērt" at bounding box center [465, 407] width 439 height 64
click at [469, 391] on button "Iesniegt" at bounding box center [465, 398] width 83 height 20
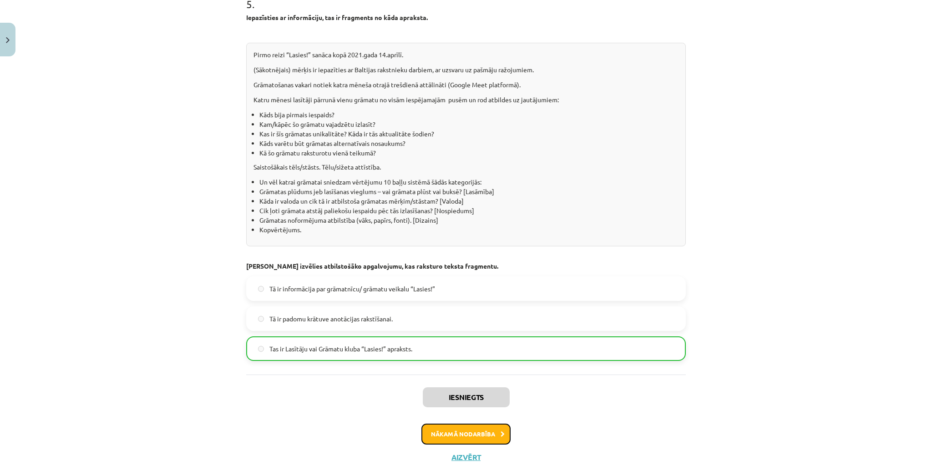
click at [495, 432] on button "Nākamā nodarbība" at bounding box center [465, 434] width 89 height 21
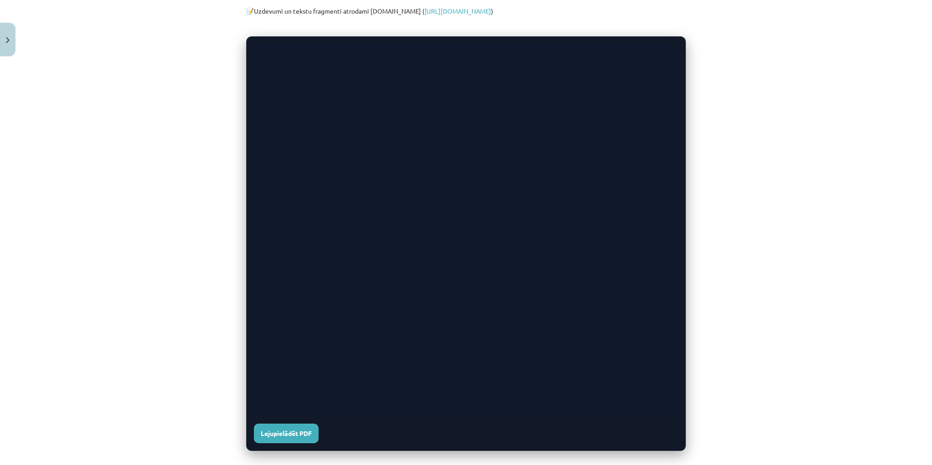
scroll to position [340, 0]
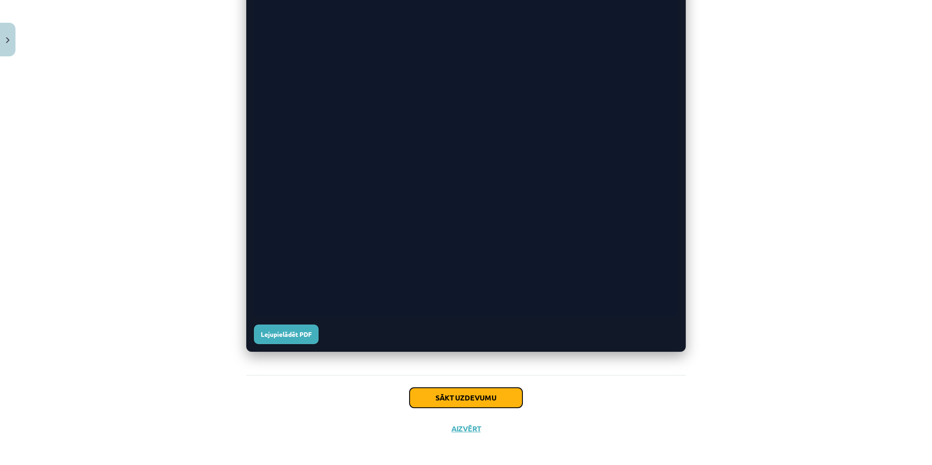
click at [474, 398] on button "Sākt uzdevumu" at bounding box center [465, 398] width 113 height 20
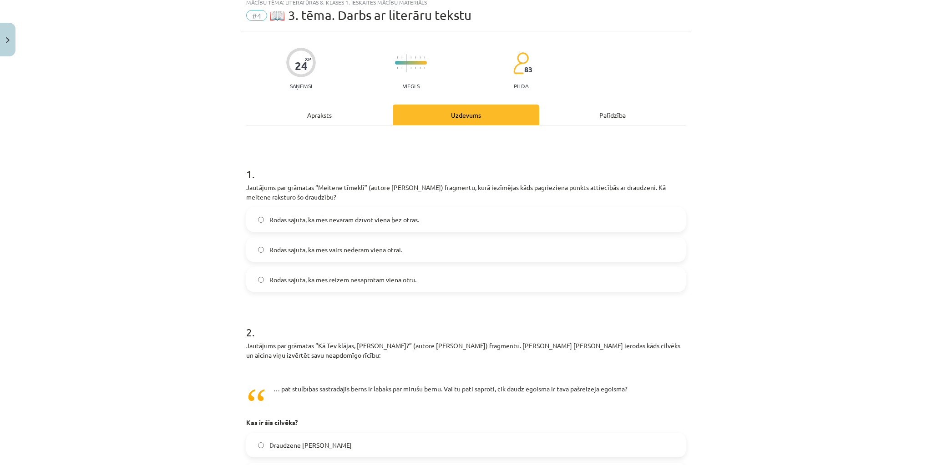
scroll to position [23, 0]
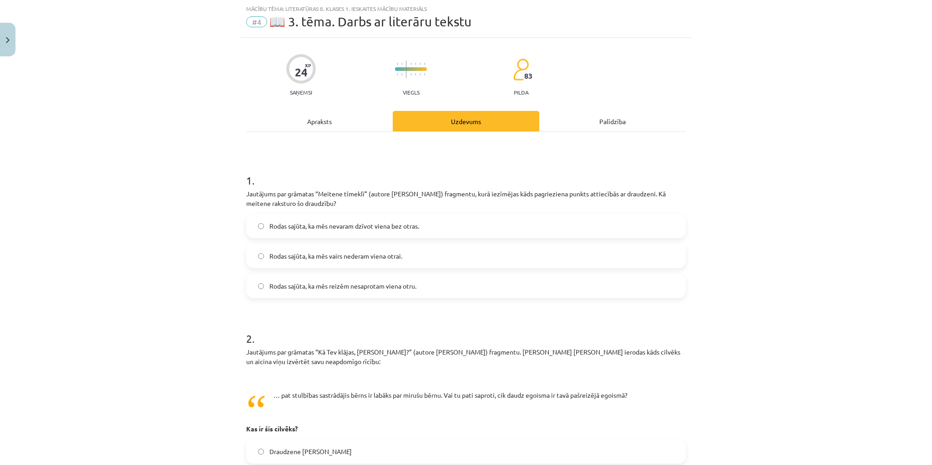
click at [353, 255] on span "Rodas sajūta, ka mēs vairs nederam viena otrai." at bounding box center [335, 257] width 133 height 10
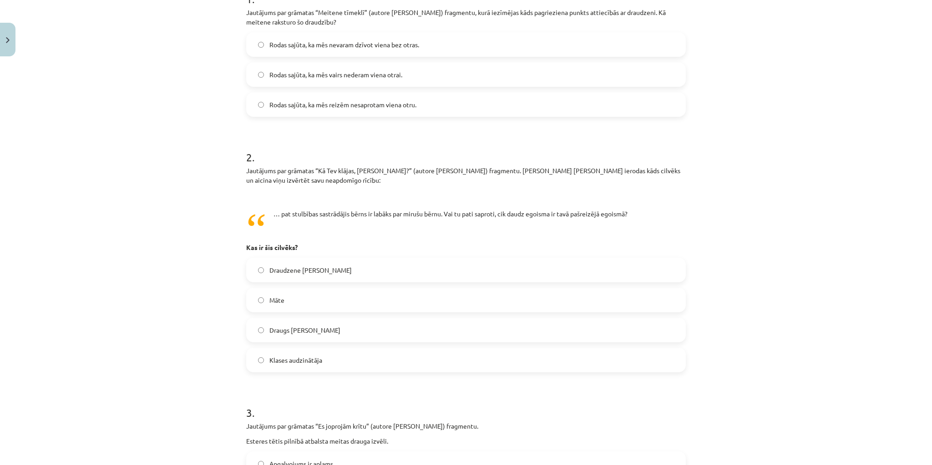
scroll to position [205, 0]
click at [328, 323] on label "Draugs [PERSON_NAME]" at bounding box center [466, 329] width 438 height 23
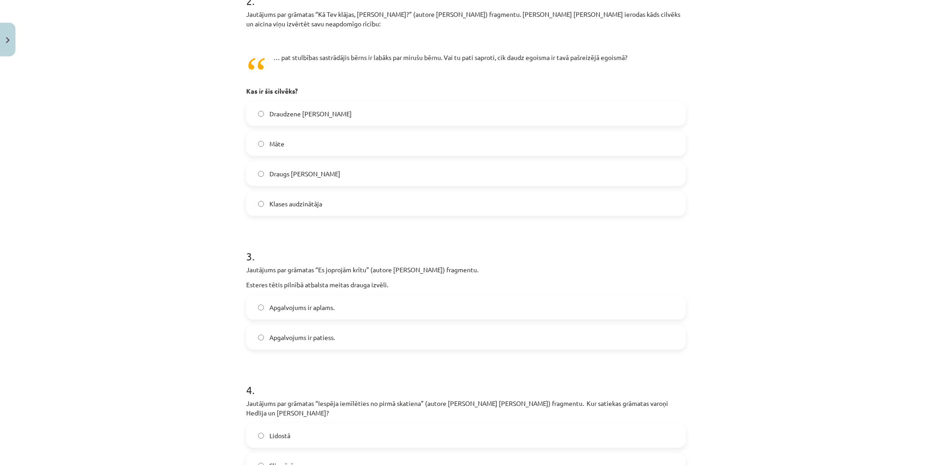
scroll to position [387, 0]
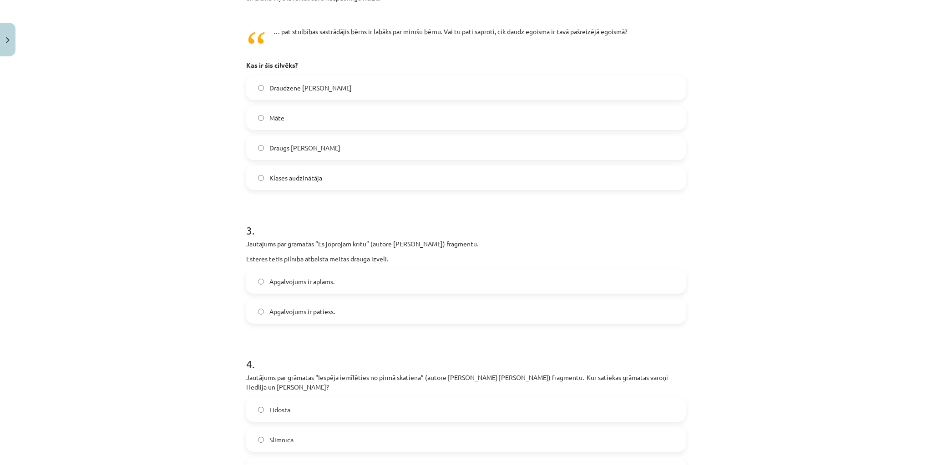
click at [346, 282] on label "Apgalvojums ir aplams." at bounding box center [466, 281] width 438 height 23
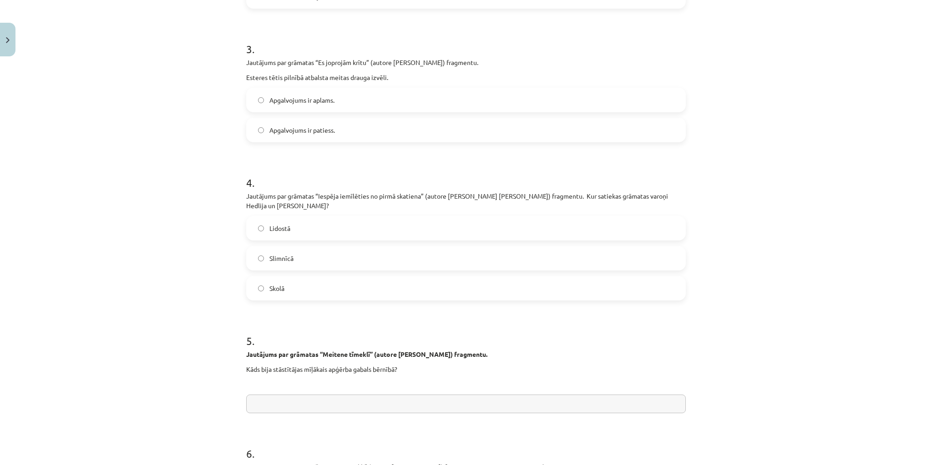
scroll to position [569, 0]
click at [335, 219] on label "Lidostā" at bounding box center [466, 228] width 438 height 23
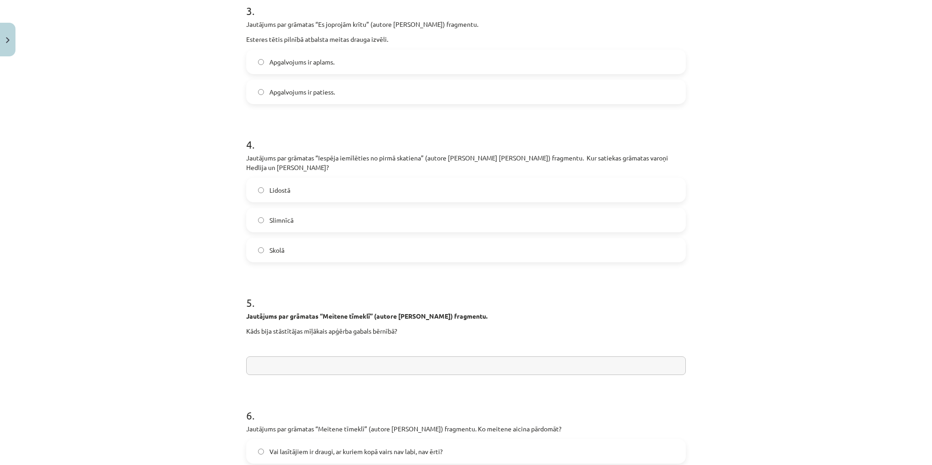
scroll to position [678, 0]
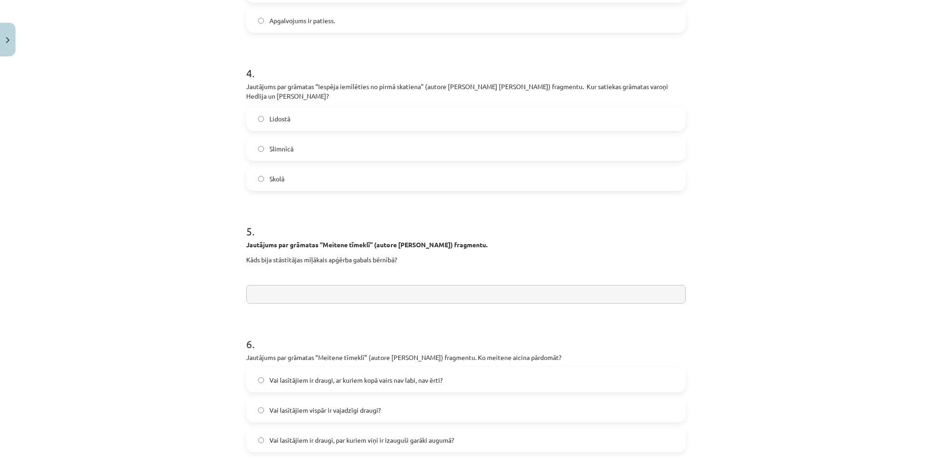
click at [290, 285] on input "text" at bounding box center [465, 294] width 439 height 19
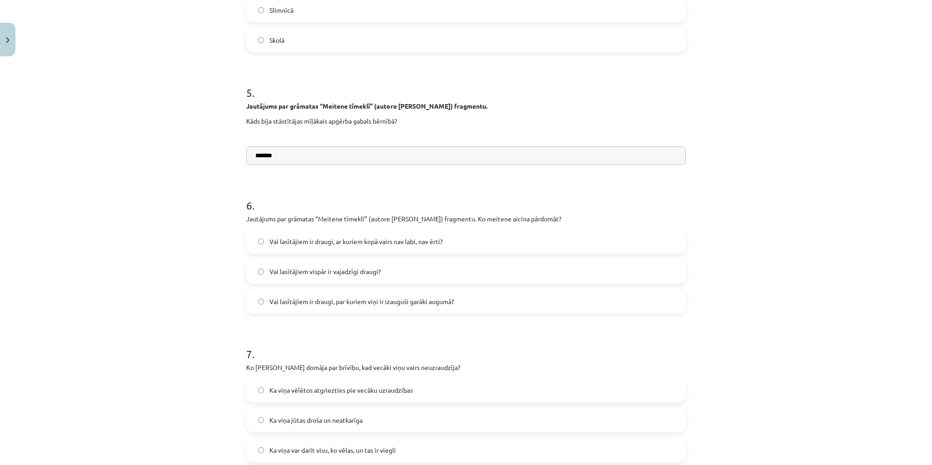
scroll to position [823, 0]
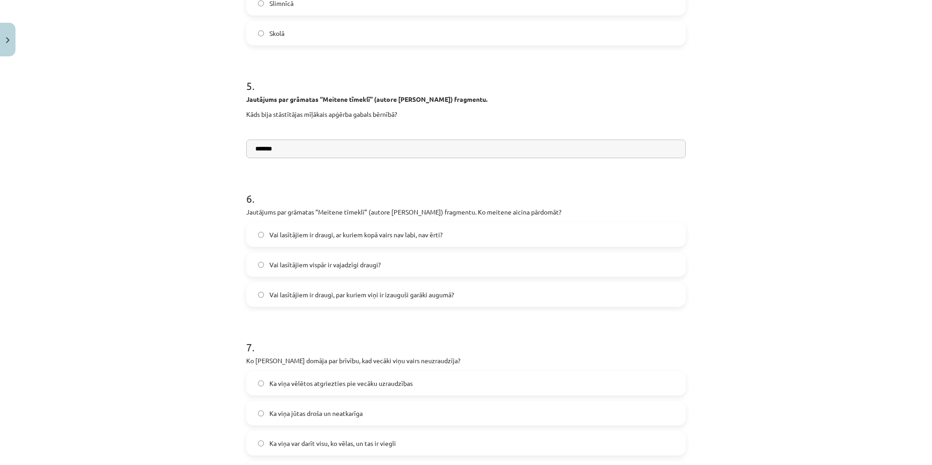
type input "*******"
click at [397, 230] on span "Vai lasītājiem ir draugi, ar kuriem kopā vairs nav labi, nav ērti?" at bounding box center [355, 235] width 173 height 10
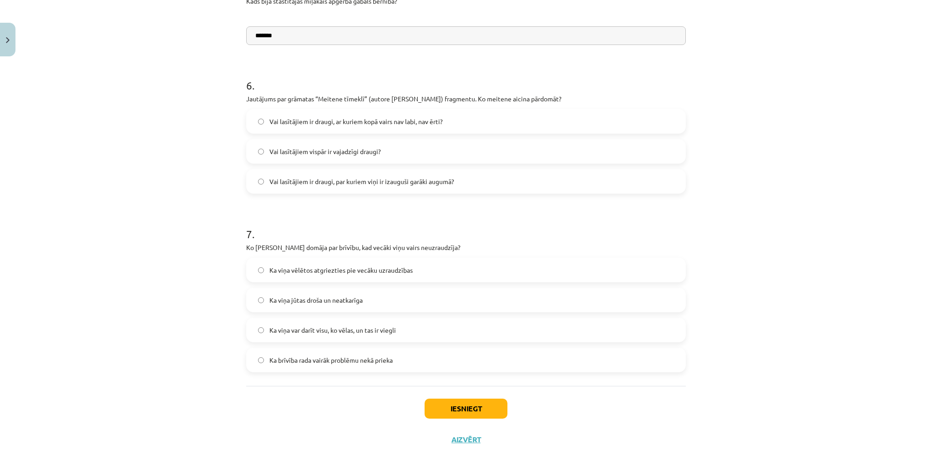
scroll to position [939, 0]
click at [350, 353] on span "Ka brīvība rada vairāk problēmu nekā prieka" at bounding box center [330, 358] width 123 height 10
click at [446, 397] on button "Iesniegt" at bounding box center [465, 407] width 83 height 20
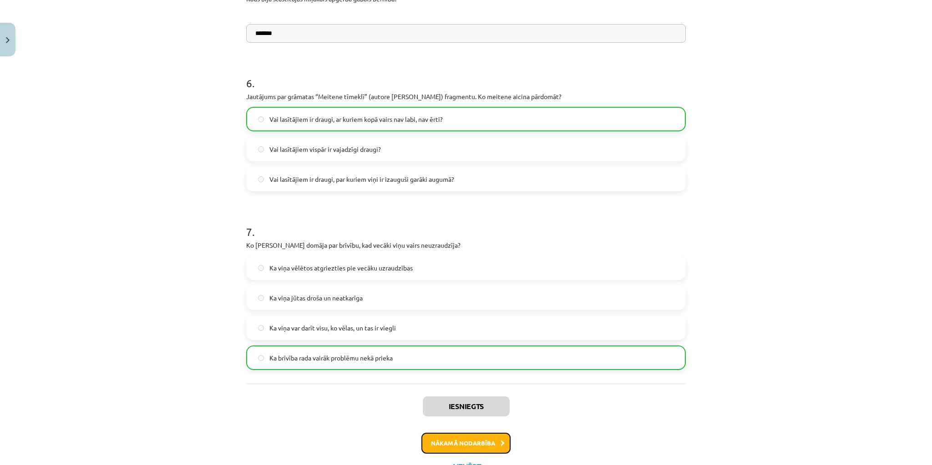
click at [500, 441] on icon at bounding box center [502, 444] width 4 height 6
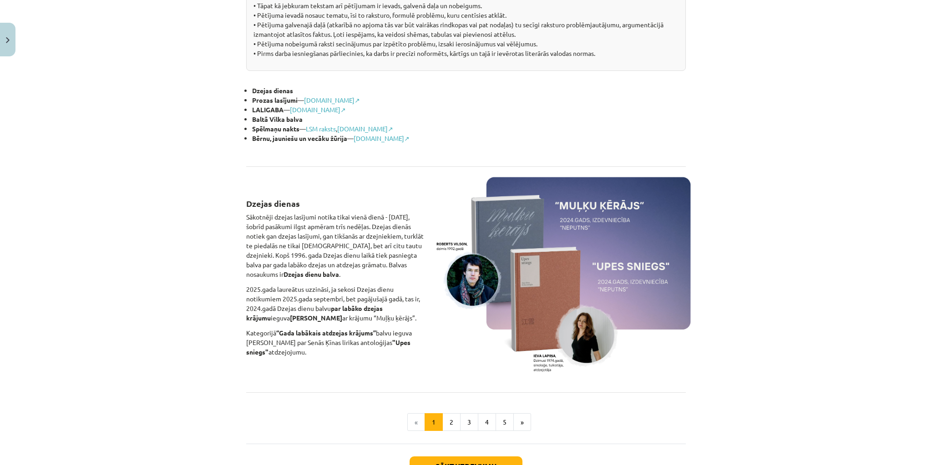
scroll to position [459, 0]
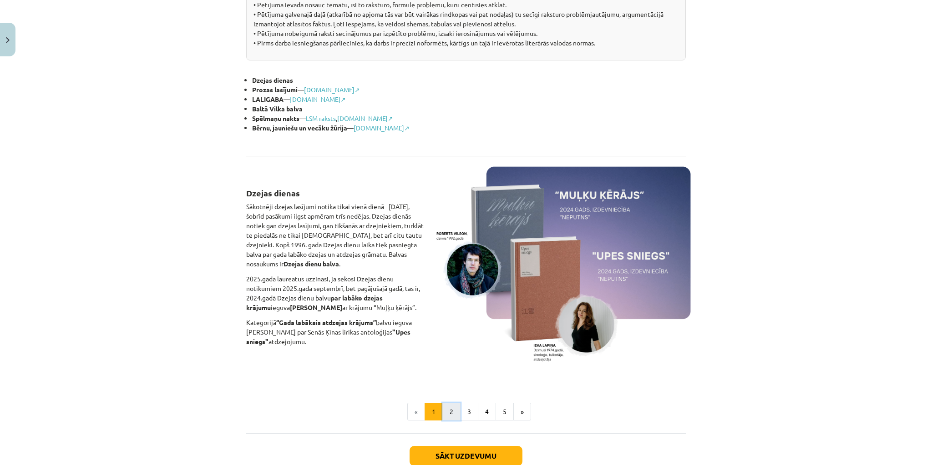
click at [450, 411] on button "2" at bounding box center [451, 412] width 18 height 18
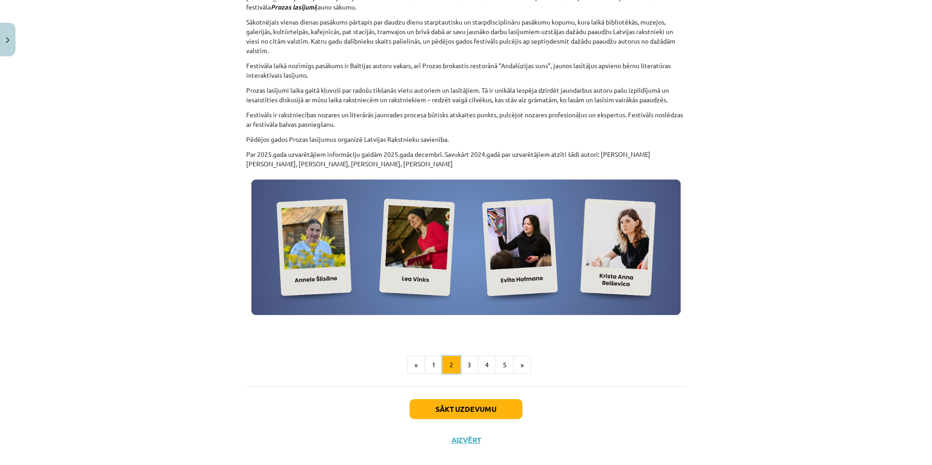
scroll to position [250, 0]
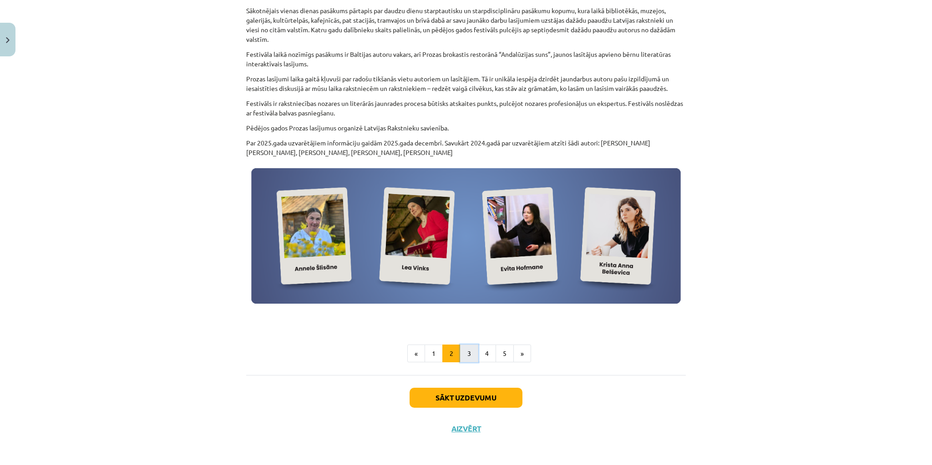
click at [464, 354] on button "3" at bounding box center [469, 354] width 18 height 18
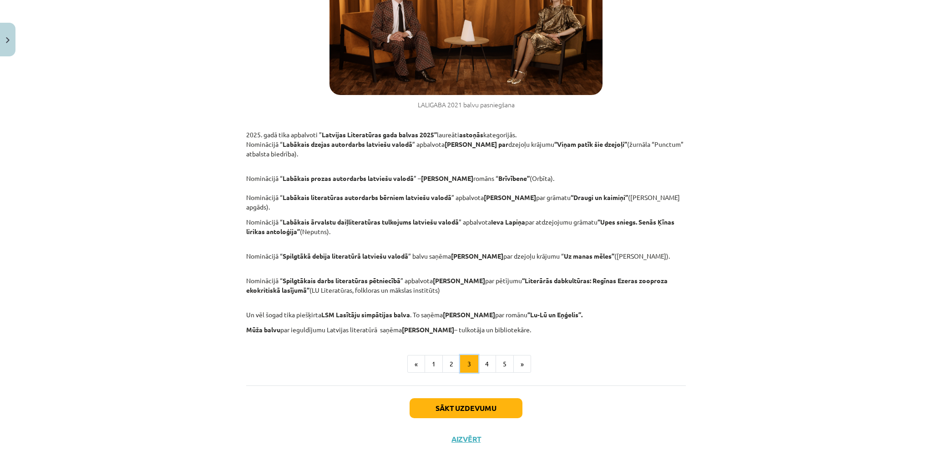
scroll to position [403, 0]
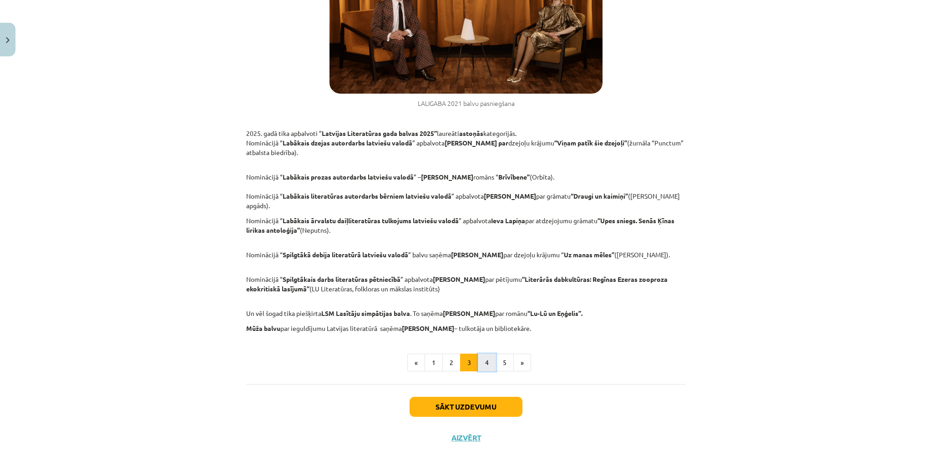
click at [482, 354] on button "4" at bounding box center [487, 363] width 18 height 18
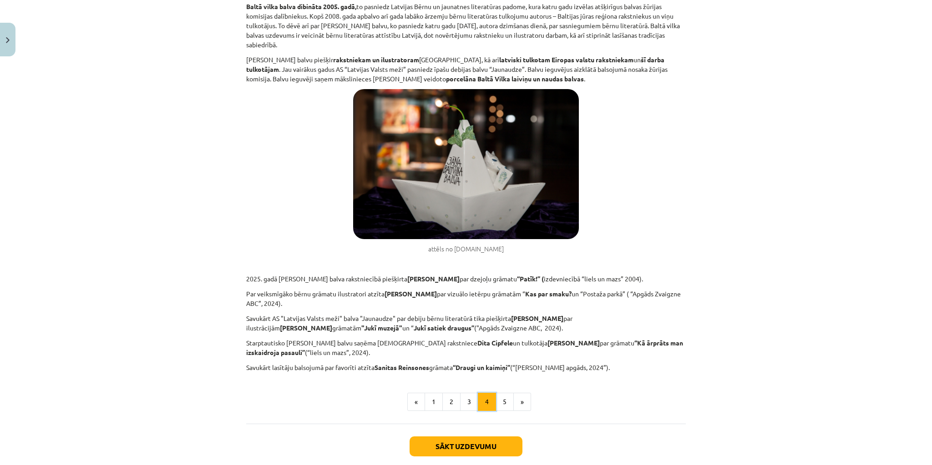
scroll to position [177, 0]
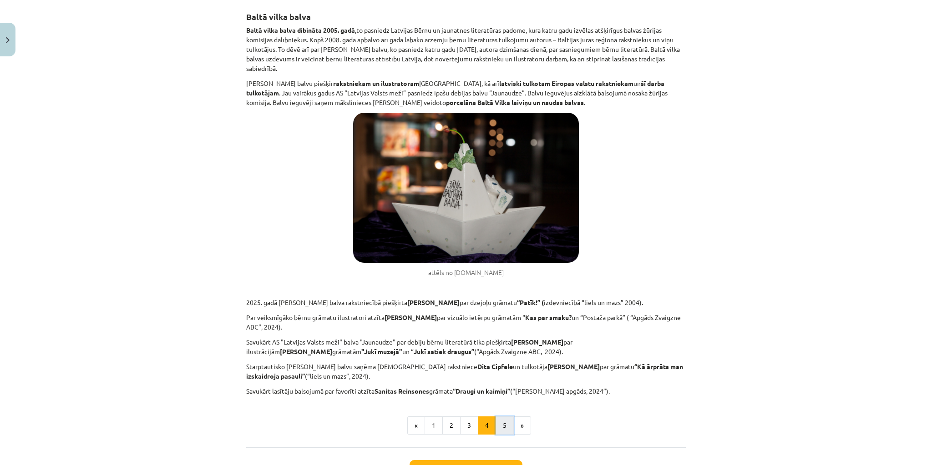
click at [499, 425] on button "5" at bounding box center [504, 426] width 18 height 18
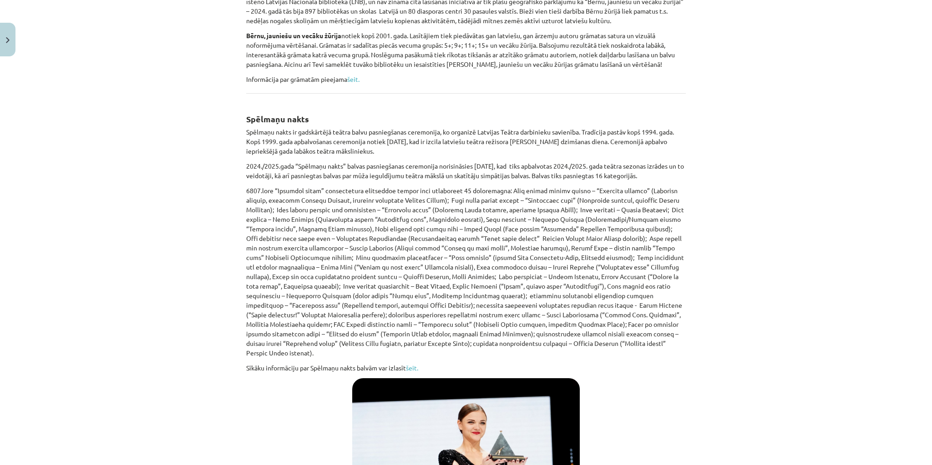
scroll to position [141, 0]
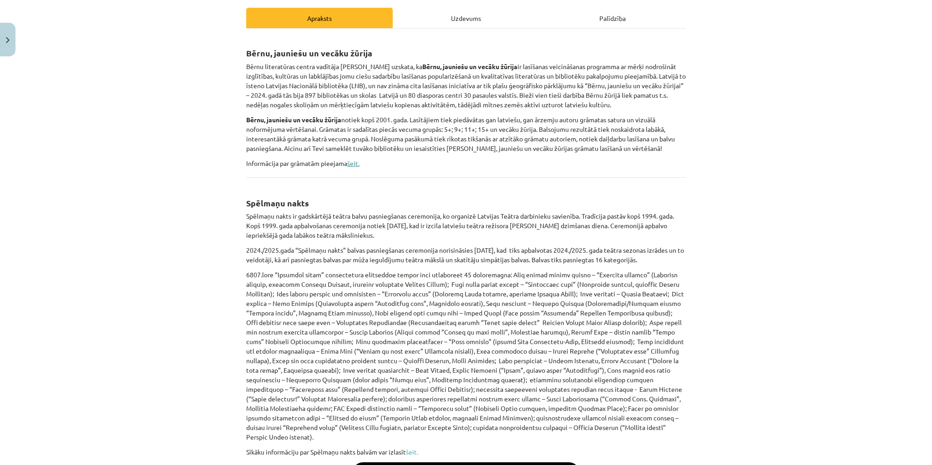
click at [353, 162] on link "šeit." at bounding box center [353, 163] width 12 height 8
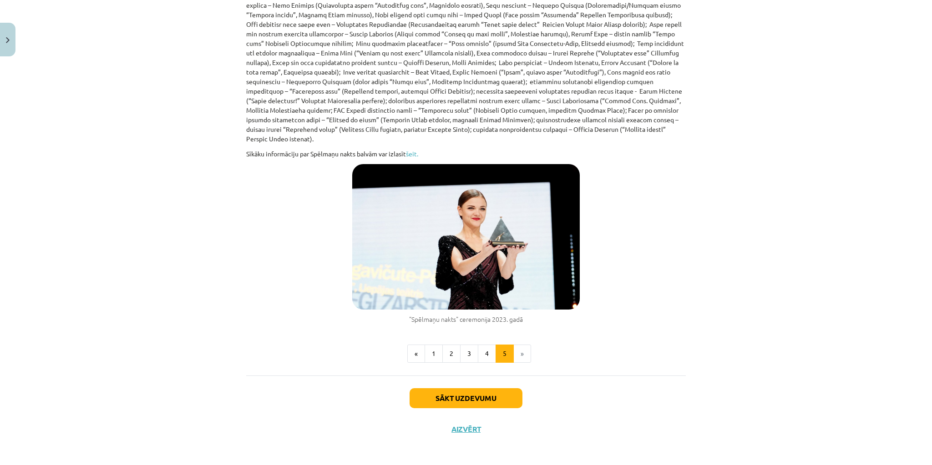
scroll to position [439, 0]
click at [505, 399] on button "Sākt uzdevumu" at bounding box center [465, 398] width 113 height 20
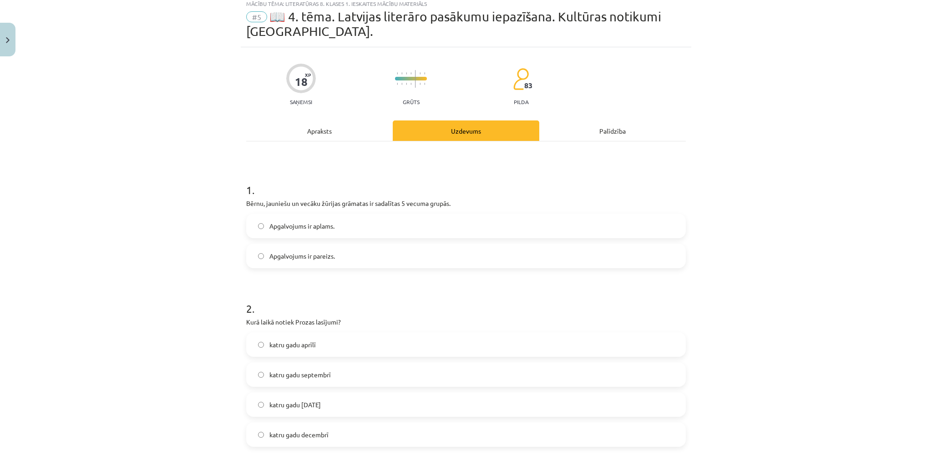
scroll to position [23, 0]
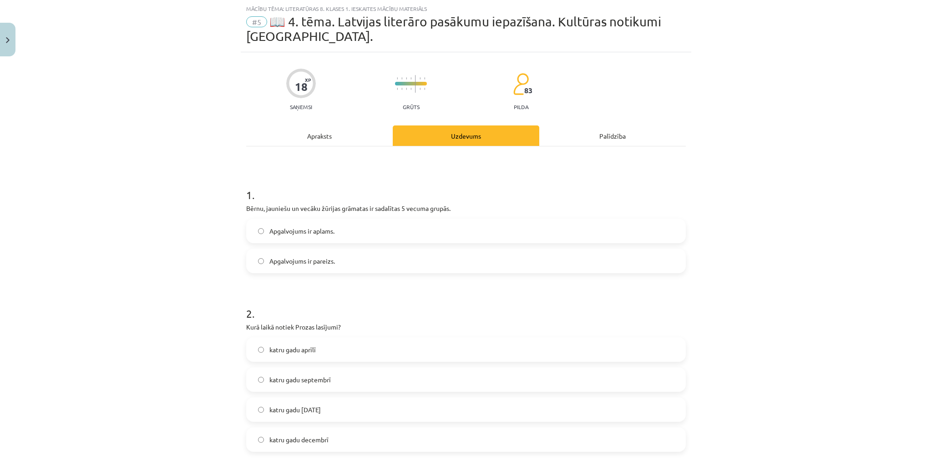
click at [352, 232] on label "Apgalvojums ir aplams." at bounding box center [466, 231] width 438 height 23
click at [275, 257] on span "Apgalvojums ir pareizs." at bounding box center [302, 262] width 66 height 10
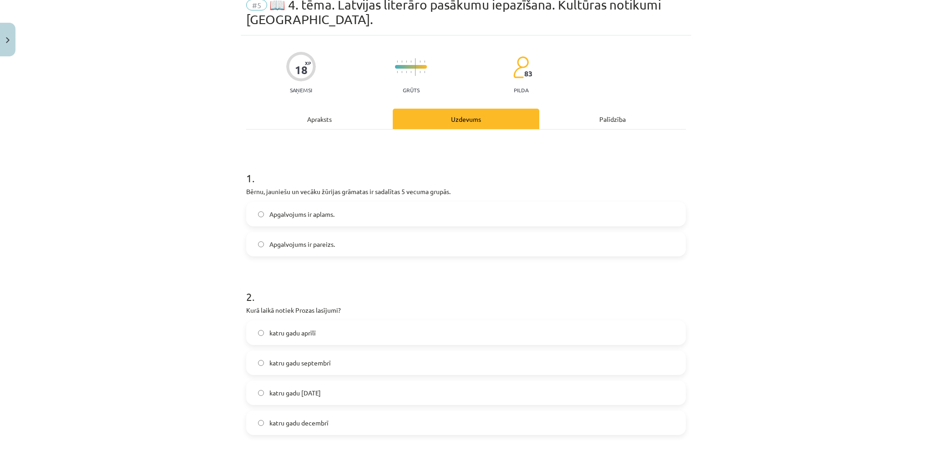
scroll to position [96, 0]
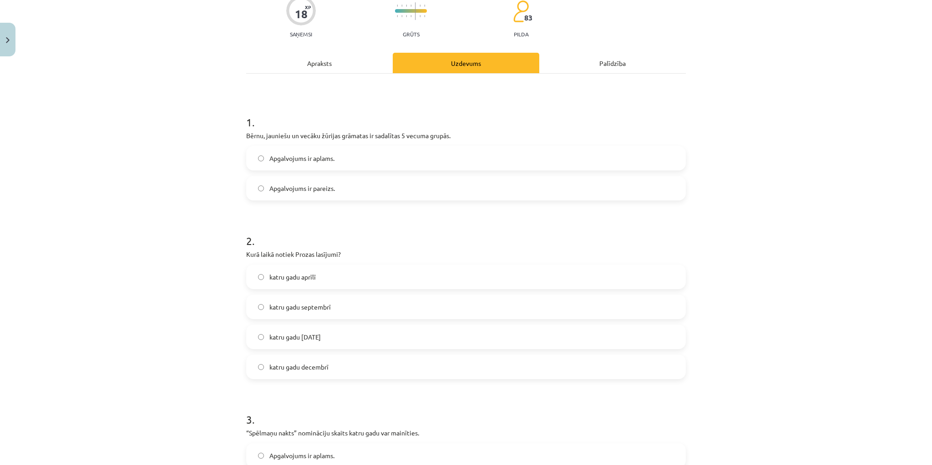
click at [341, 363] on label "katru gadu decembrī" at bounding box center [466, 367] width 438 height 23
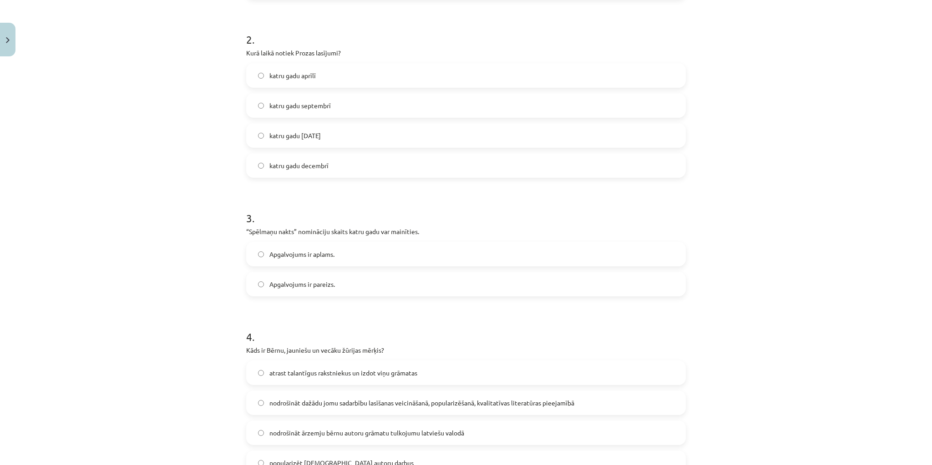
scroll to position [314, 0]
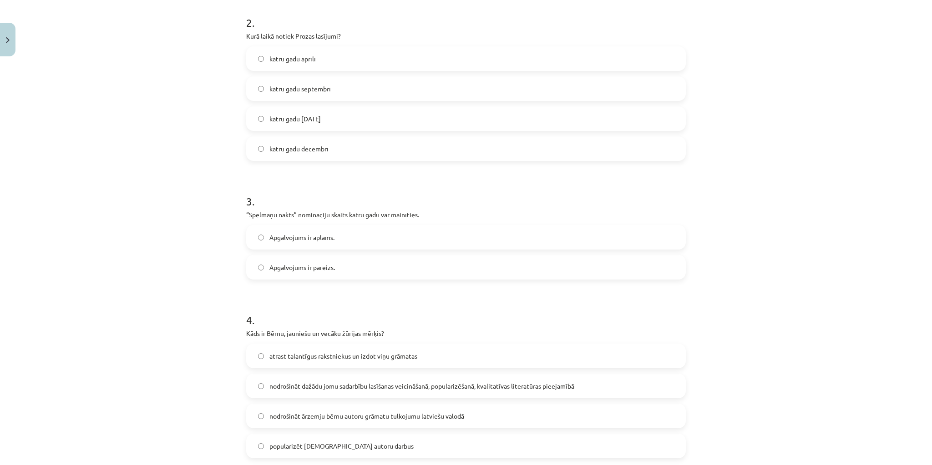
drag, startPoint x: 357, startPoint y: 268, endPoint x: 375, endPoint y: 288, distance: 27.4
click at [357, 268] on label "Apgalvojums ir pareizs." at bounding box center [466, 267] width 438 height 23
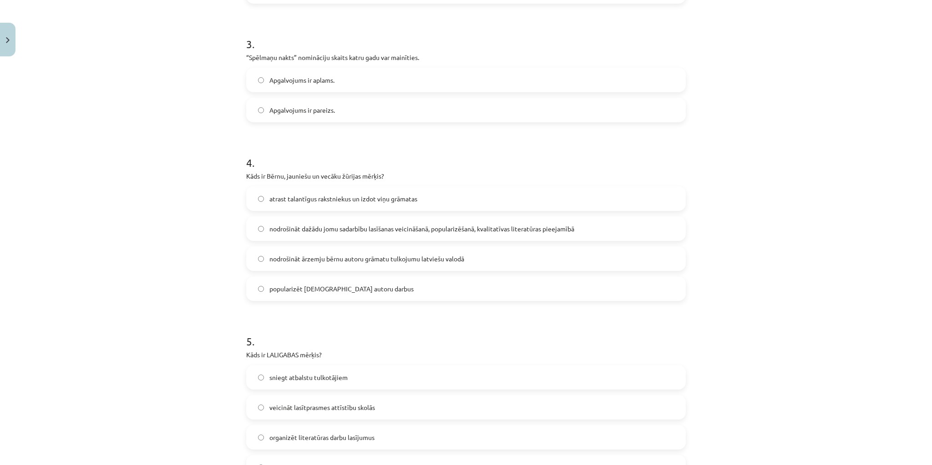
scroll to position [496, 0]
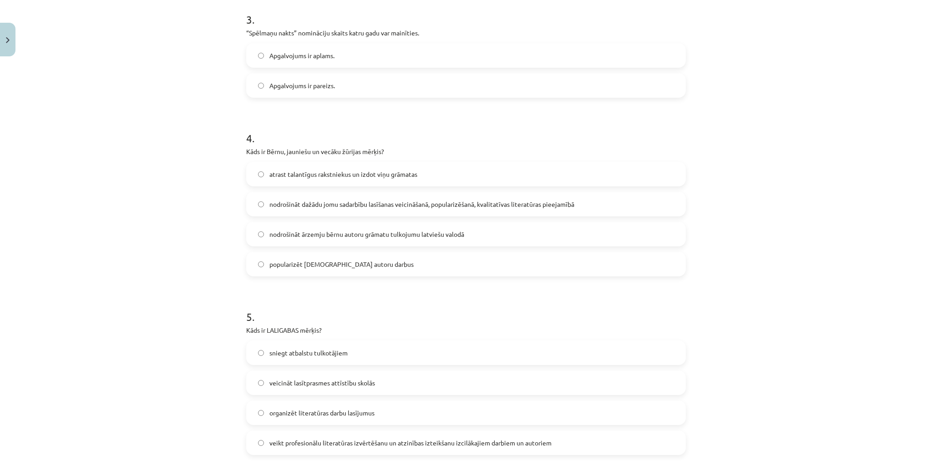
click at [408, 203] on span "nodrošināt dažādu jomu sadarbību lasīšanas veicināšanā, popularizēšanā, kvalita…" at bounding box center [421, 205] width 305 height 10
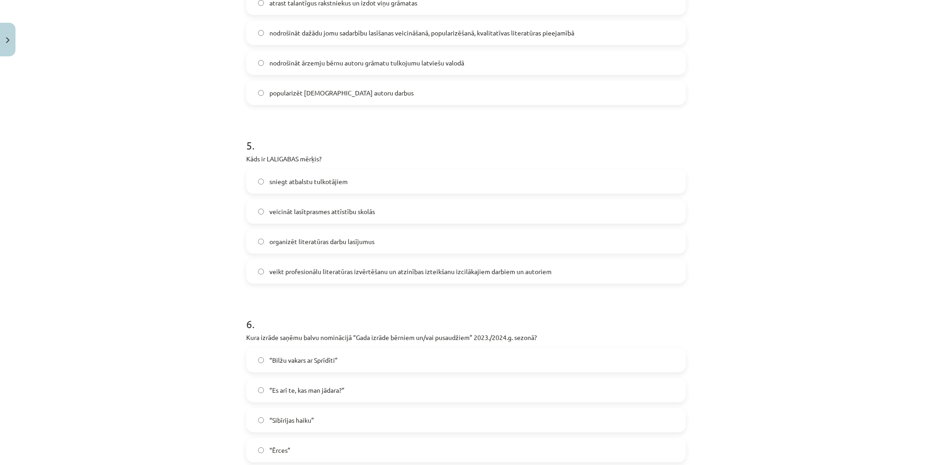
scroll to position [678, 0]
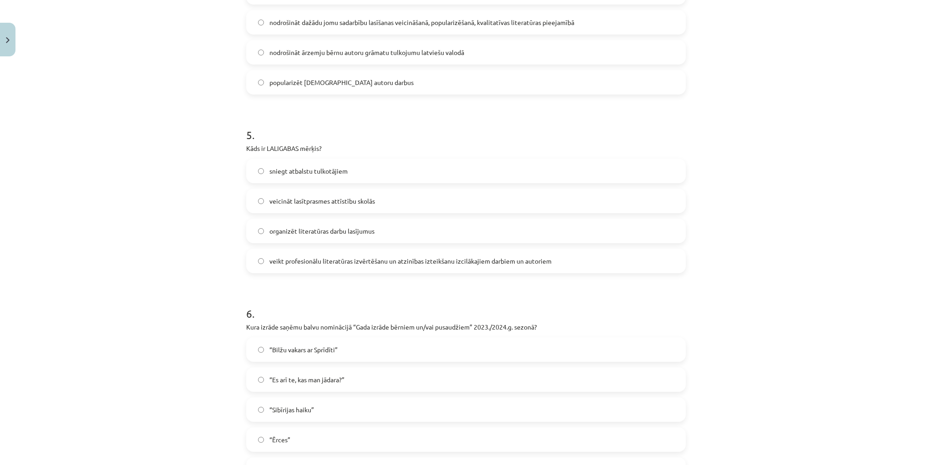
click at [395, 257] on span "veikt profesionālu literatūras izvērtēšanu un atzinības izteikšanu izcilākajiem…" at bounding box center [410, 262] width 282 height 10
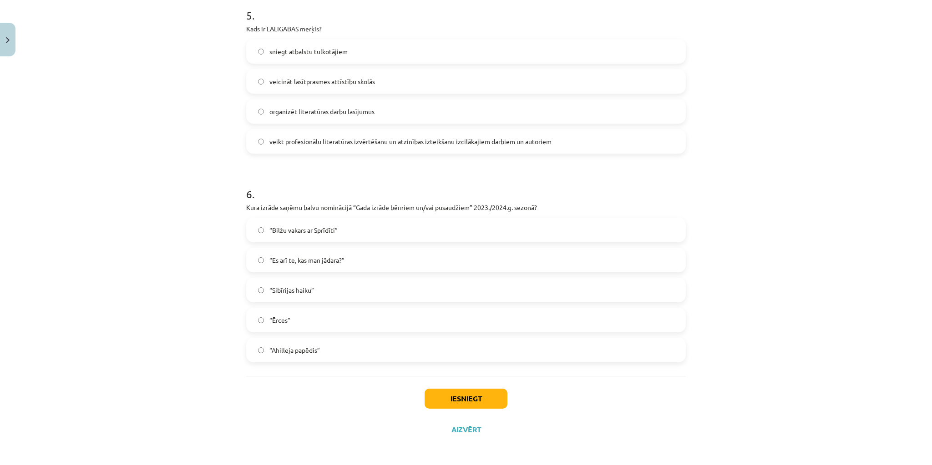
scroll to position [799, 0]
click at [351, 227] on label "“Bilžu vakars ar Sprīdīti”" at bounding box center [466, 228] width 438 height 23
click at [314, 286] on label "“Sibīrijas haiku”" at bounding box center [466, 288] width 438 height 23
click at [453, 396] on button "Iesniegt" at bounding box center [465, 397] width 83 height 20
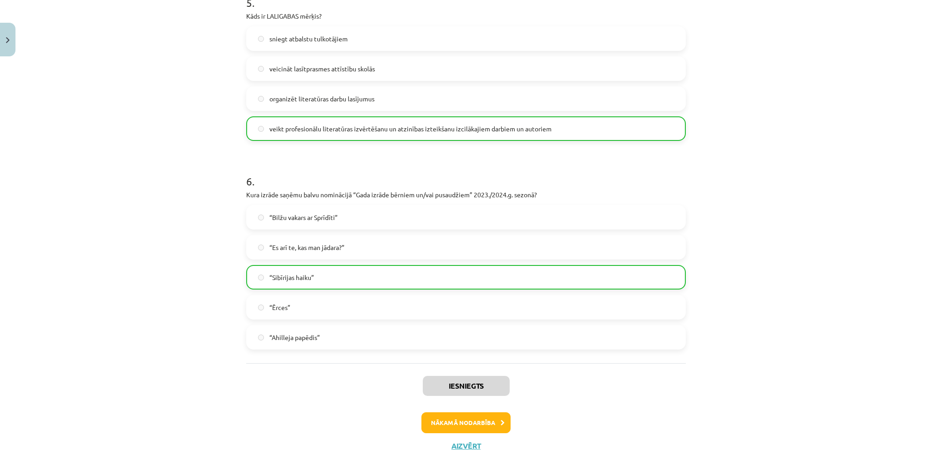
scroll to position [827, 0]
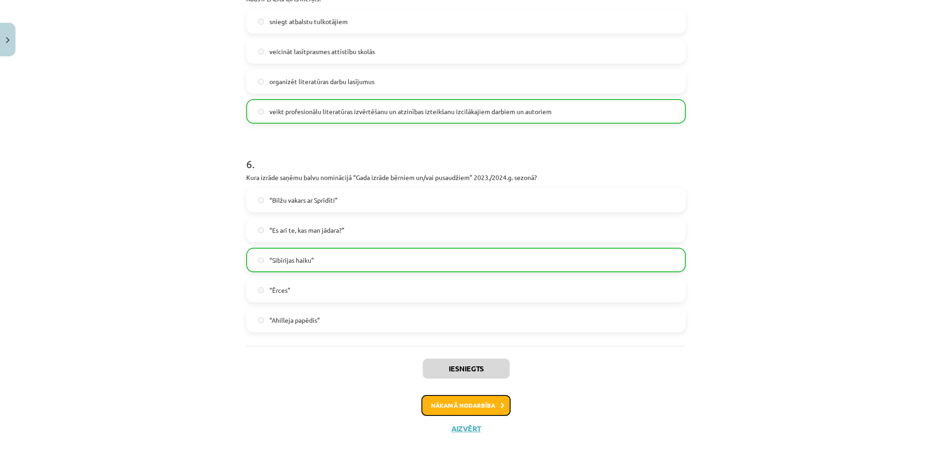
click at [488, 404] on button "Nākamā nodarbība" at bounding box center [465, 405] width 89 height 21
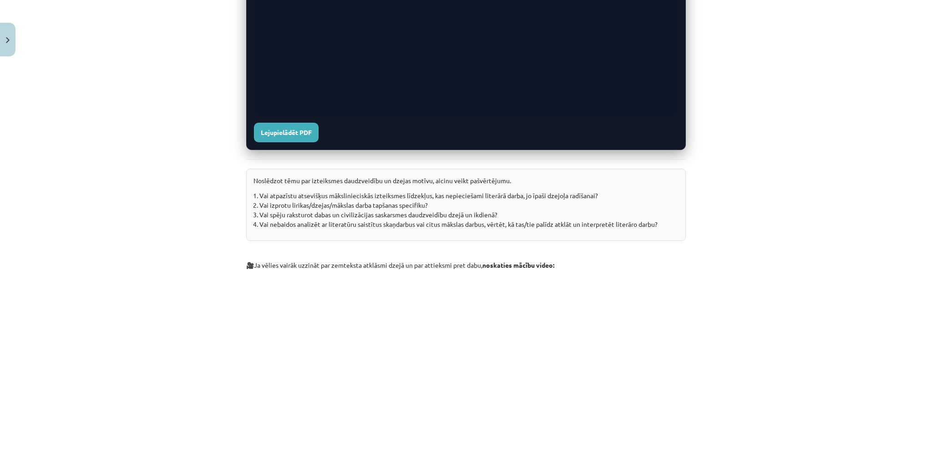
scroll to position [1224, 0]
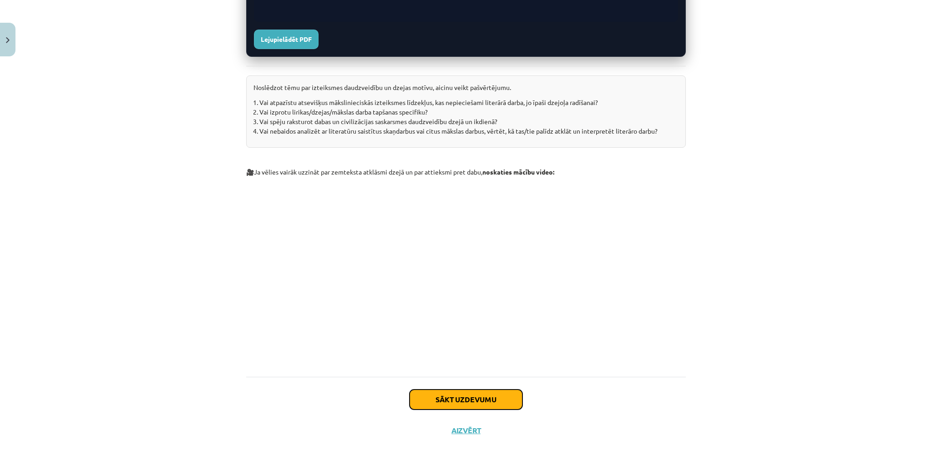
click at [497, 391] on button "Sākt uzdevumu" at bounding box center [465, 400] width 113 height 20
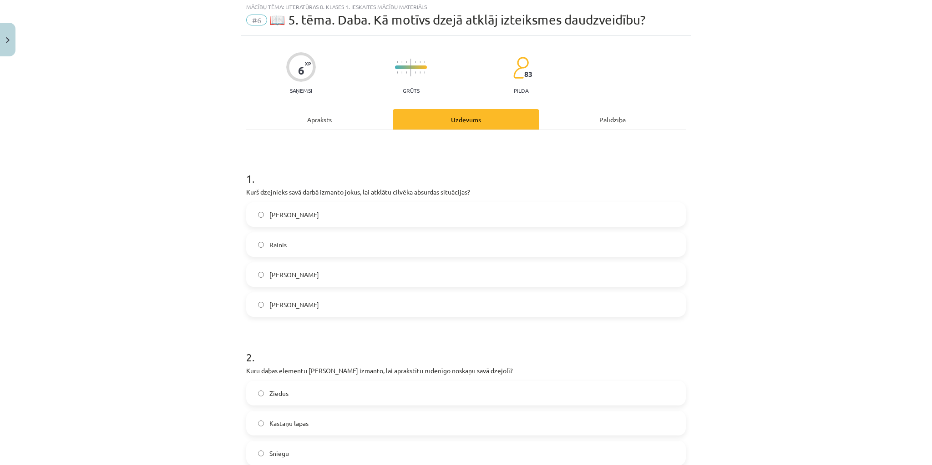
scroll to position [23, 0]
click at [343, 303] on label "[PERSON_NAME]" at bounding box center [466, 306] width 438 height 23
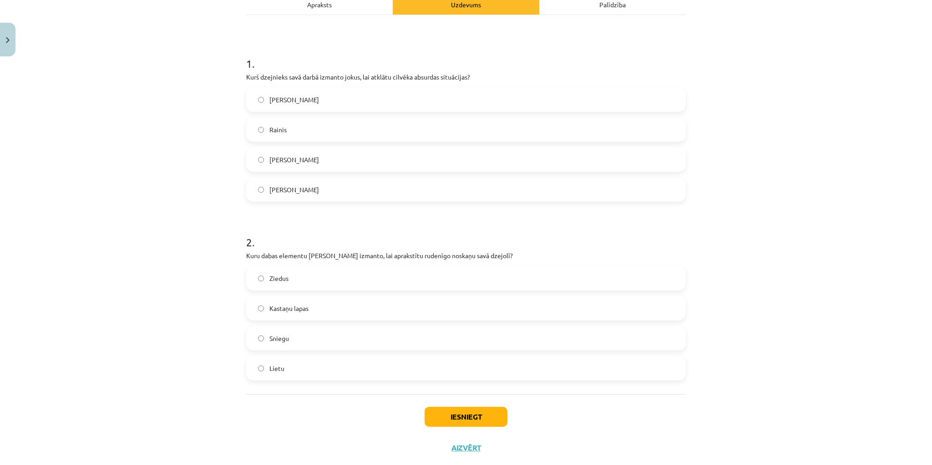
scroll to position [159, 0]
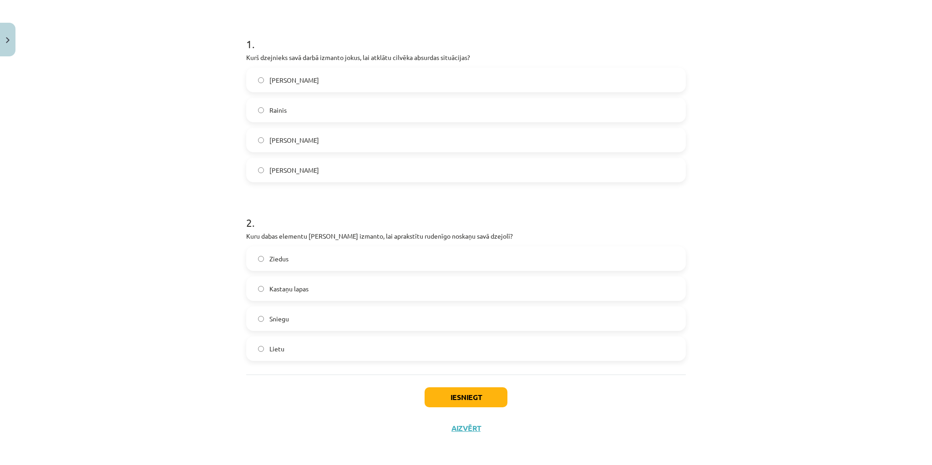
click at [331, 287] on label "Kastaņu lapas" at bounding box center [466, 288] width 438 height 23
click at [463, 391] on button "Iesniegt" at bounding box center [465, 398] width 83 height 20
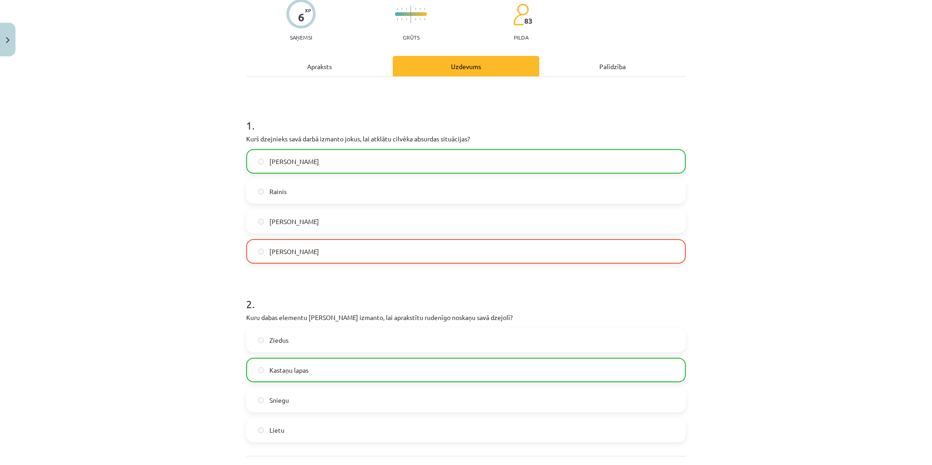
scroll to position [188, 0]
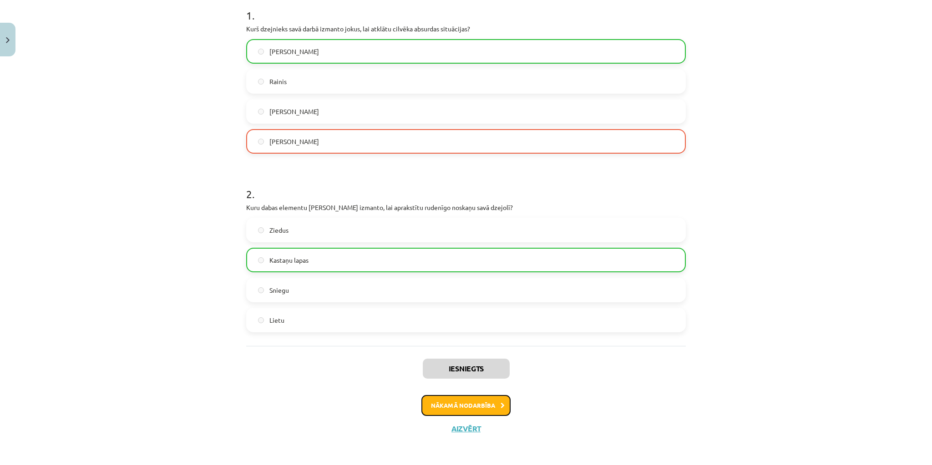
click at [490, 403] on button "Nākamā nodarbība" at bounding box center [465, 405] width 89 height 21
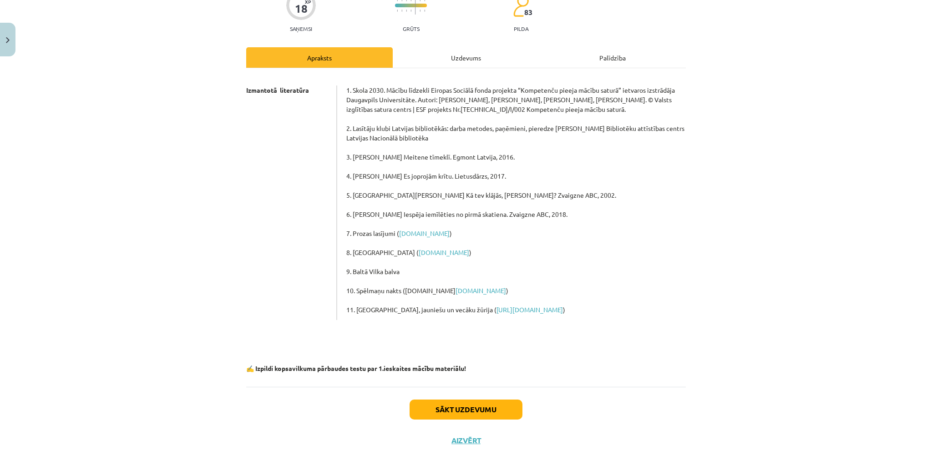
scroll to position [99, 0]
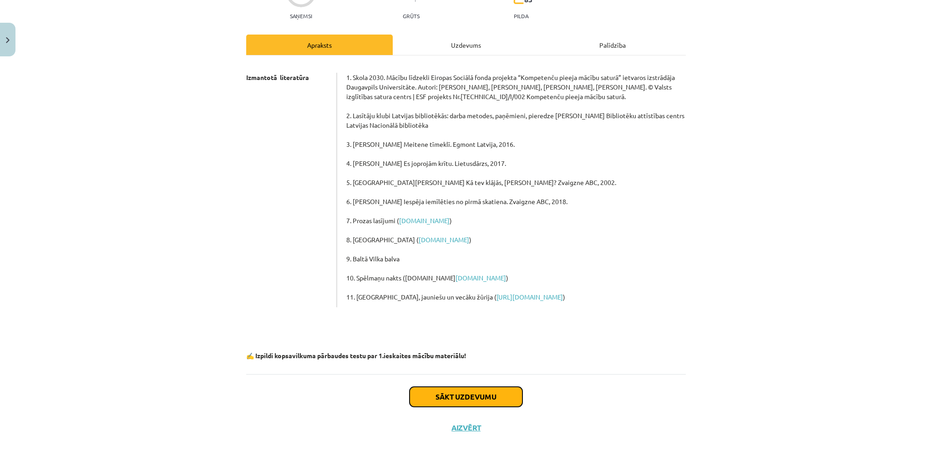
click at [475, 393] on button "Sākt uzdevumu" at bounding box center [465, 397] width 113 height 20
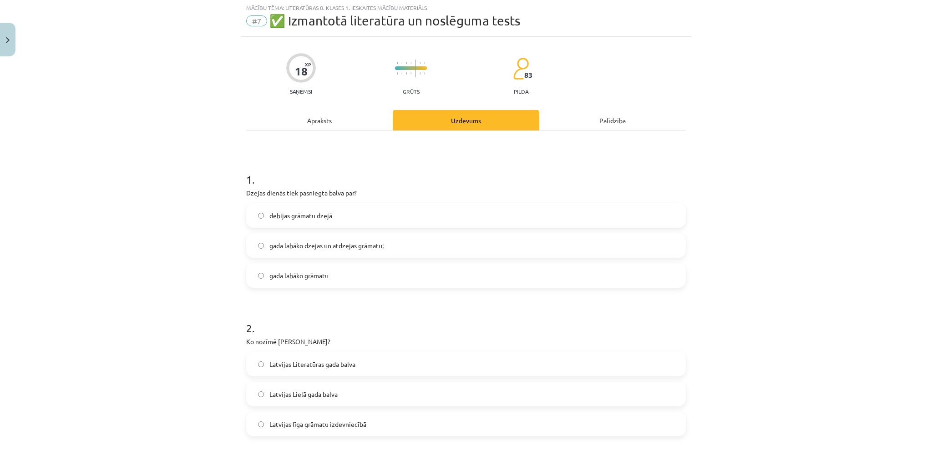
scroll to position [23, 0]
click at [353, 244] on span "gada labāko dzejas un atdzejas grāmatu;" at bounding box center [326, 247] width 114 height 10
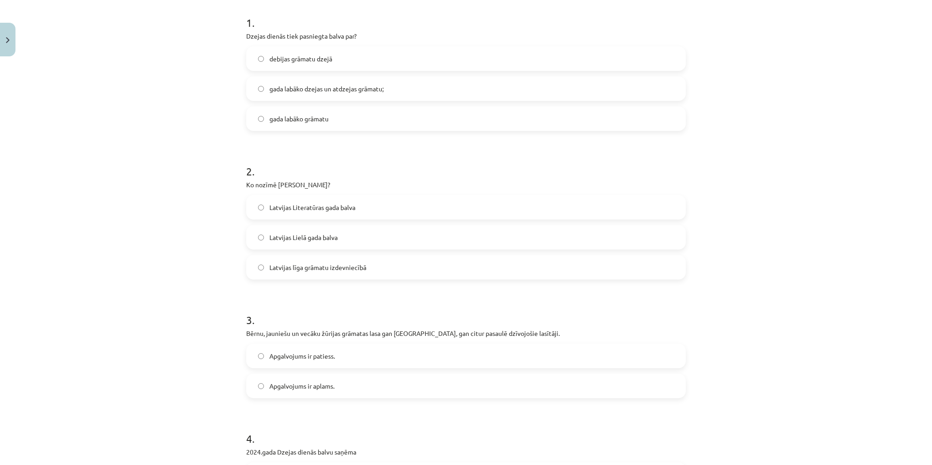
scroll to position [205, 0]
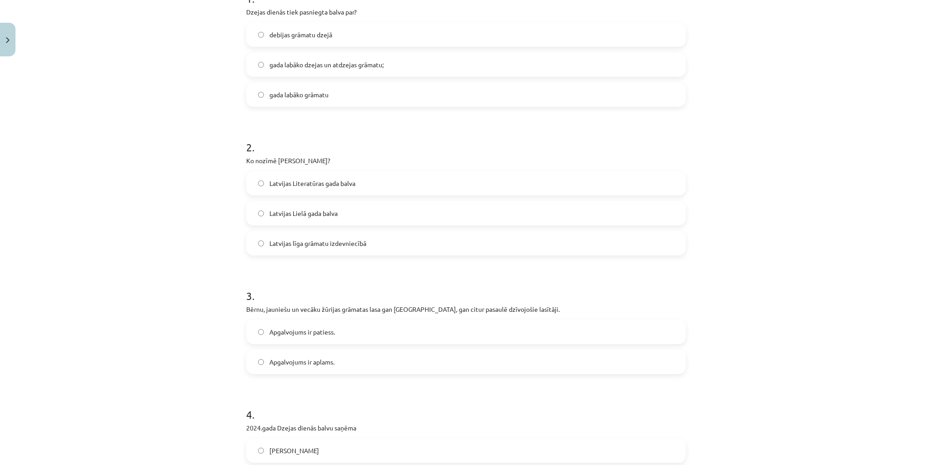
click at [355, 181] on label "Latvijas Literatūras gada balva" at bounding box center [466, 183] width 438 height 23
click at [373, 329] on label "Apgalvojums ir patiess." at bounding box center [466, 332] width 438 height 23
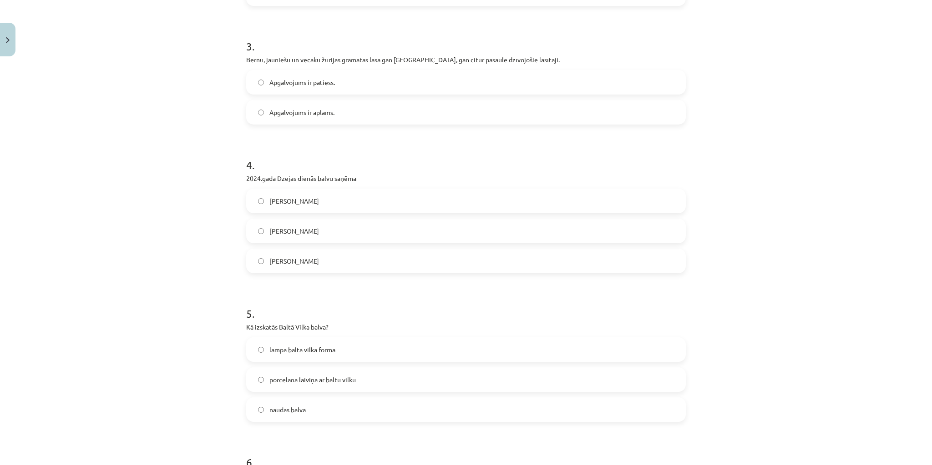
scroll to position [459, 0]
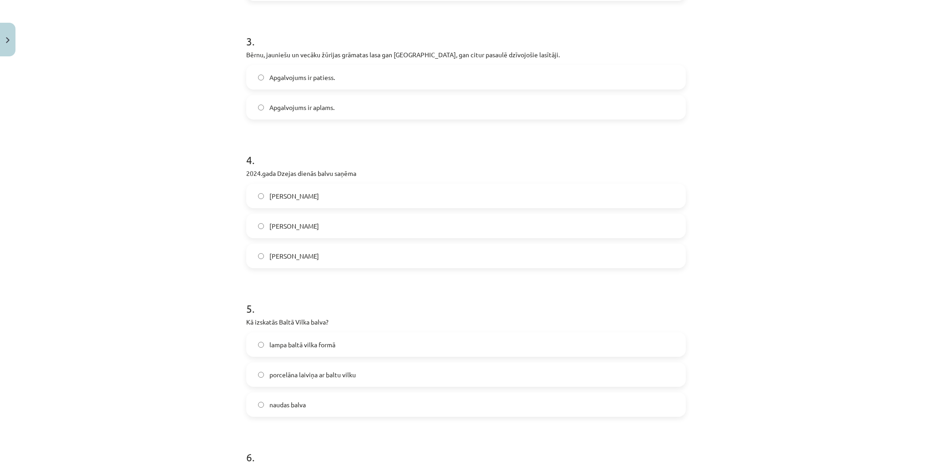
click at [348, 193] on label "[PERSON_NAME]" at bounding box center [466, 196] width 438 height 23
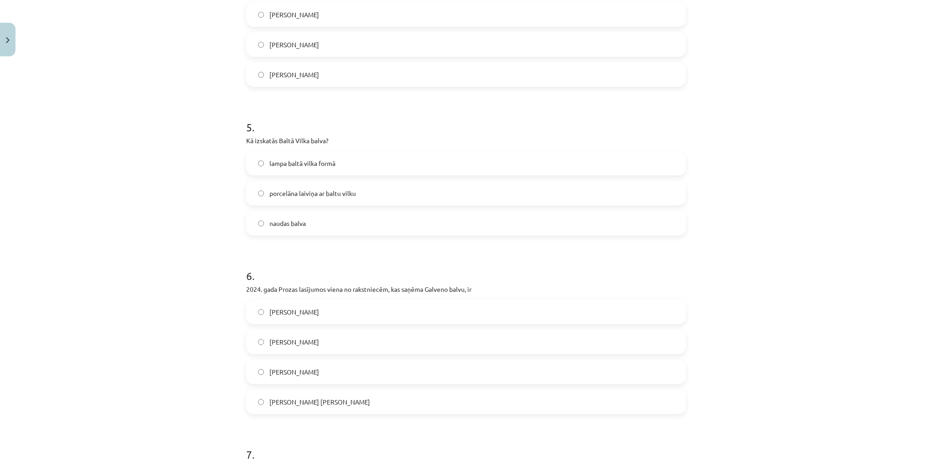
scroll to position [641, 0]
click at [361, 193] on label "porcelāna laiviņa ar baltu vilku" at bounding box center [466, 193] width 438 height 23
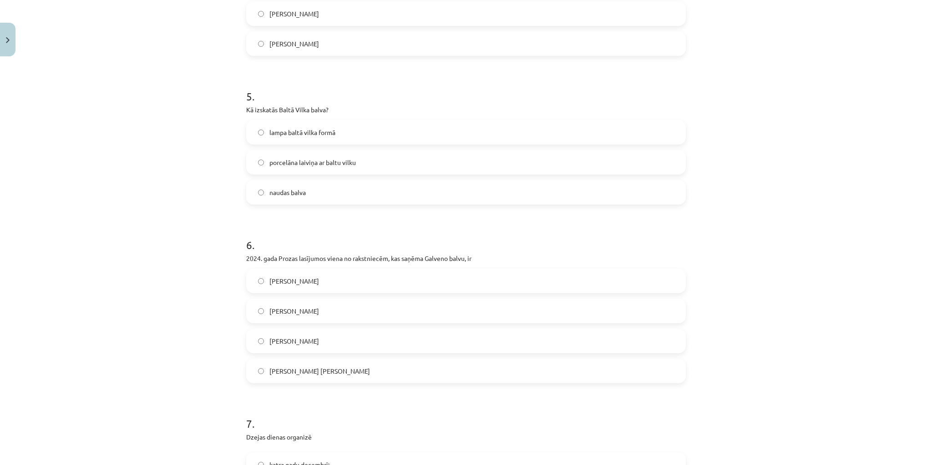
scroll to position [787, 0]
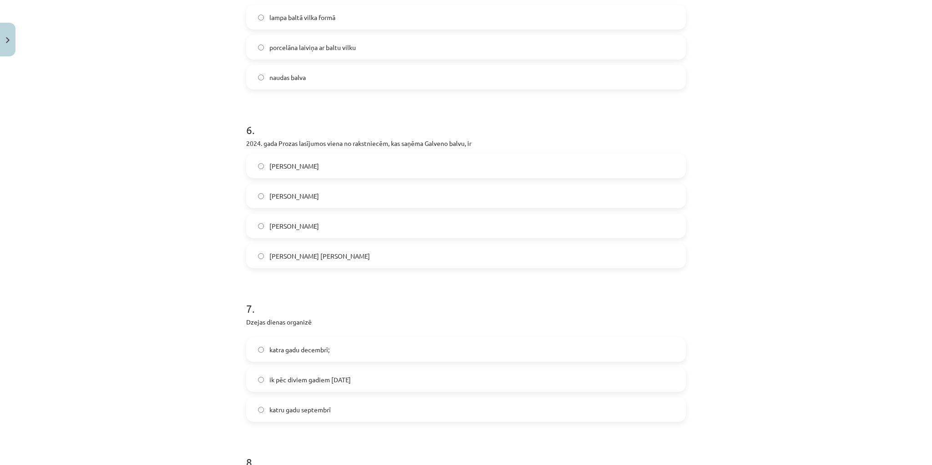
click at [345, 255] on label "[PERSON_NAME] [PERSON_NAME]" at bounding box center [466, 256] width 438 height 23
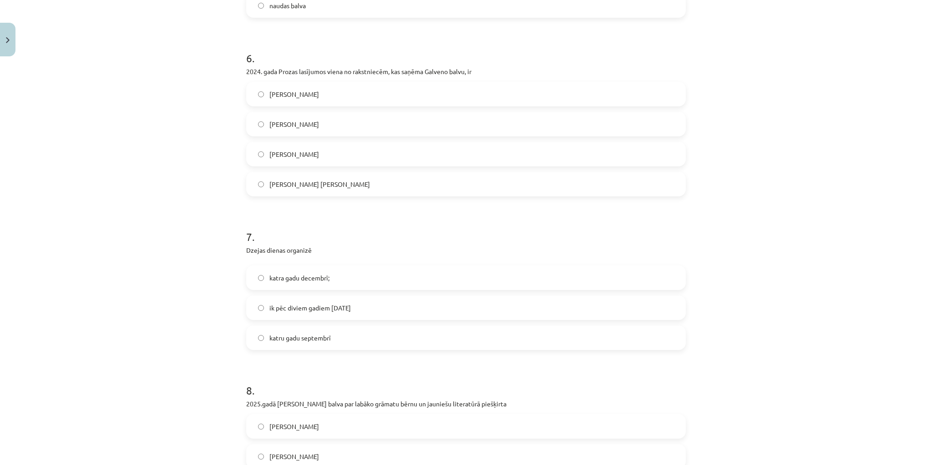
scroll to position [969, 0]
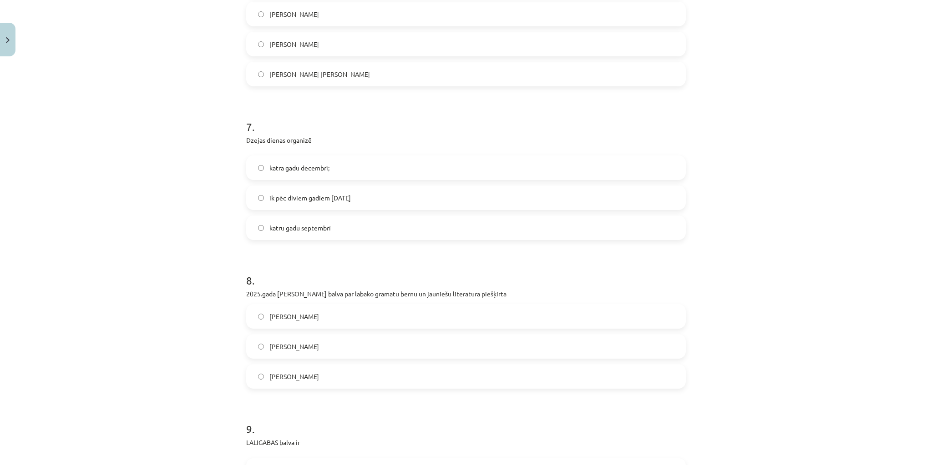
click at [347, 226] on label "katru gadu septembrī" at bounding box center [466, 228] width 438 height 23
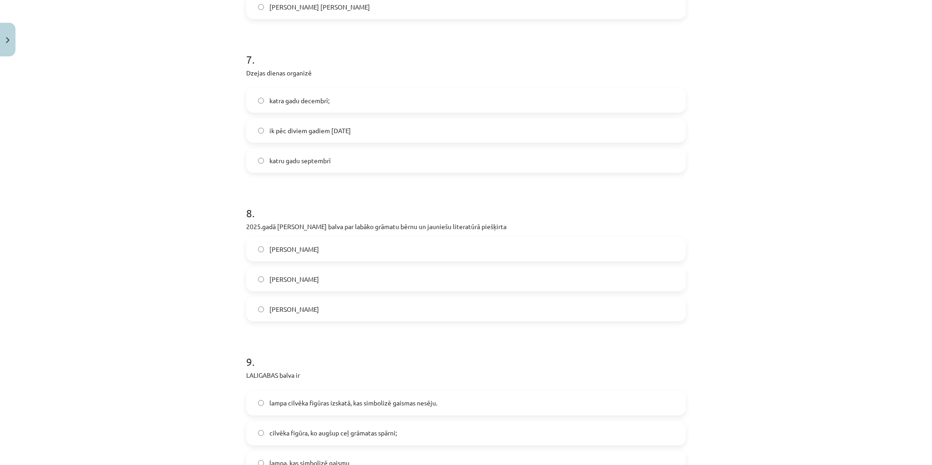
scroll to position [1115, 0]
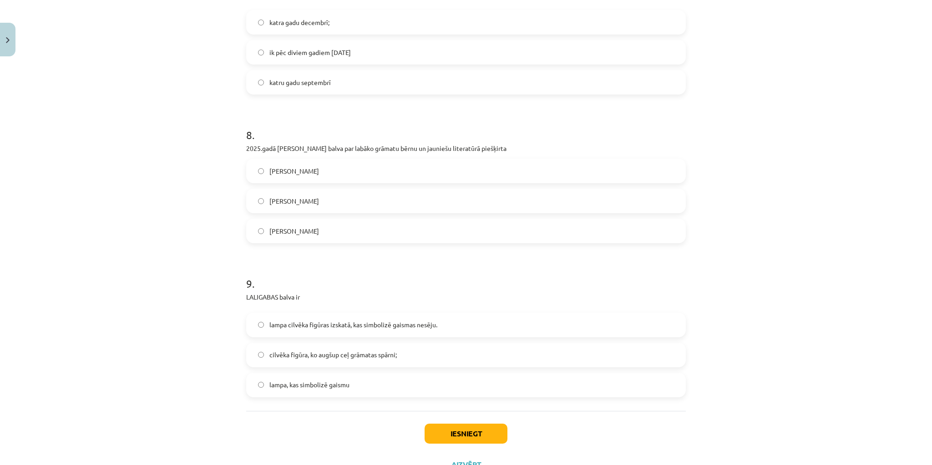
click at [334, 199] on label "[PERSON_NAME]" at bounding box center [466, 201] width 438 height 23
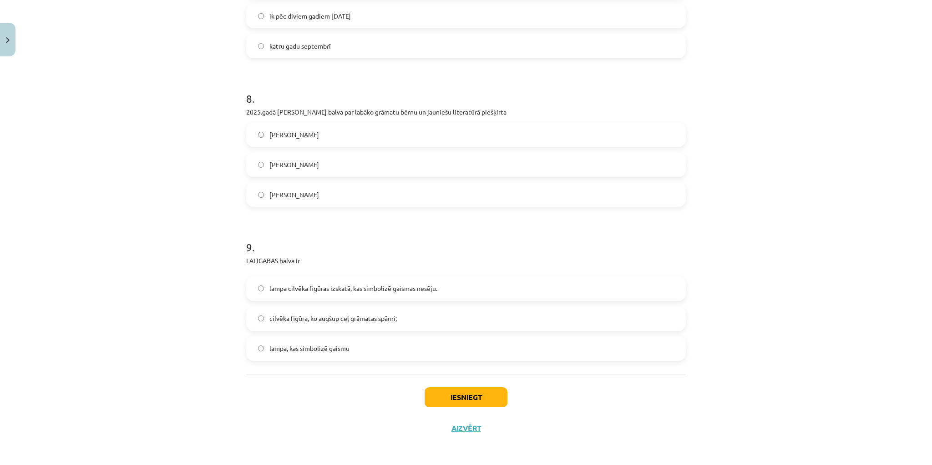
click at [418, 287] on span "lampa cilvēka figūras izskatā, kas simbolizē gaismas nesēju." at bounding box center [353, 289] width 168 height 10
click at [336, 348] on span "lampa, kas simbolizē gaismu" at bounding box center [309, 349] width 80 height 10
click at [461, 393] on button "Iesniegt" at bounding box center [465, 398] width 83 height 20
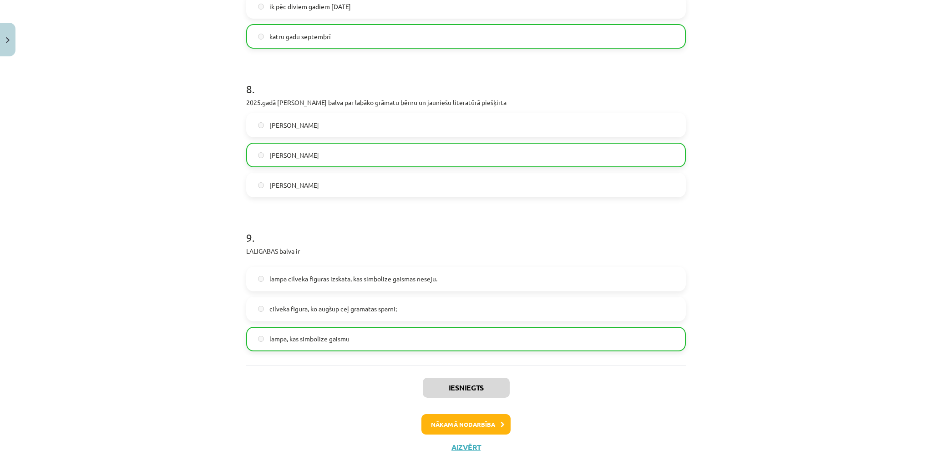
scroll to position [1180, 0]
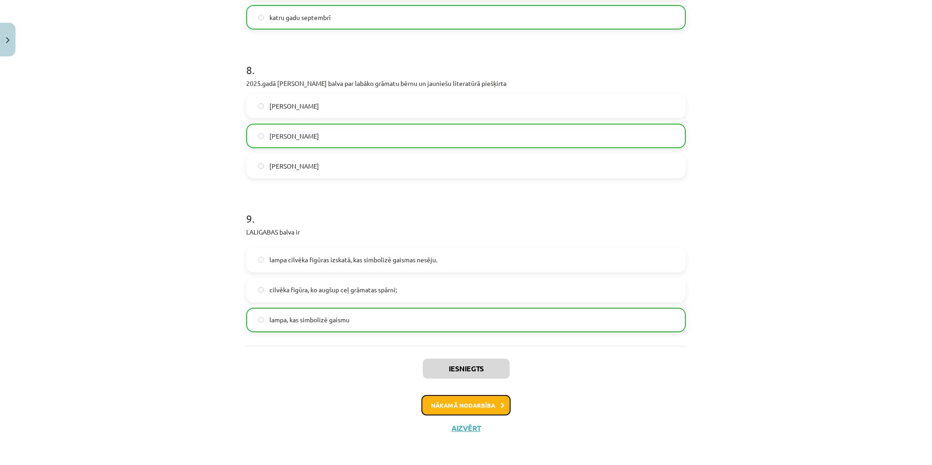
click at [493, 401] on button "Nākamā nodarbība" at bounding box center [465, 405] width 89 height 21
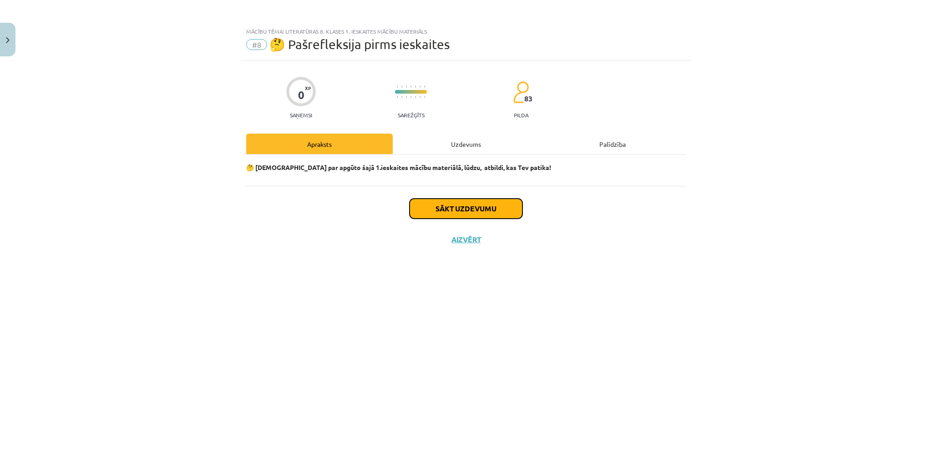
click at [473, 203] on button "Sākt uzdevumu" at bounding box center [465, 209] width 113 height 20
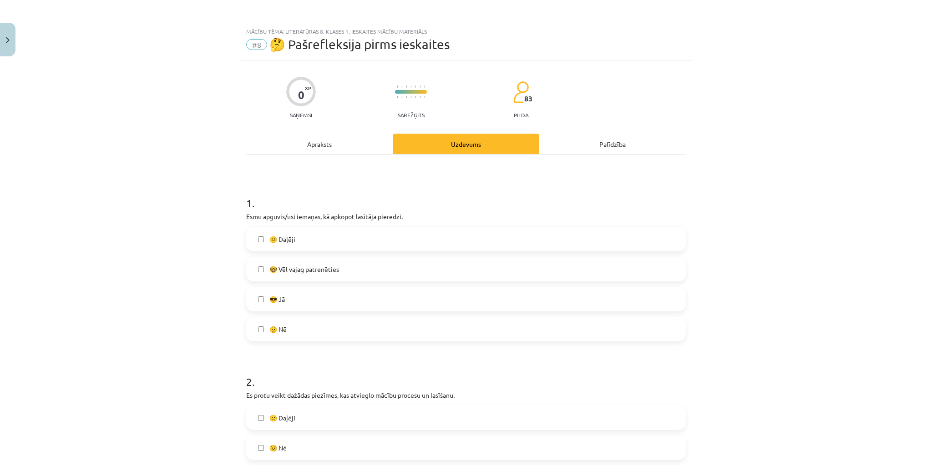
click at [311, 298] on label "😎 Jā" at bounding box center [466, 299] width 438 height 23
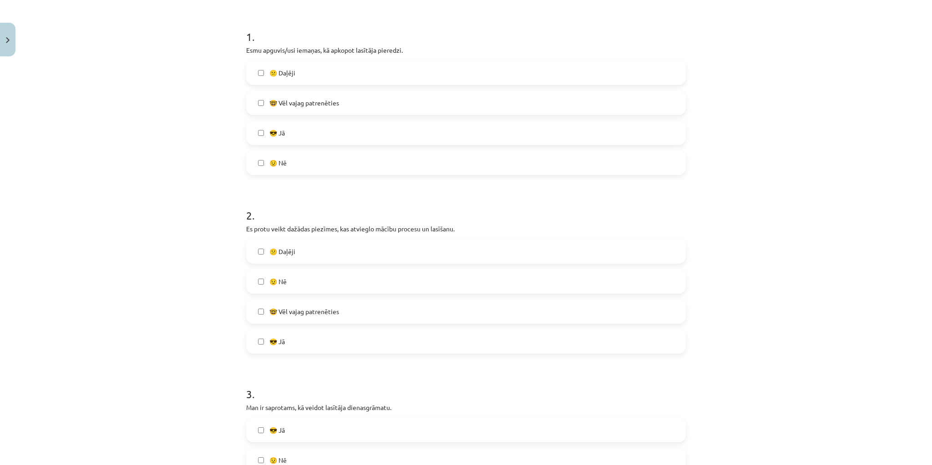
scroll to position [182, 0]
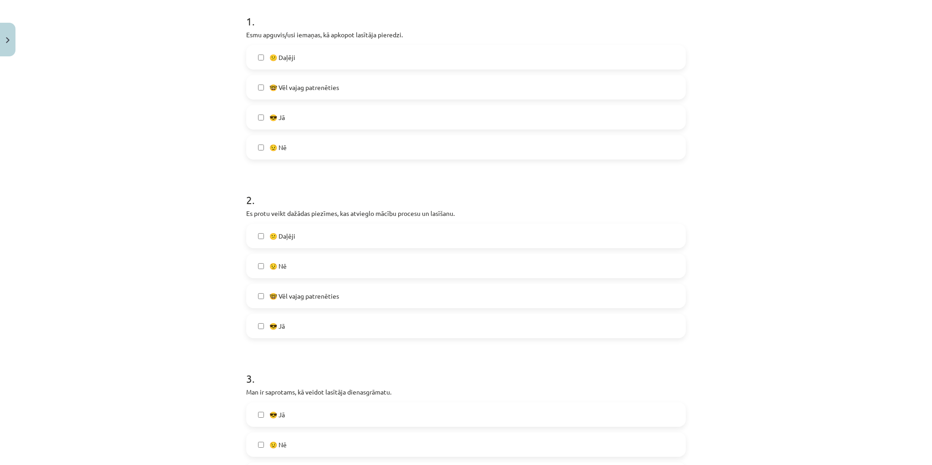
click at [308, 323] on label "😎 Jā" at bounding box center [466, 326] width 438 height 23
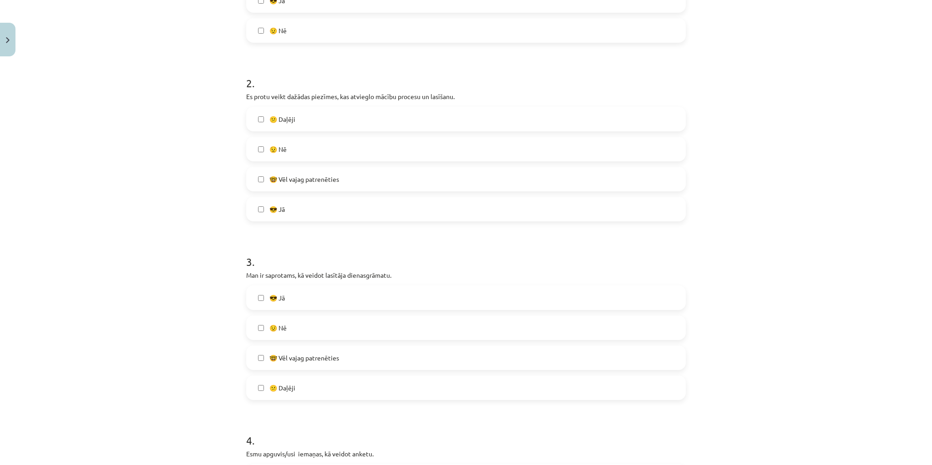
scroll to position [400, 0]
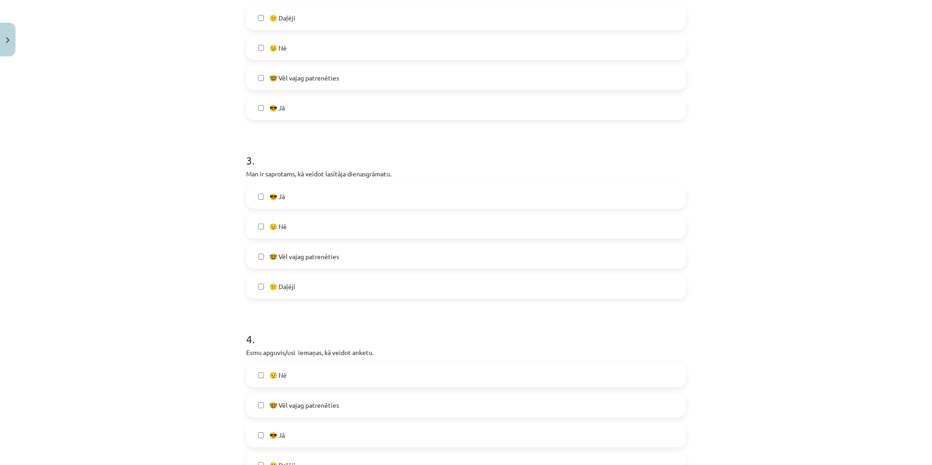
click at [342, 195] on label "😎 Jā" at bounding box center [466, 196] width 438 height 23
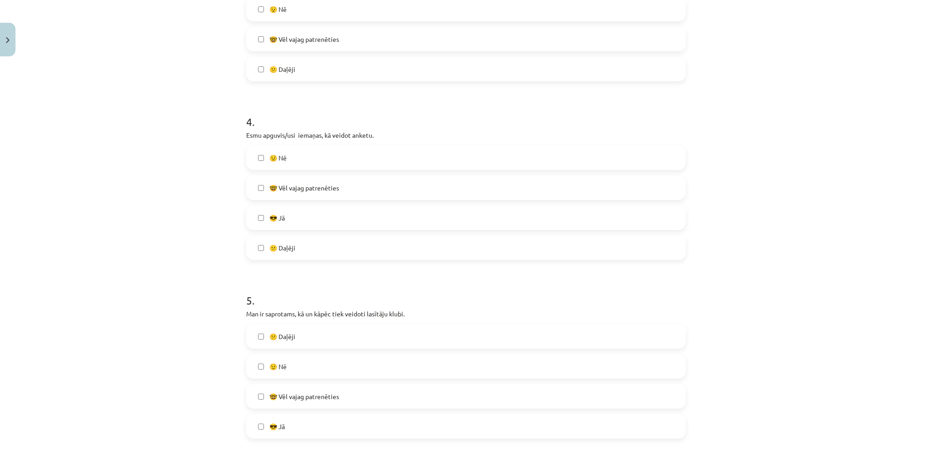
scroll to position [619, 0]
drag, startPoint x: 341, startPoint y: 217, endPoint x: 350, endPoint y: 218, distance: 9.3
click at [342, 217] on label "😎 Jā" at bounding box center [466, 217] width 438 height 23
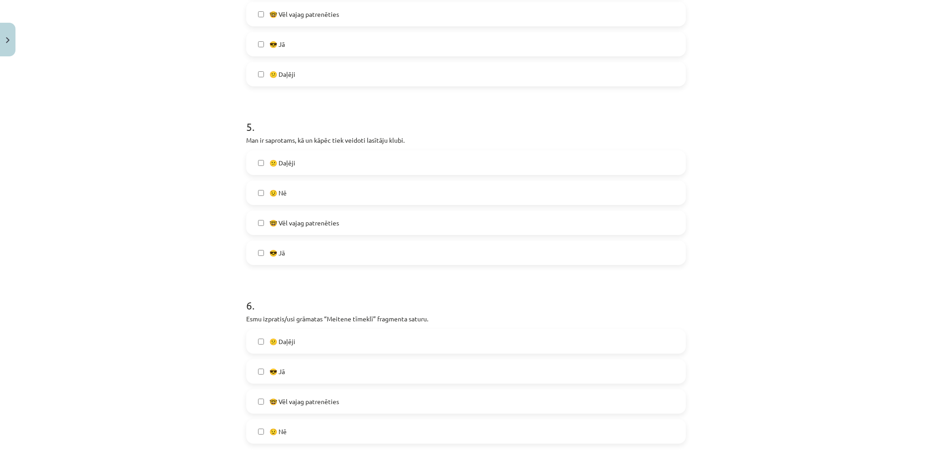
scroll to position [801, 0]
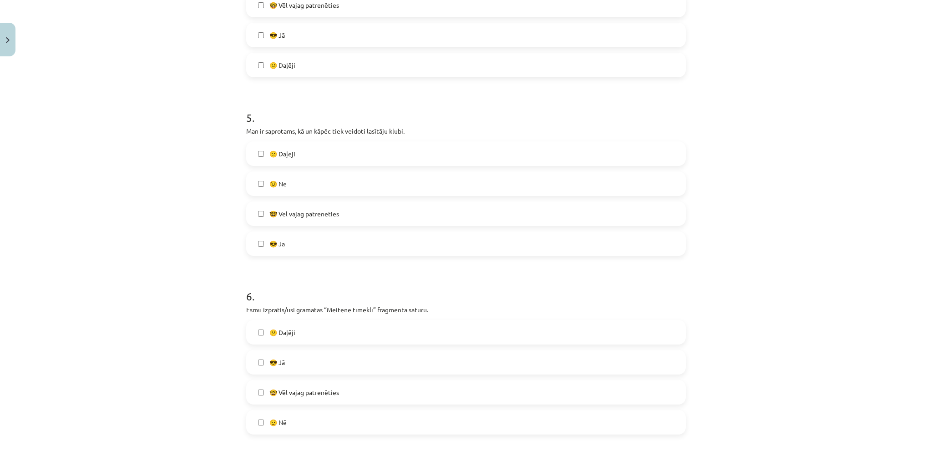
click at [335, 238] on label "😎 Jā" at bounding box center [466, 243] width 438 height 23
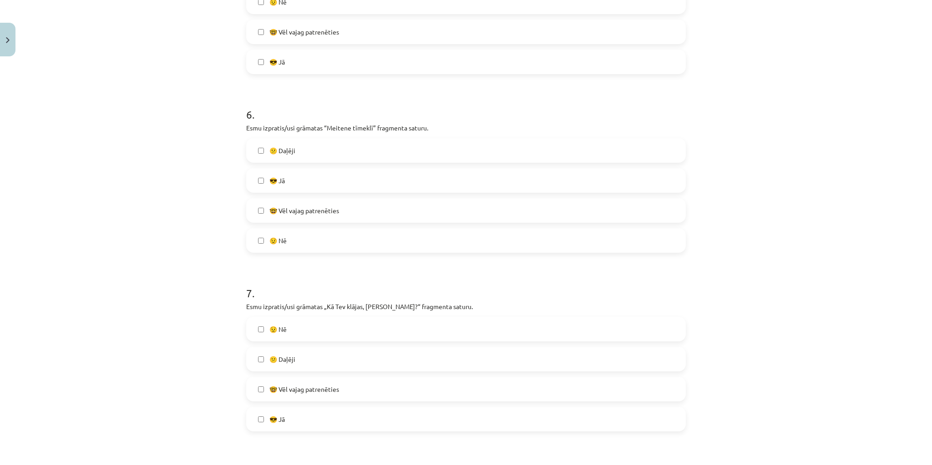
click at [336, 179] on label "😎 Jā" at bounding box center [466, 180] width 438 height 23
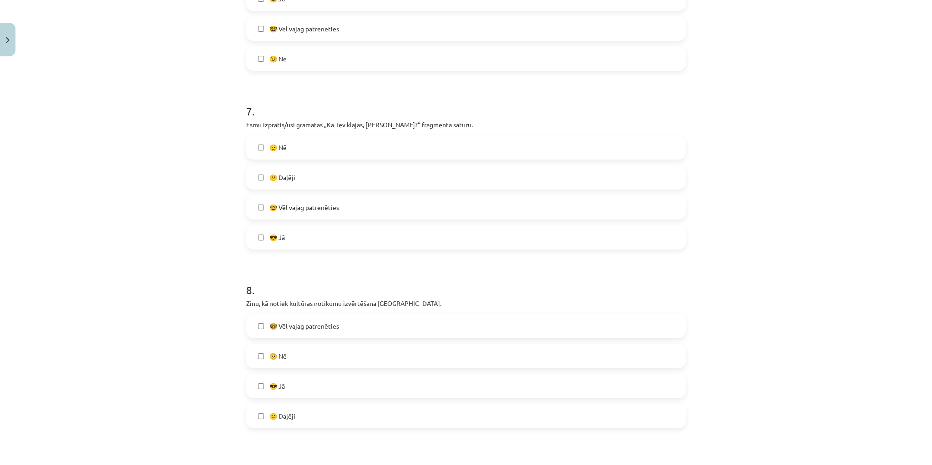
click at [339, 235] on label "😎 Jā" at bounding box center [466, 237] width 438 height 23
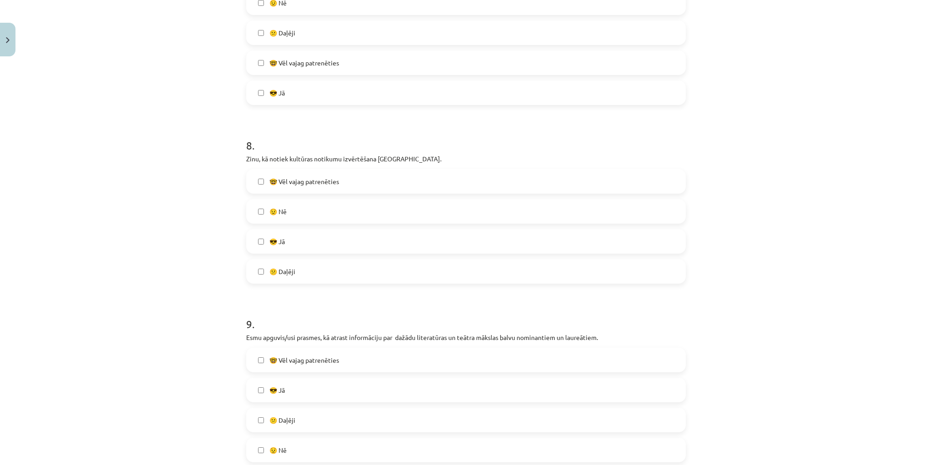
scroll to position [1310, 0]
click at [335, 237] on label "😎 Jā" at bounding box center [466, 240] width 438 height 23
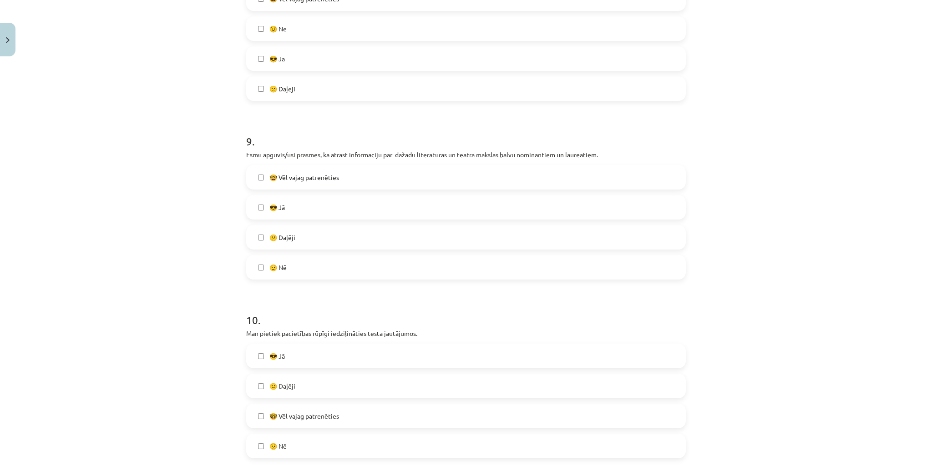
click at [318, 206] on label "😎 Jā" at bounding box center [466, 207] width 438 height 23
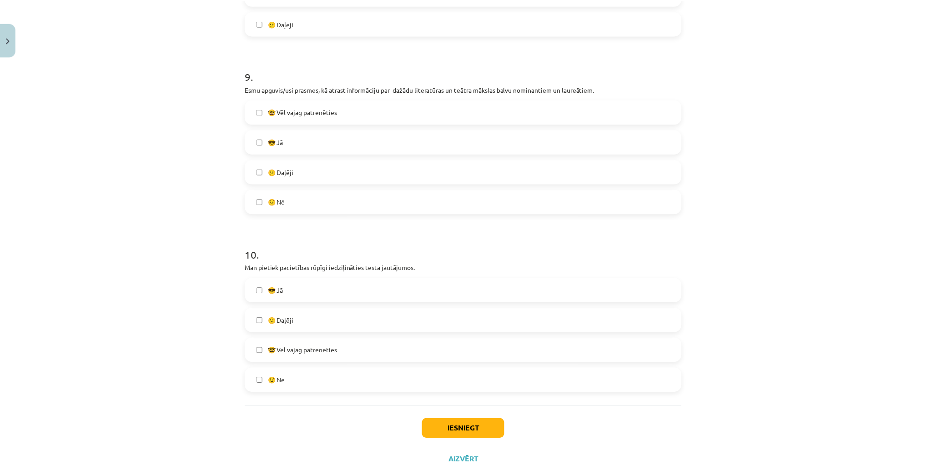
scroll to position [1589, 0]
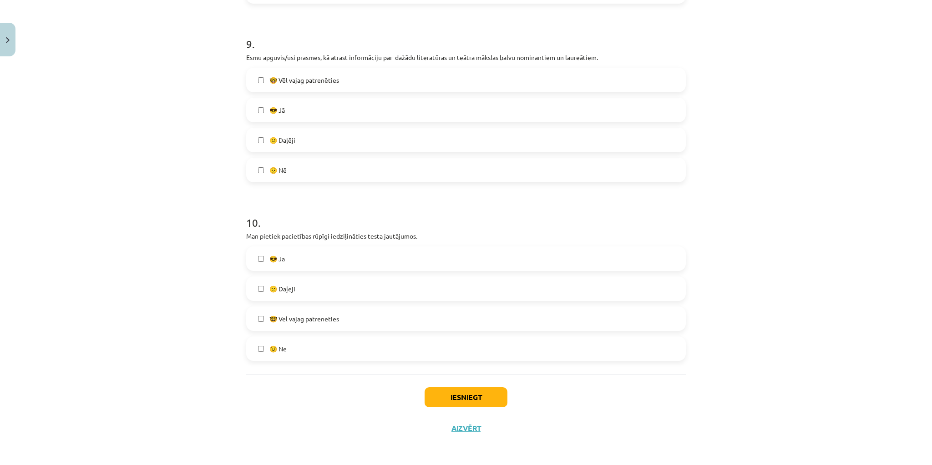
click at [323, 258] on label "😎 Jā" at bounding box center [466, 258] width 438 height 23
drag, startPoint x: 453, startPoint y: 397, endPoint x: 460, endPoint y: 397, distance: 6.8
click at [458, 397] on button "Iesniegt" at bounding box center [465, 398] width 83 height 20
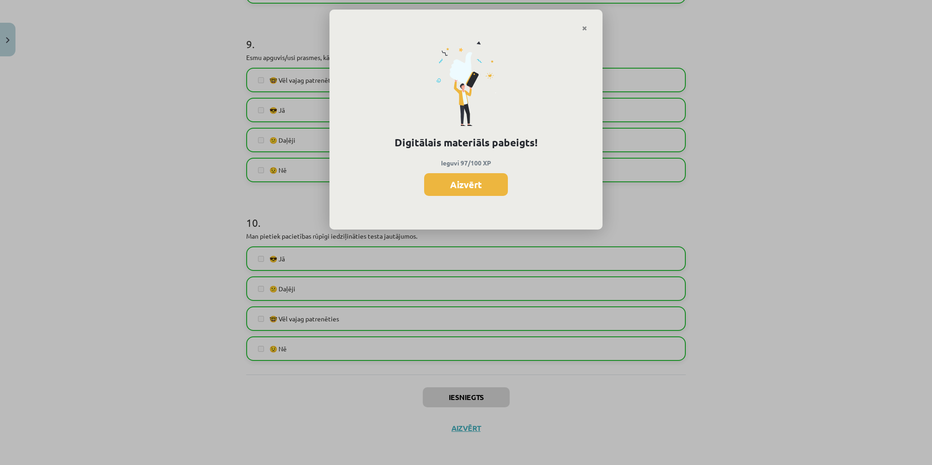
click at [488, 187] on button "Aizvērt" at bounding box center [466, 184] width 84 height 23
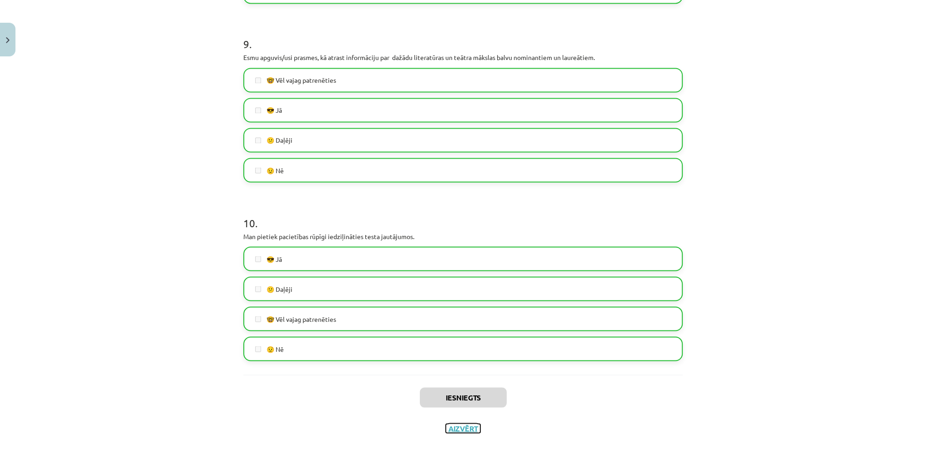
drag, startPoint x: 468, startPoint y: 428, endPoint x: 483, endPoint y: 423, distance: 15.8
click at [471, 426] on button "Aizvērt" at bounding box center [463, 428] width 35 height 9
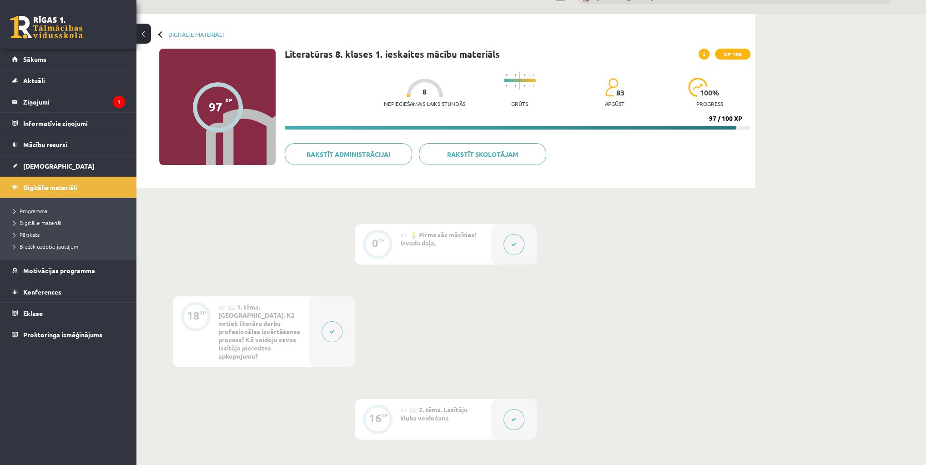
scroll to position [0, 0]
